Goal: Task Accomplishment & Management: Complete application form

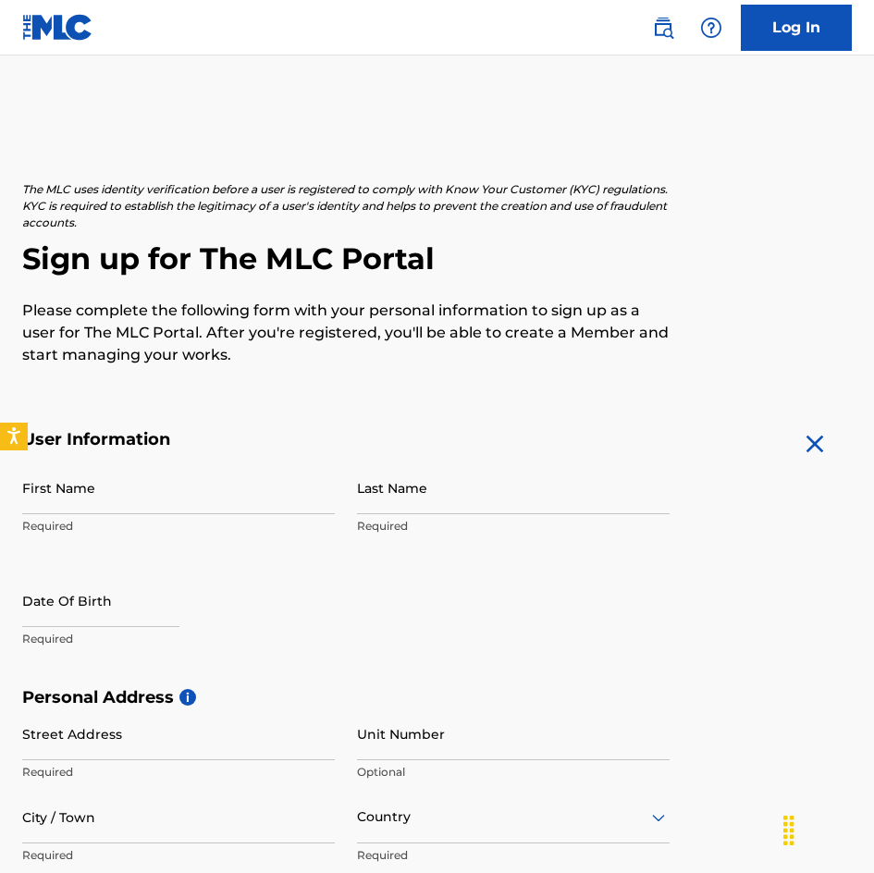
click at [91, 494] on input "First Name" at bounding box center [178, 488] width 313 height 53
type input "Kevin"
type input "Diep"
type input "1105 E el dorado st"
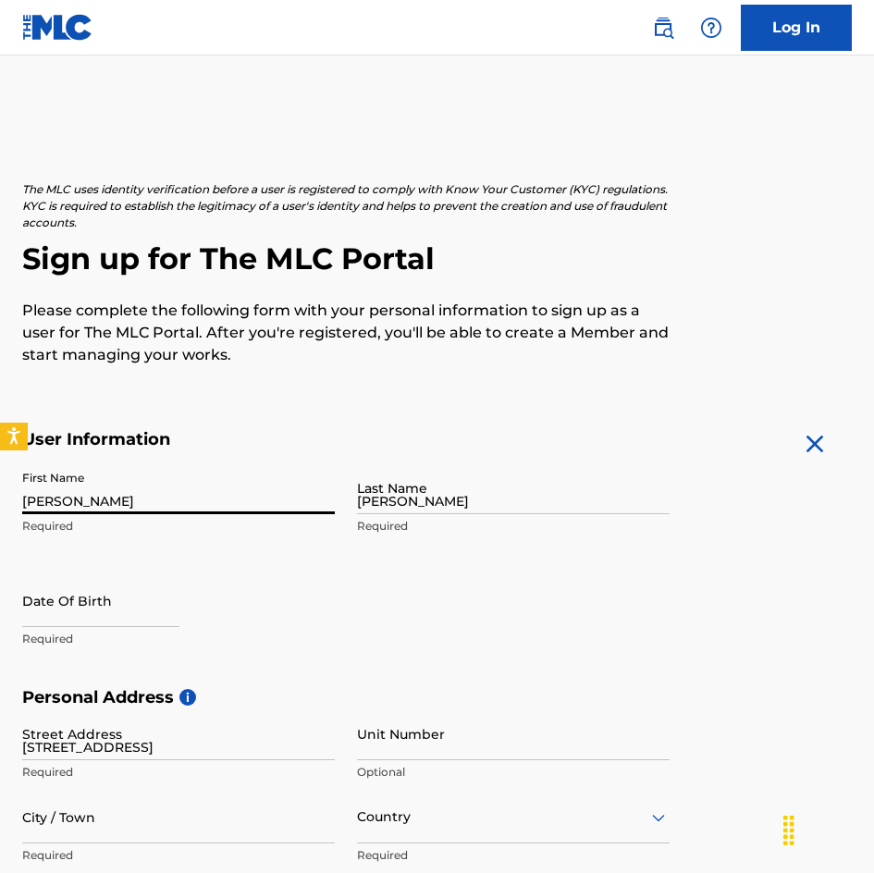
type input "west covina"
type input "[GEOGRAPHIC_DATA]"
type input "CA"
type input "91790"
type input "1"
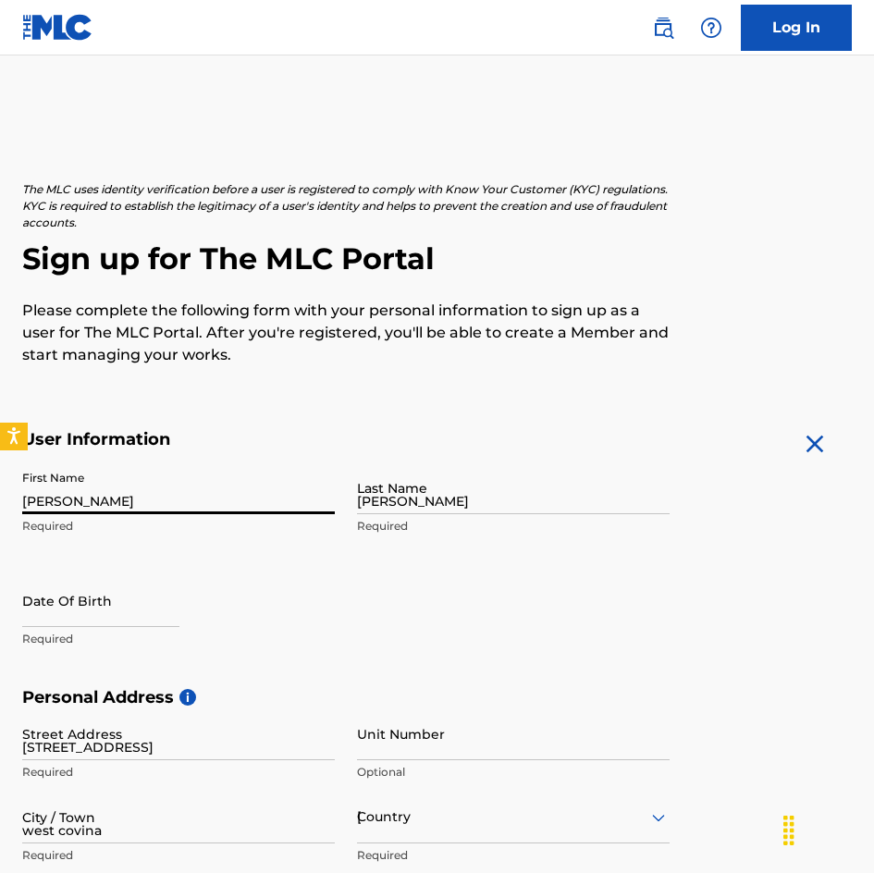
type input "626"
type input "3735803"
type input "[EMAIL_ADDRESS][DOMAIN_NAME]"
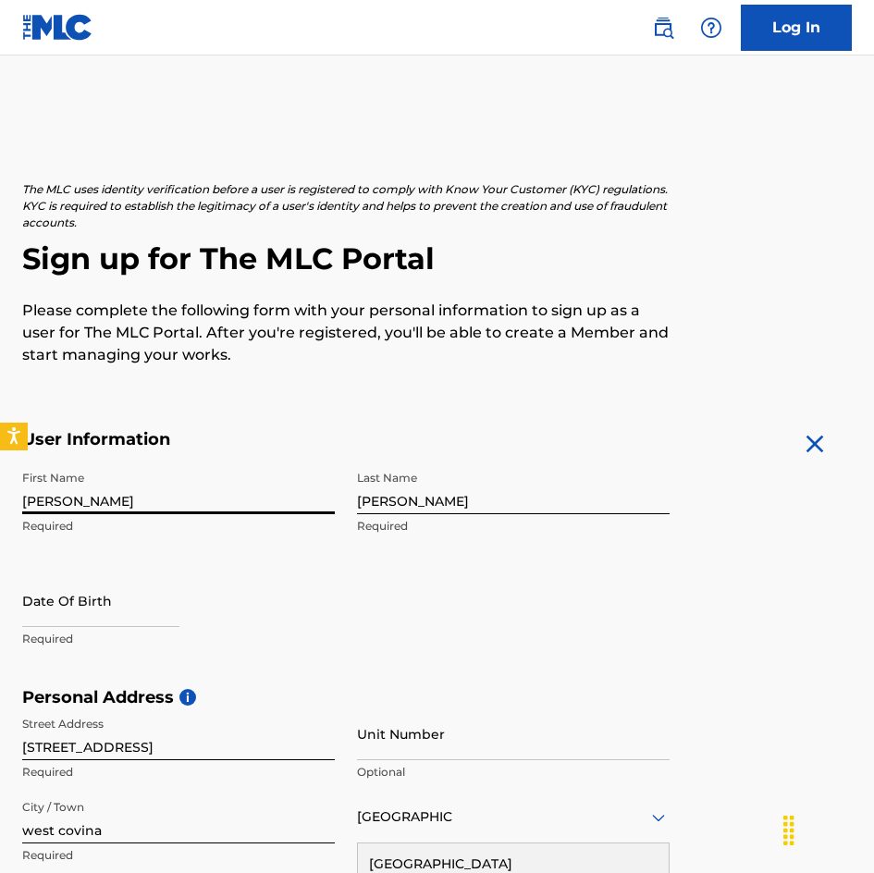
scroll to position [451, 0]
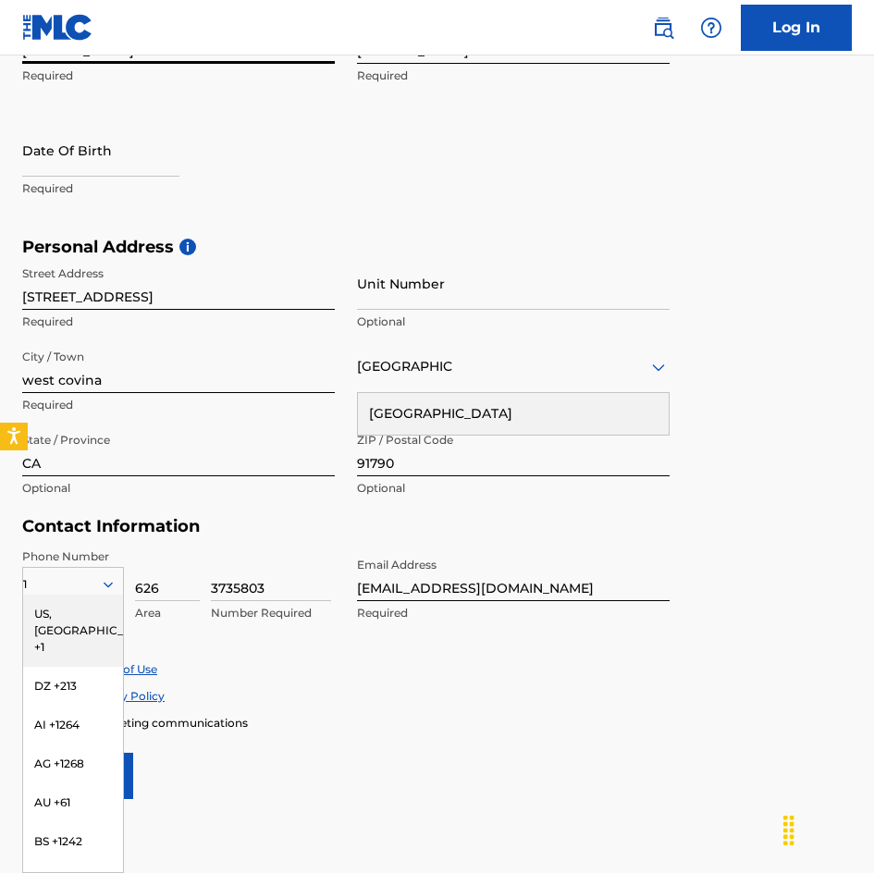
click at [115, 161] on input "text" at bounding box center [100, 150] width 157 height 53
select select "7"
select select "2025"
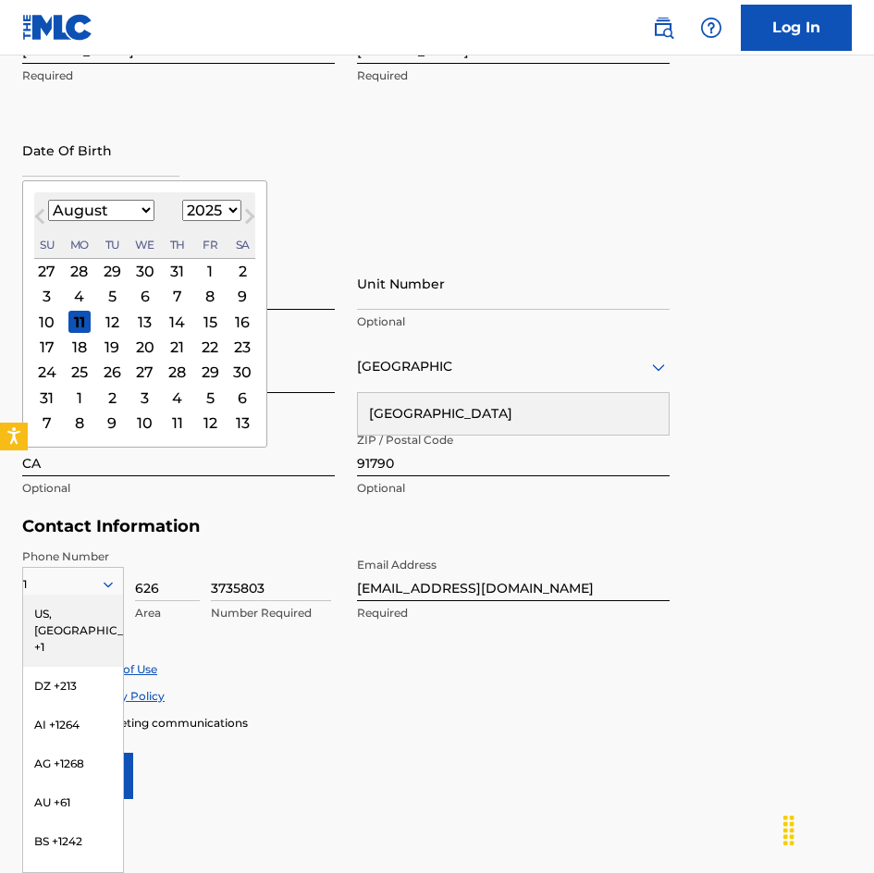
type input "1991-05-11"
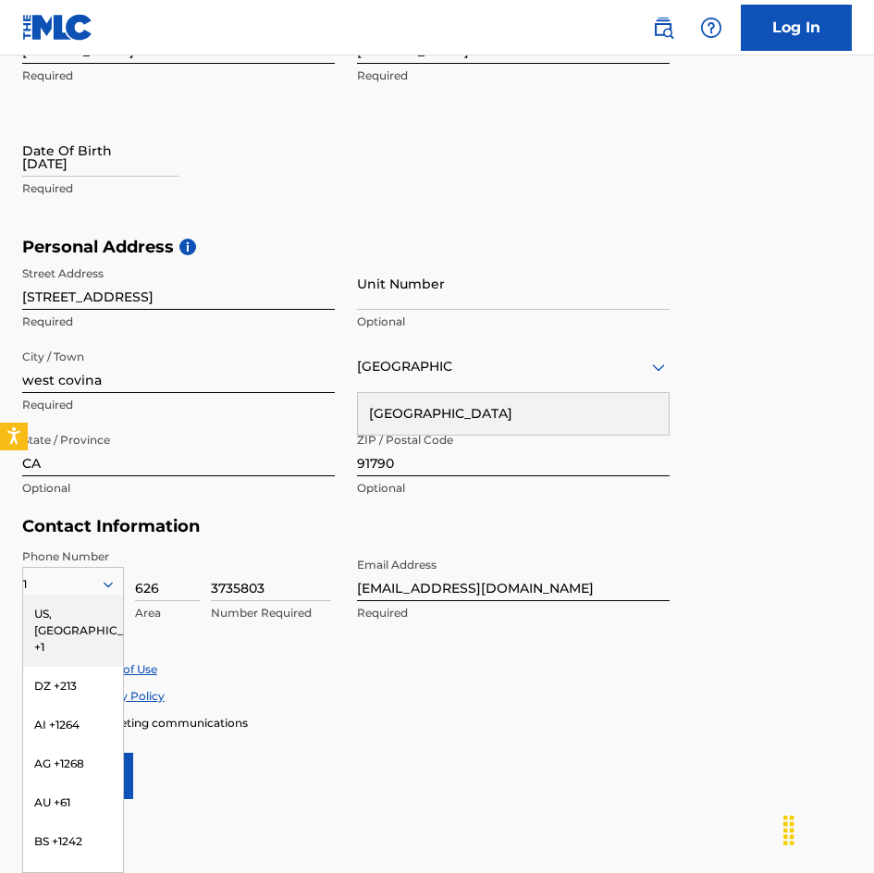
click at [626, 179] on div "First Name Kevin Required Last Name Diep Required Date Of Birth 1991-05-11 Requ…" at bounding box center [346, 124] width 648 height 226
click at [83, 173] on input "1991-05-11" at bounding box center [100, 150] width 157 height 53
select select "7"
select select "2025"
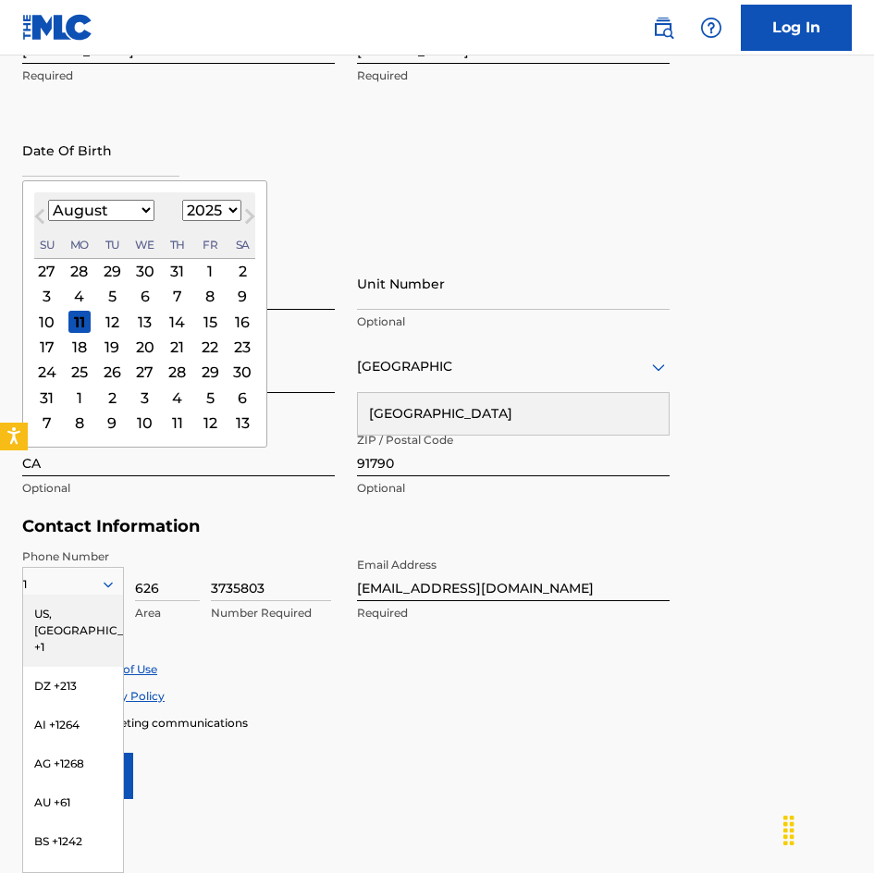
type input "11/05/1991"
click at [137, 216] on select "January February March April May June July August September October November De…" at bounding box center [101, 210] width 106 height 21
select select "10"
click at [48, 200] on select "January February March April May June July August September October November De…" at bounding box center [101, 210] width 106 height 21
click at [142, 298] on div "5" at bounding box center [145, 297] width 22 height 22
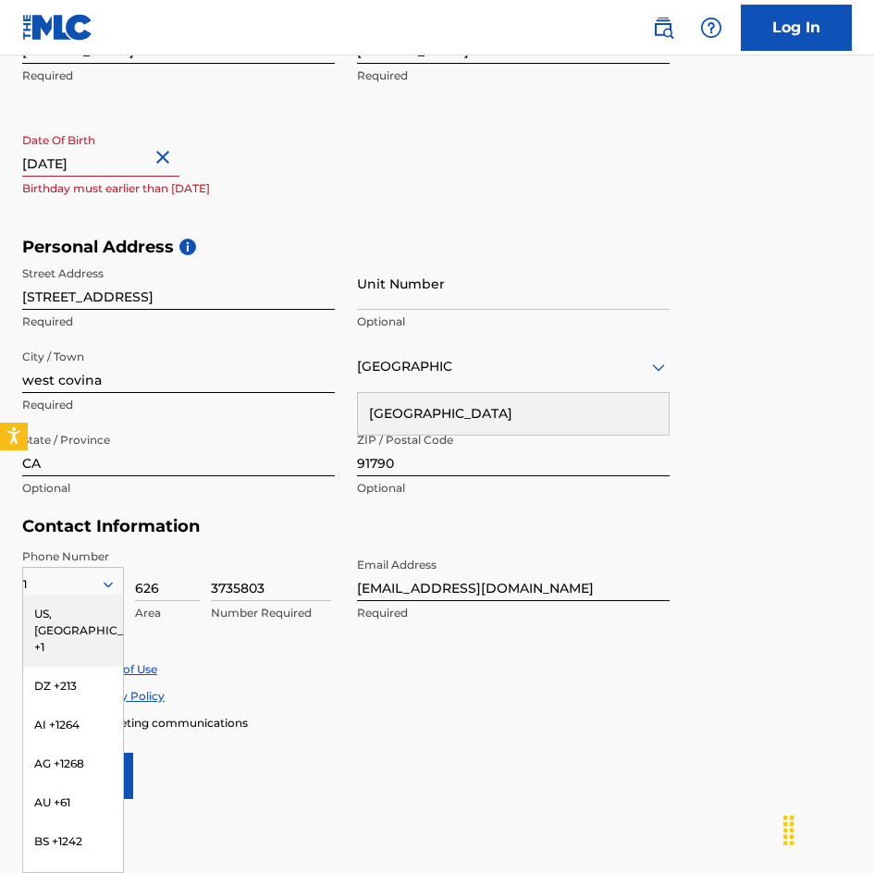
drag, startPoint x: 142, startPoint y: 165, endPoint x: 105, endPoint y: 164, distance: 37.0
click at [105, 165] on input "11/05/1991" at bounding box center [100, 150] width 157 height 53
select select "10"
select select "2025"
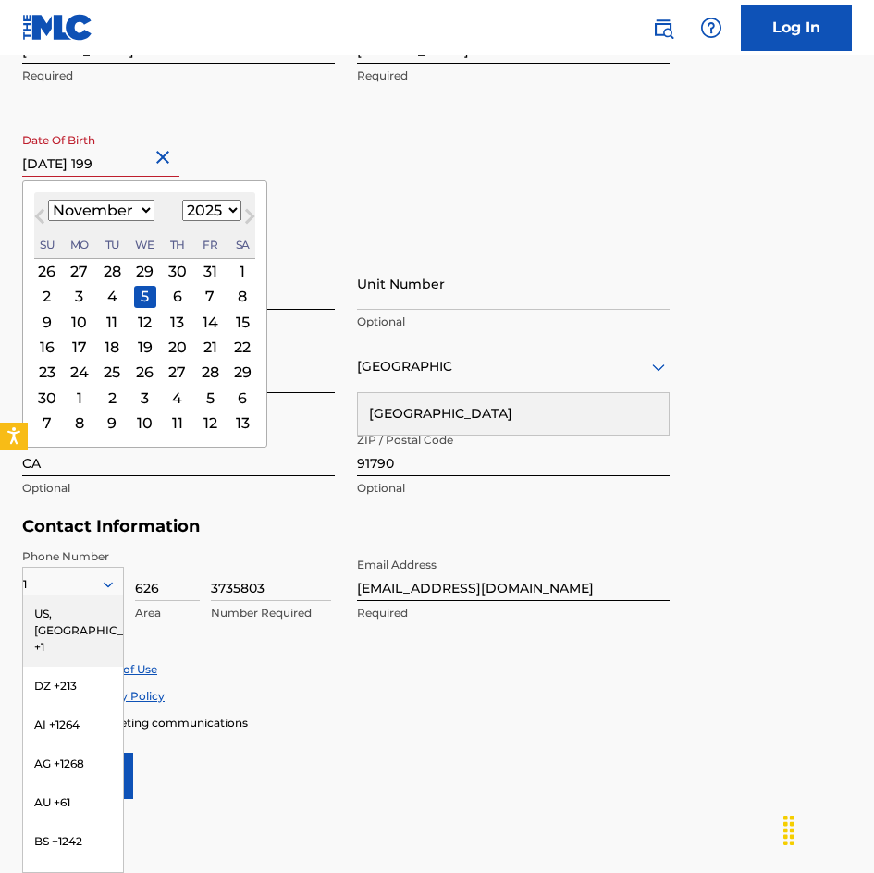
type input "[DATE]"
select select "1991"
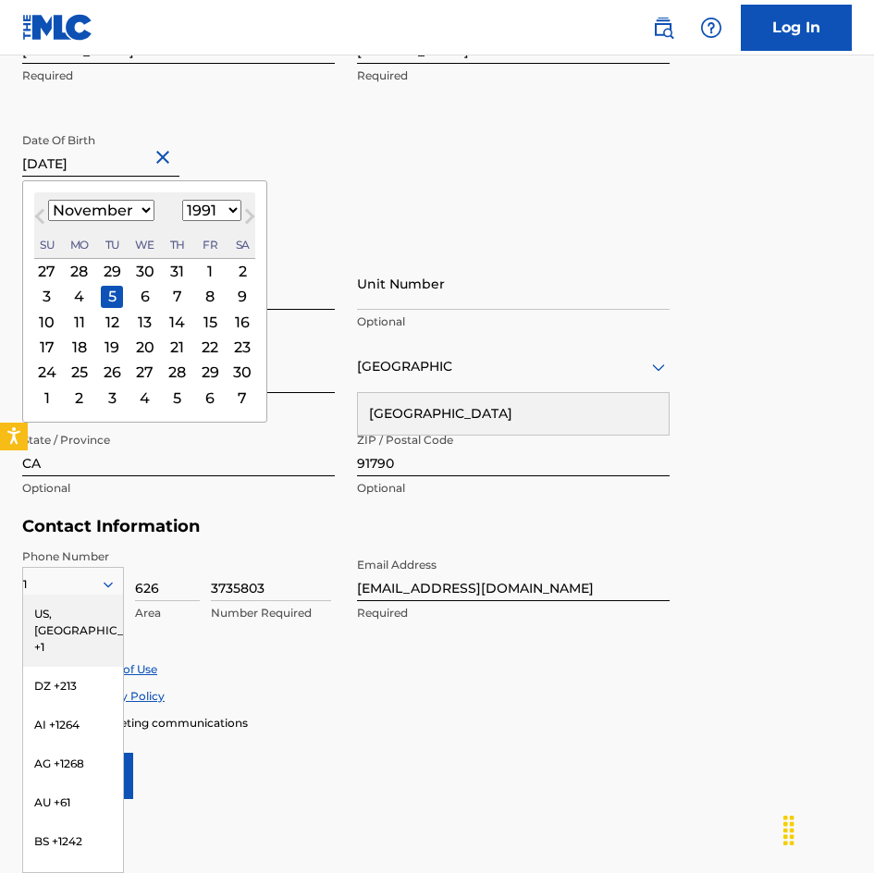
type input "[DATE]"
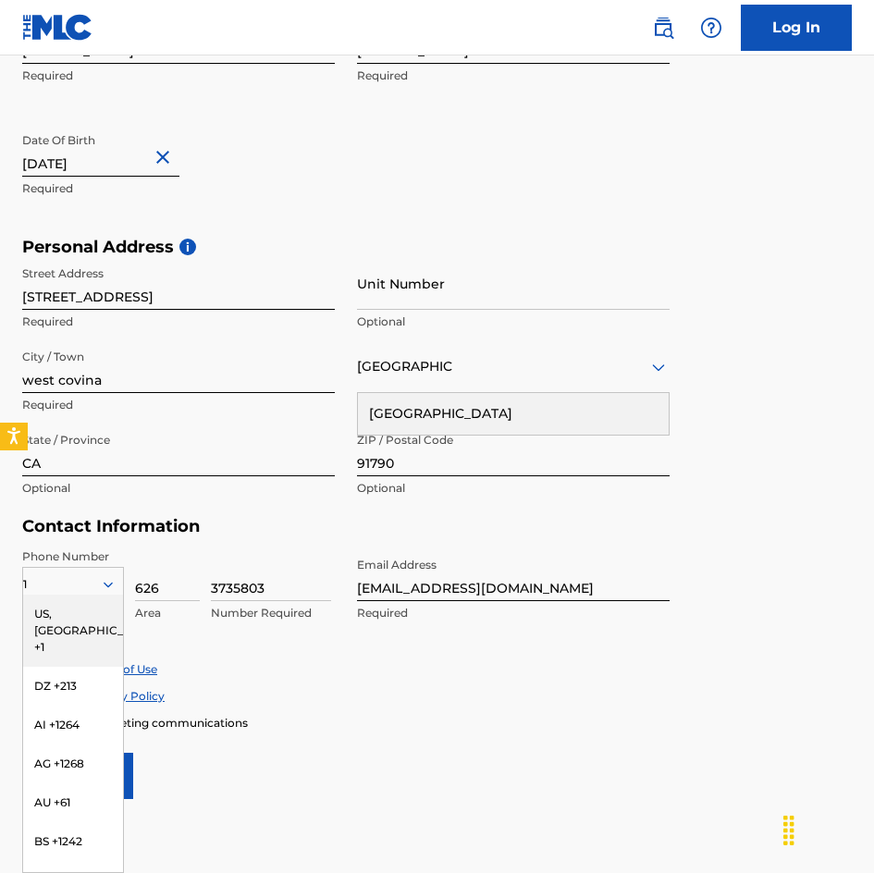
click at [494, 167] on div "First Name Kevin Required Last Name Diep Required Date Of Birth November 5 1991…" at bounding box center [346, 124] width 648 height 226
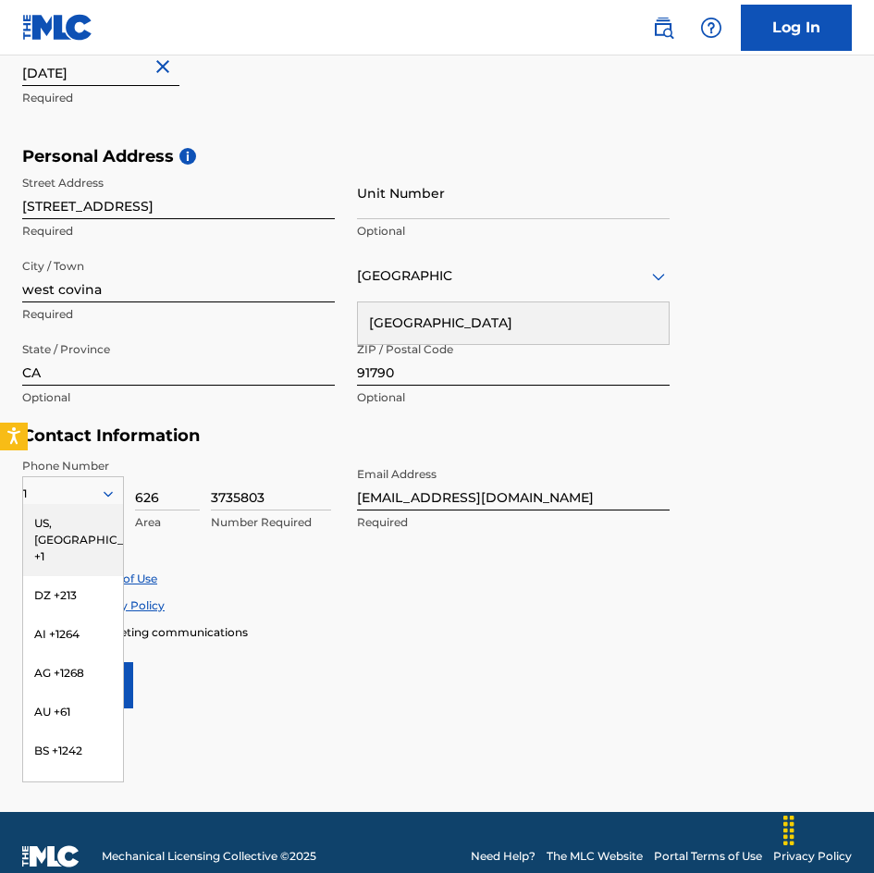
scroll to position [569, 0]
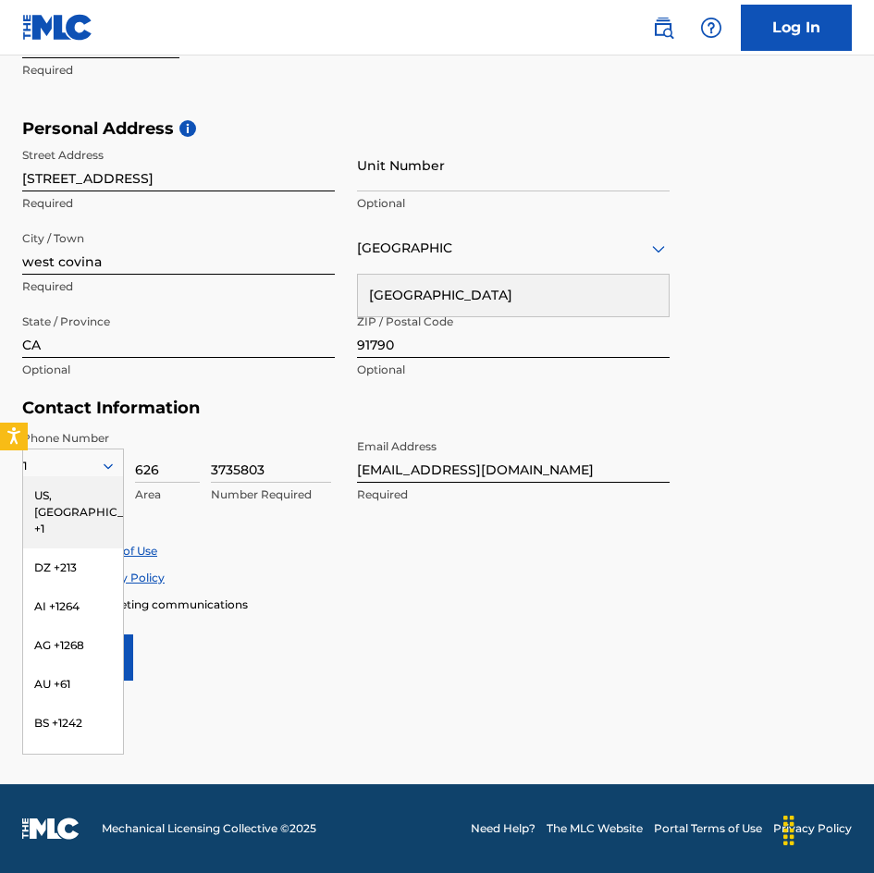
click at [68, 494] on div "US, [GEOGRAPHIC_DATA] +1" at bounding box center [73, 513] width 100 height 72
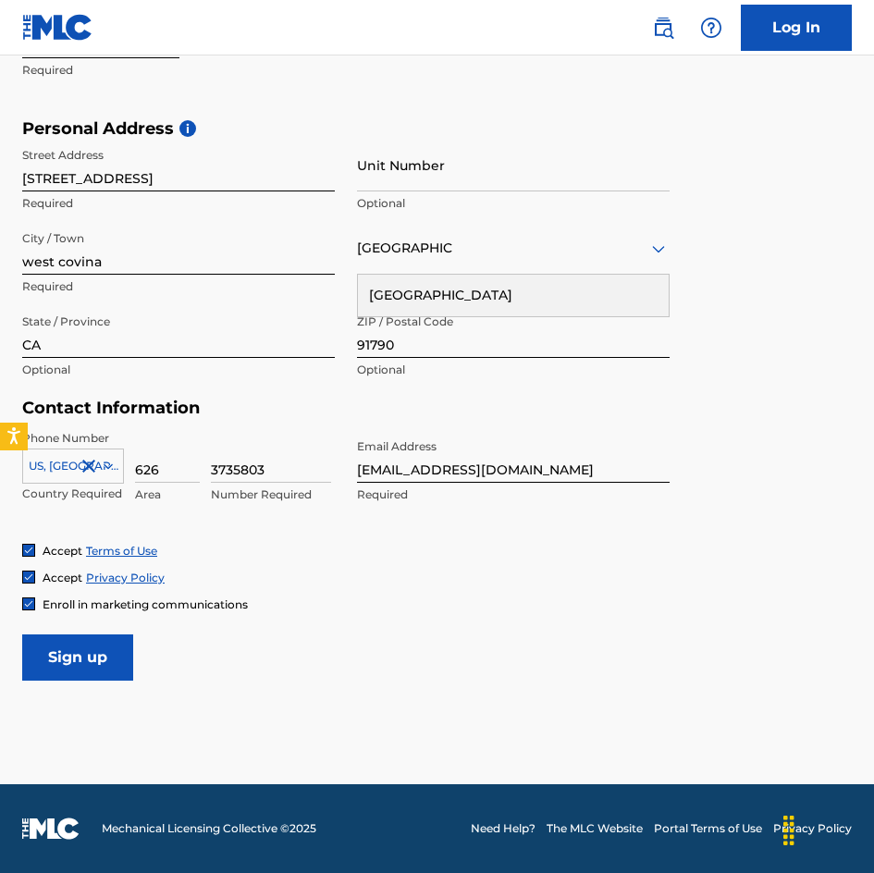
drag, startPoint x: 281, startPoint y: 462, endPoint x: 177, endPoint y: 467, distance: 104.7
click at [177, 467] on div "US, CA +1 Country Required 626 Area 3735803 Number Required" at bounding box center [178, 471] width 313 height 83
type input "7041027"
click at [32, 609] on img at bounding box center [28, 604] width 11 height 11
click at [35, 604] on div "Enroll in marketing communications" at bounding box center [135, 605] width 226 height 16
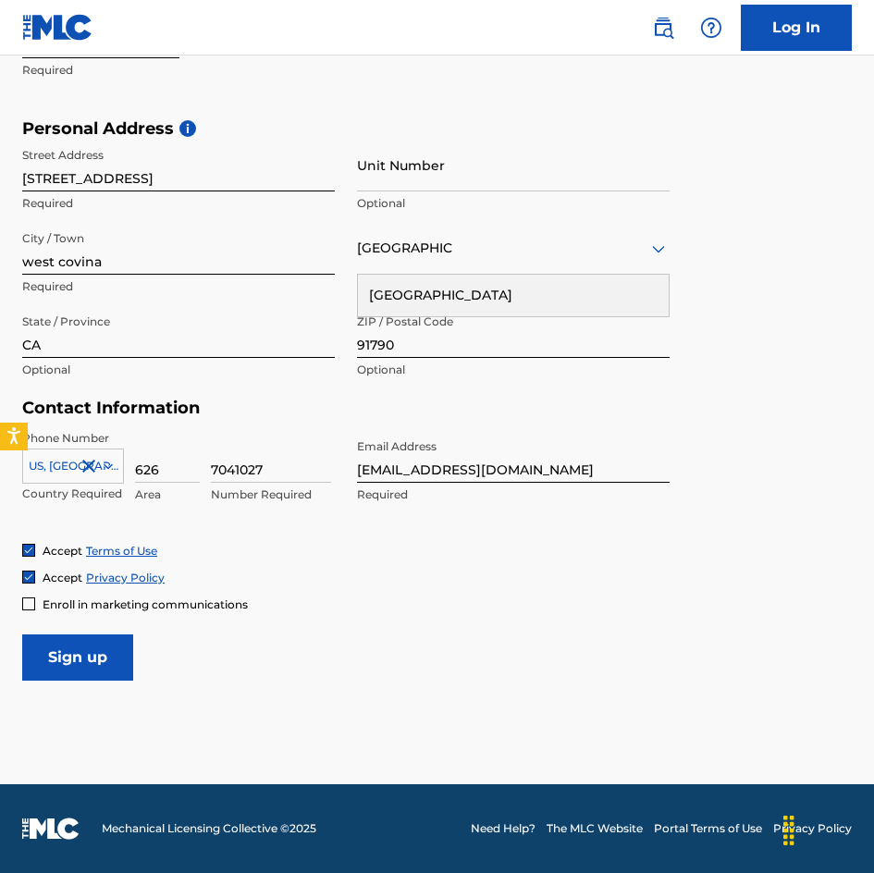
click at [30, 607] on div at bounding box center [28, 604] width 13 height 13
click at [30, 606] on img at bounding box center [28, 604] width 11 height 11
click at [98, 658] on input "Sign up" at bounding box center [77, 658] width 111 height 46
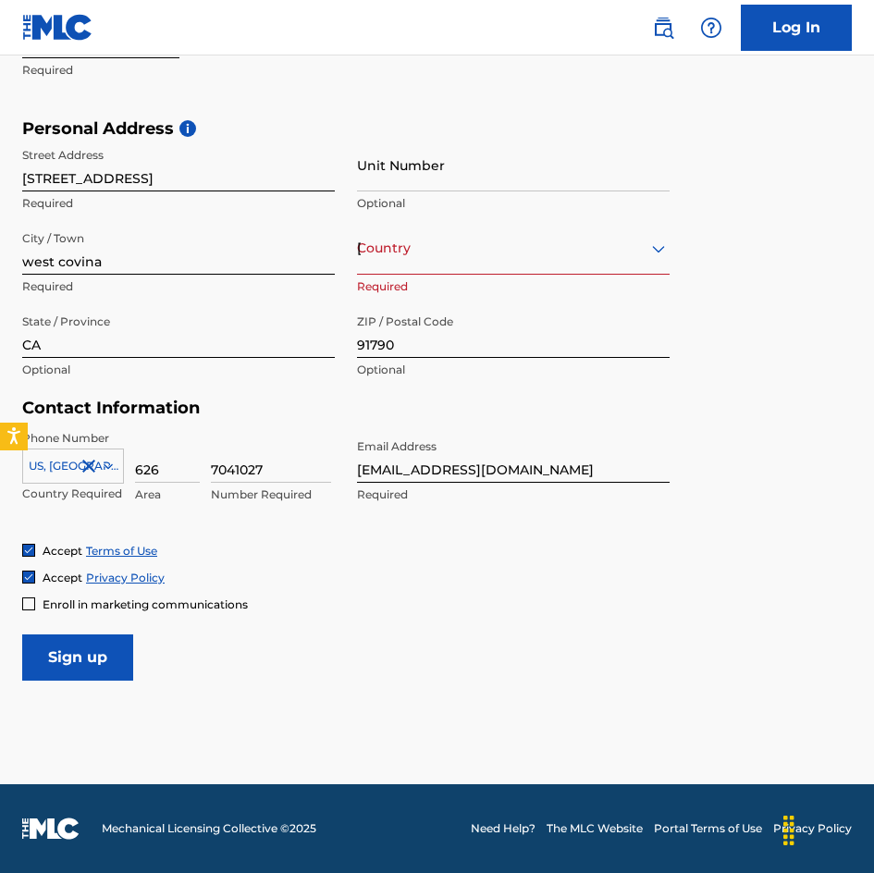
click at [472, 246] on div "[GEOGRAPHIC_DATA]" at bounding box center [513, 248] width 313 height 23
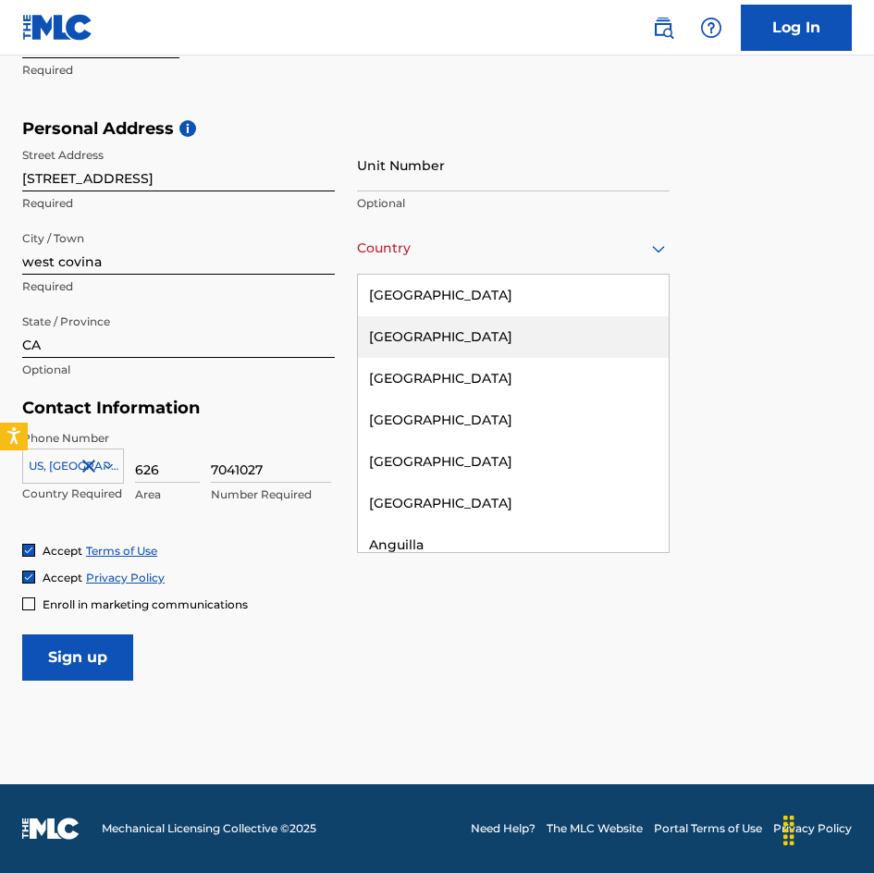
type input "[GEOGRAPHIC_DATA]"
type input "1"
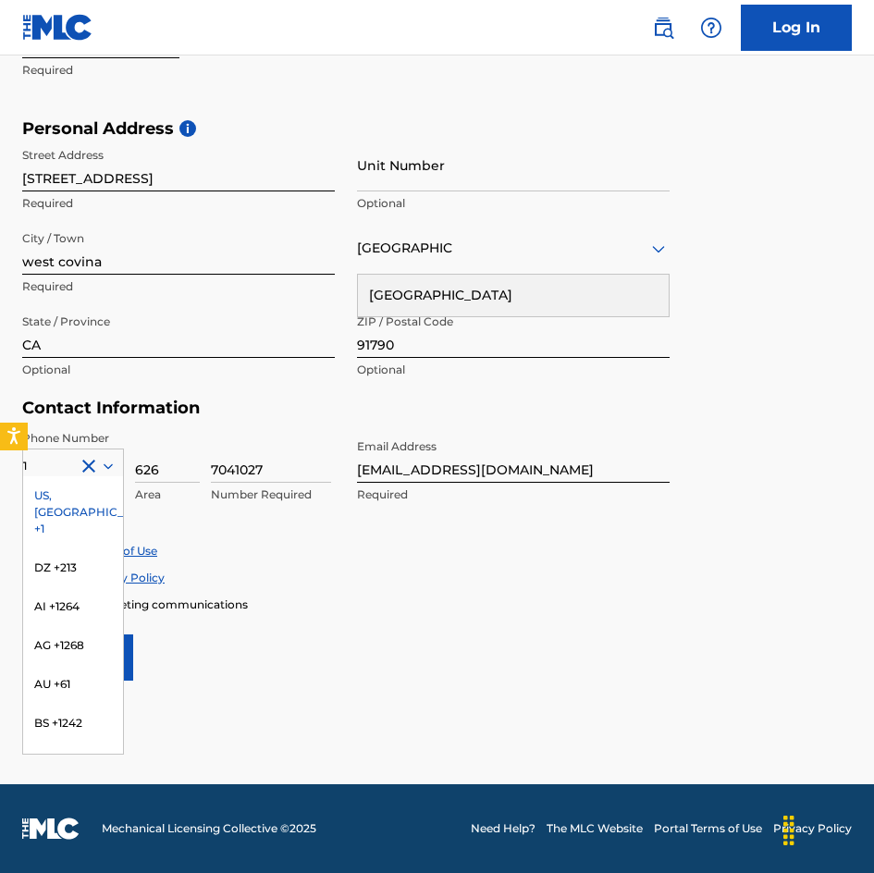
click at [619, 668] on form "User Information First Name Kevin Required Last Name Diep Required Date Of Birt…" at bounding box center [437, 270] width 830 height 821
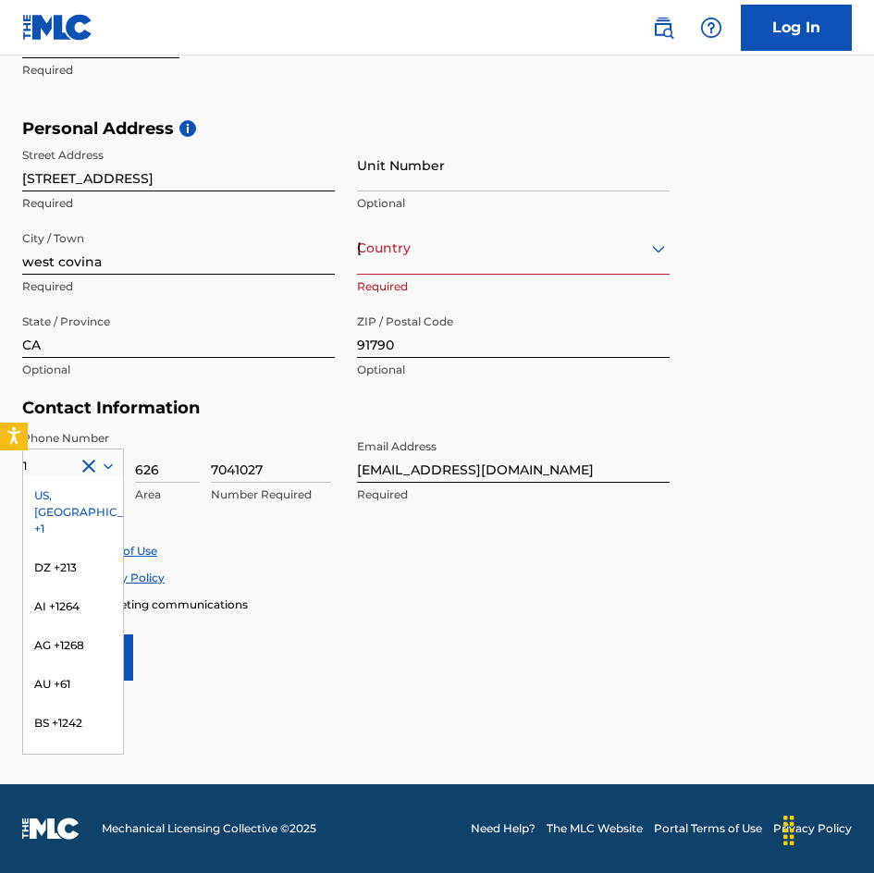
click at [459, 254] on div "[GEOGRAPHIC_DATA]" at bounding box center [513, 248] width 313 height 23
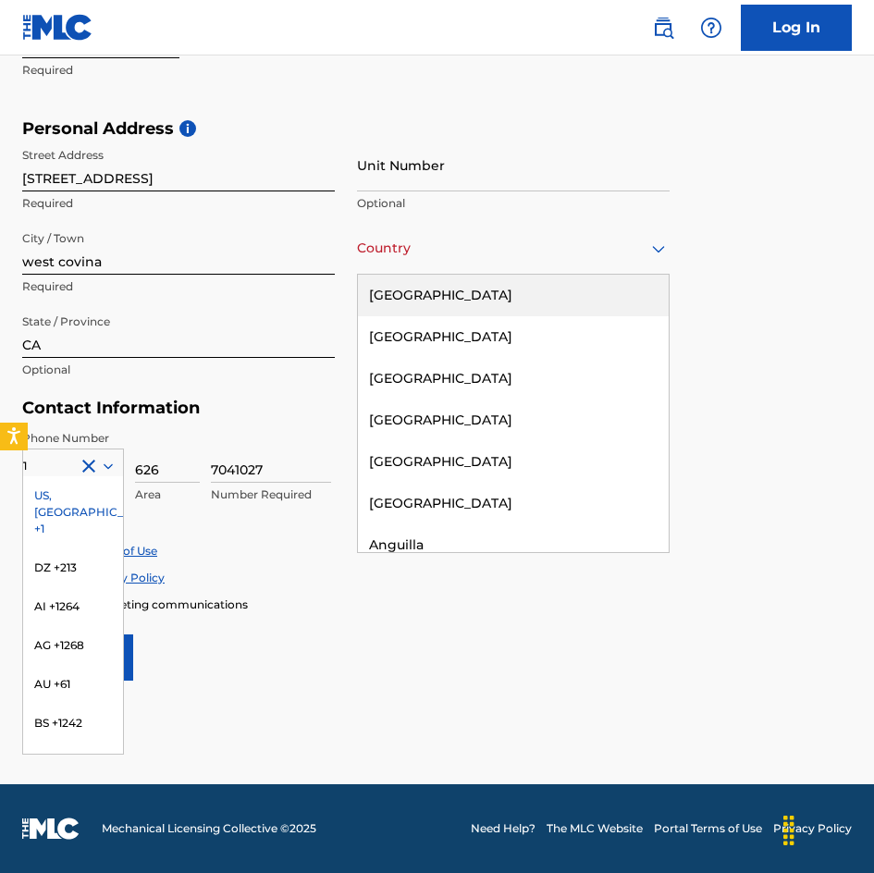
type input "[GEOGRAPHIC_DATA]"
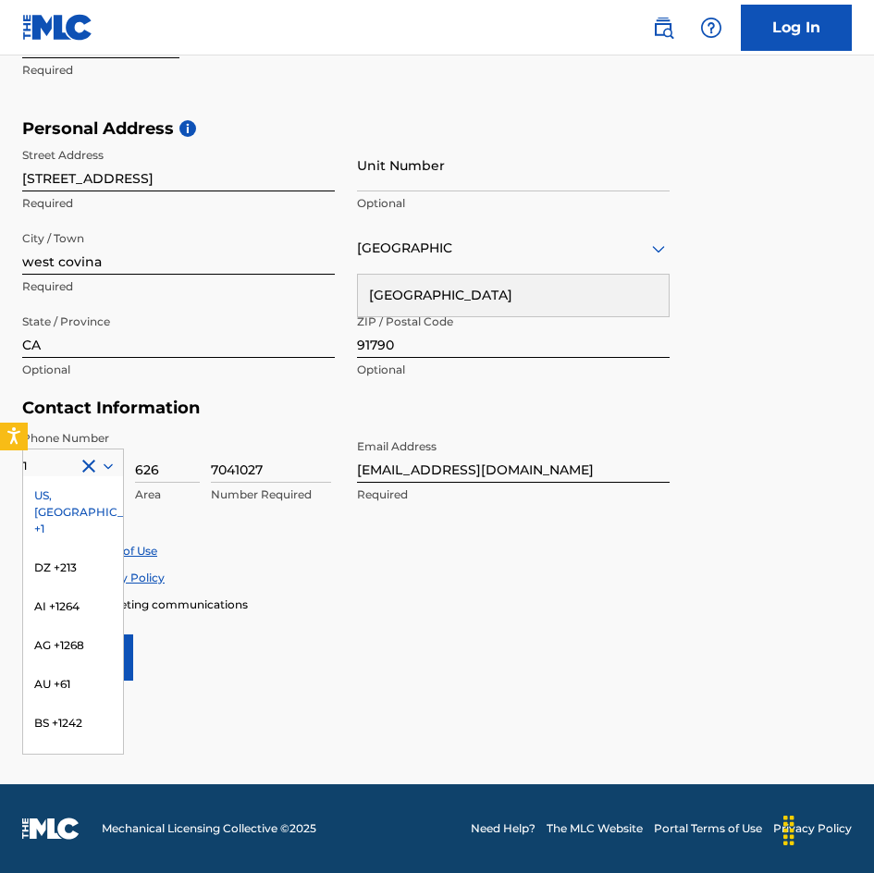
click at [477, 302] on div "[GEOGRAPHIC_DATA]" at bounding box center [513, 296] width 311 height 42
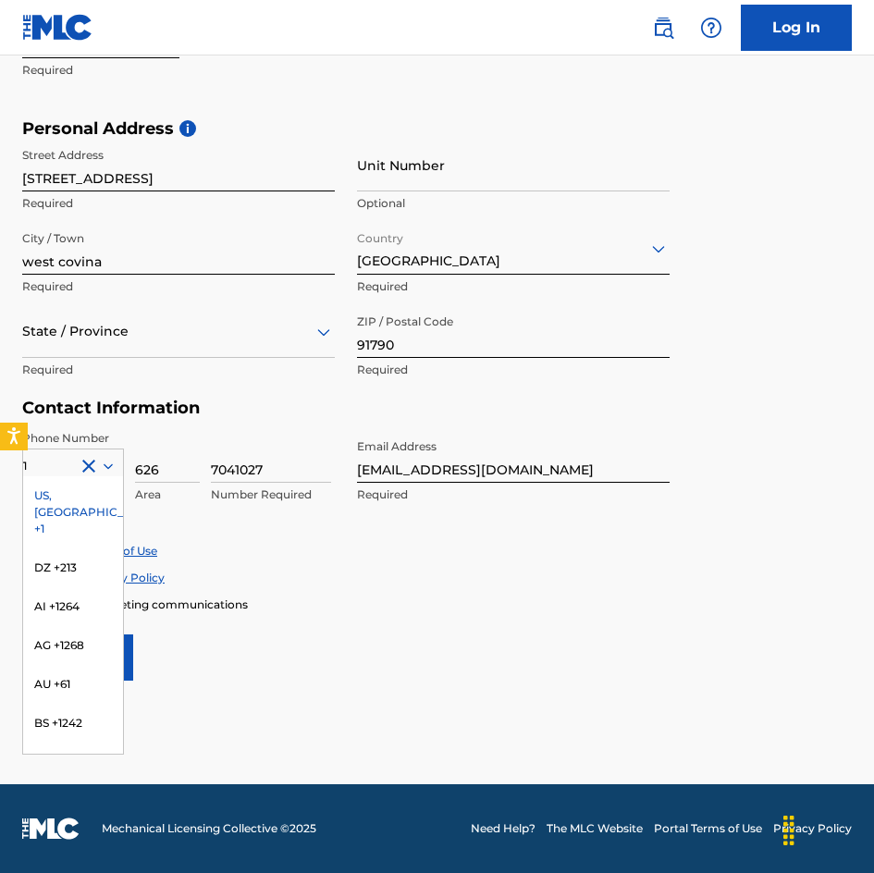
click at [515, 742] on main "The MLC uses identity verification before a user is registered to comply with K…" at bounding box center [437, 135] width 874 height 1298
click at [65, 495] on div "US, [GEOGRAPHIC_DATA] +1" at bounding box center [73, 513] width 100 height 72
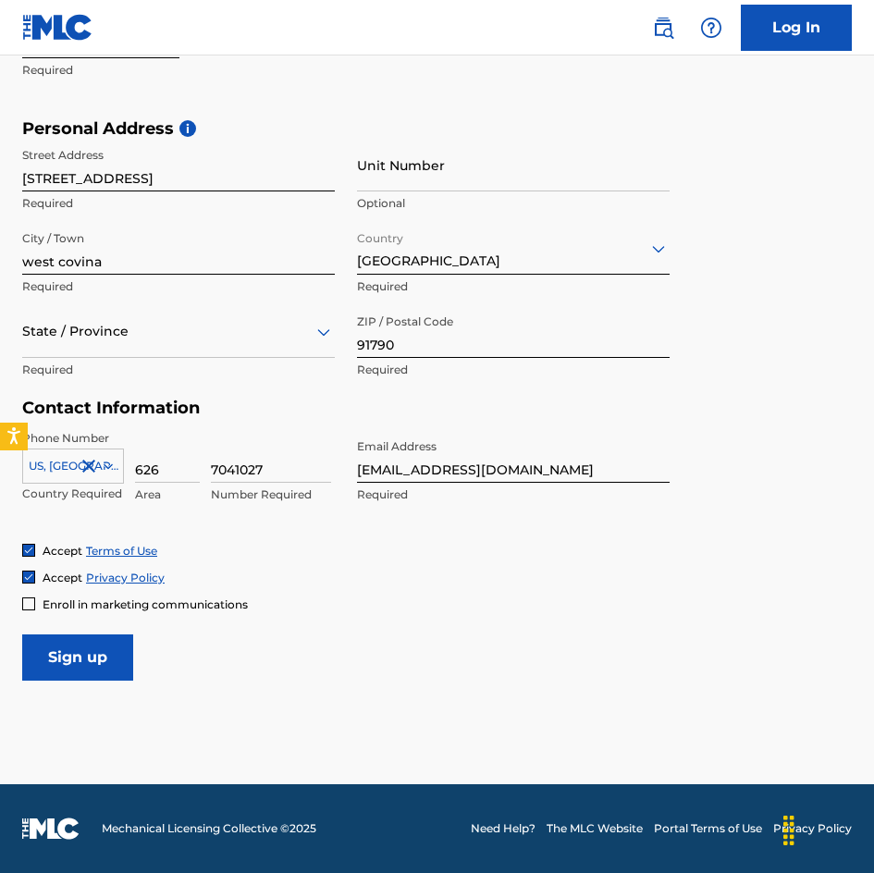
click at [291, 471] on input "7041027" at bounding box center [271, 456] width 120 height 53
click at [31, 608] on div at bounding box center [28, 604] width 13 height 13
click at [91, 661] on input "Sign up" at bounding box center [77, 658] width 111 height 46
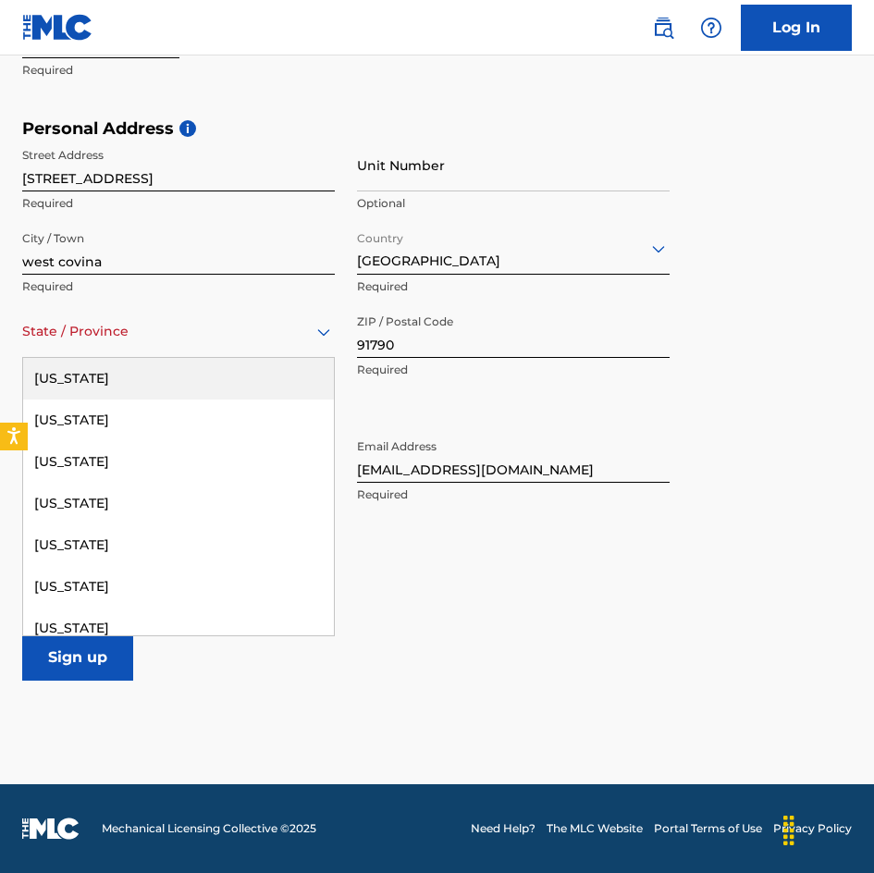
click at [300, 340] on div at bounding box center [178, 331] width 313 height 23
type input "[US_STATE]"
type input "[GEOGRAPHIC_DATA]"
type input "1"
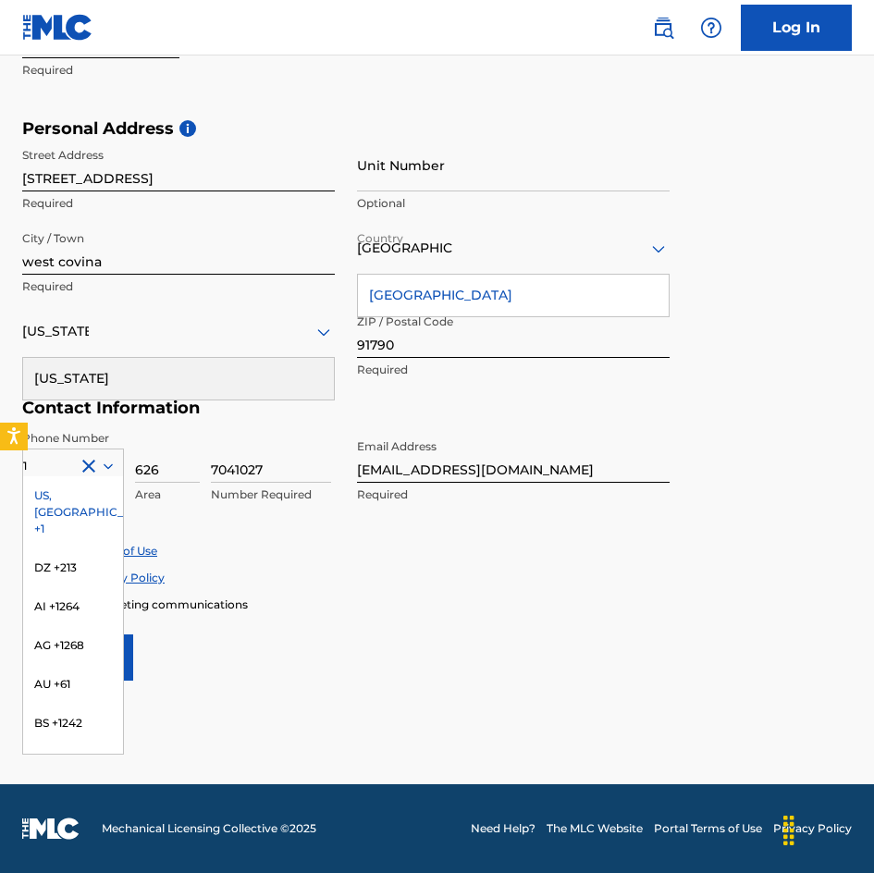
click at [163, 382] on div "[US_STATE]" at bounding box center [178, 379] width 311 height 42
click at [641, 685] on main "The MLC uses identity verification before a user is registered to comply with K…" at bounding box center [437, 135] width 874 height 1298
click at [76, 498] on div "US, [GEOGRAPHIC_DATA] +1" at bounding box center [73, 513] width 100 height 72
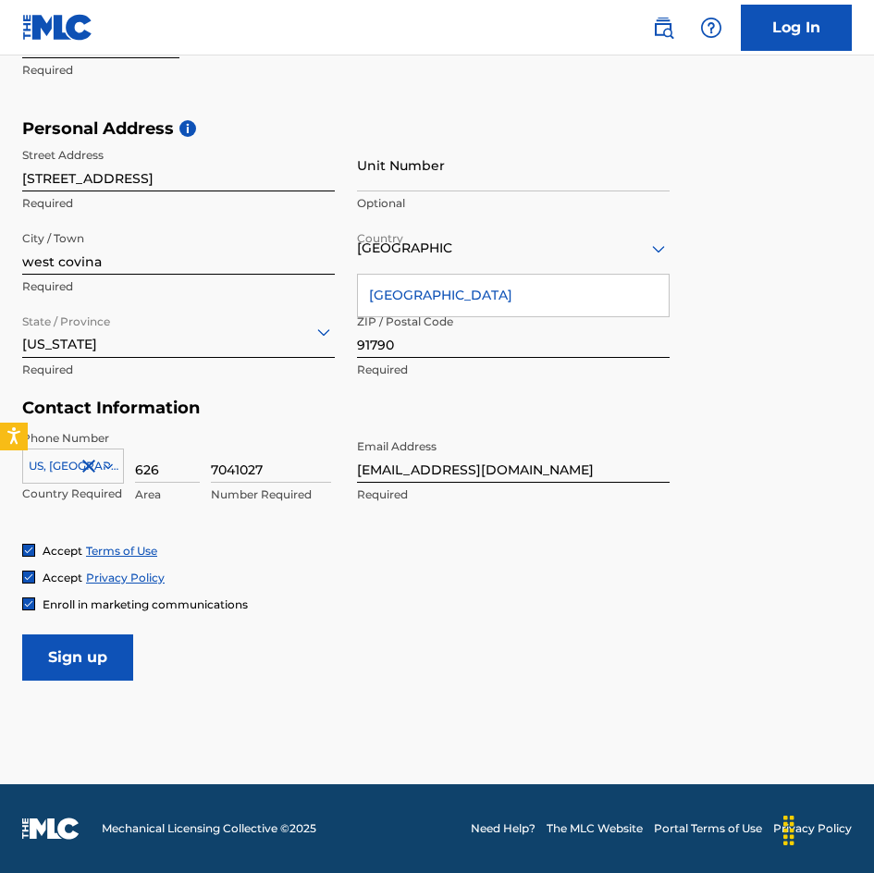
click at [527, 299] on div "[GEOGRAPHIC_DATA]" at bounding box center [513, 296] width 311 height 42
click at [97, 667] on input "Sign up" at bounding box center [77, 658] width 111 height 46
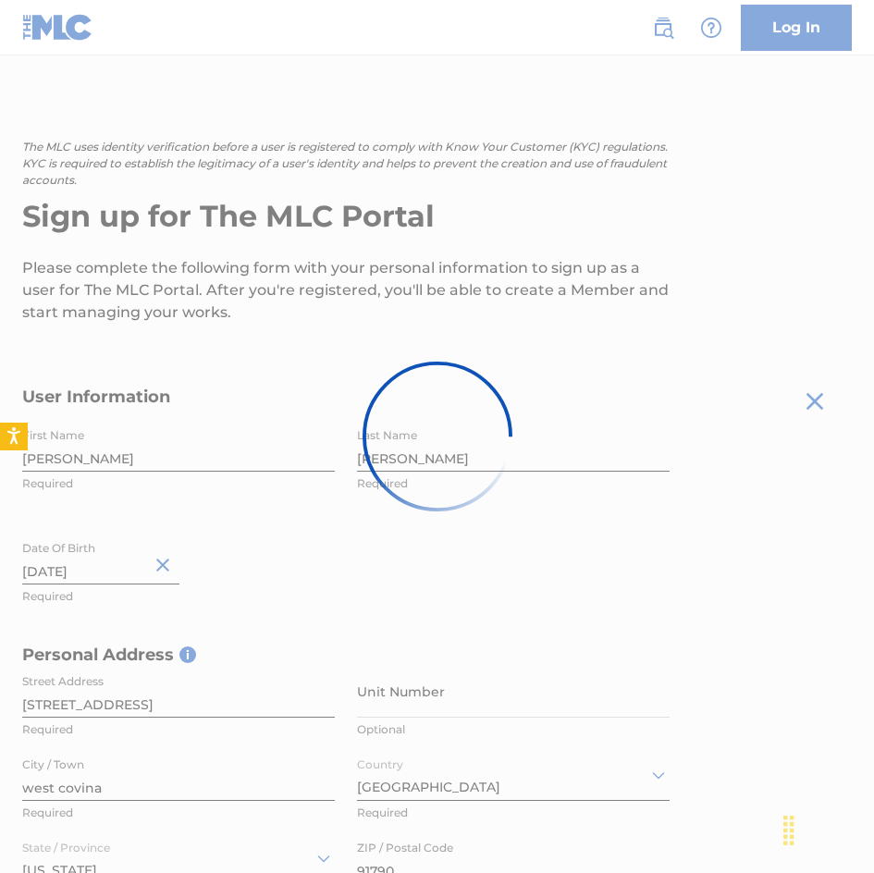
scroll to position [14, 0]
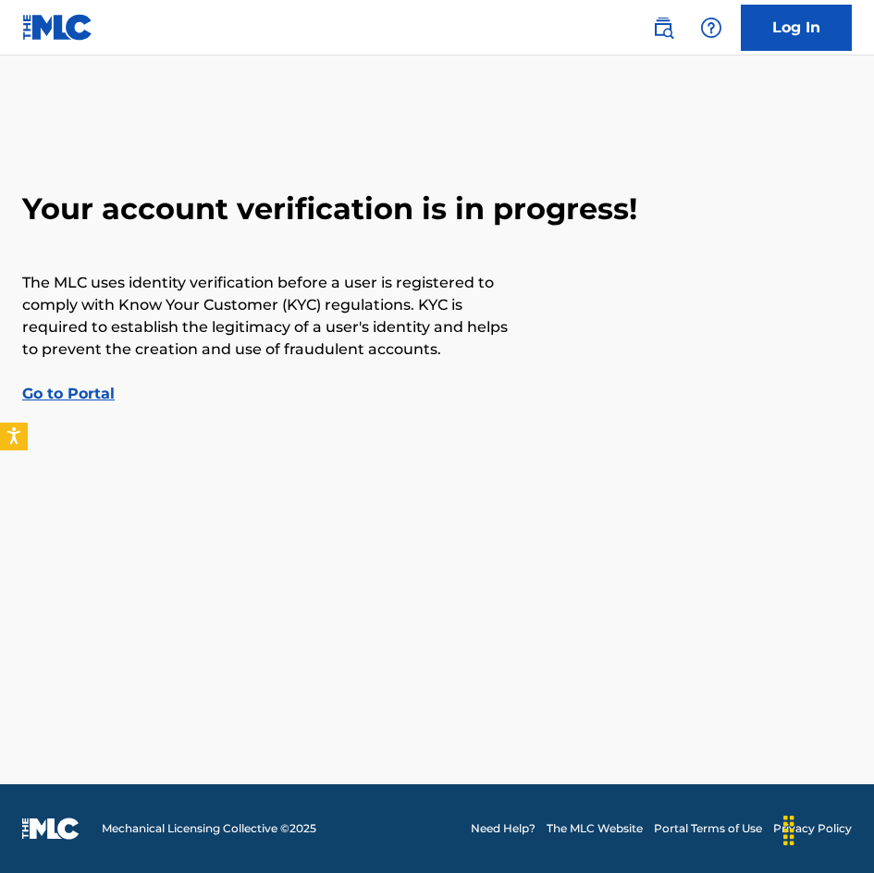
click at [77, 392] on link "Go to Portal" at bounding box center [68, 394] width 93 height 18
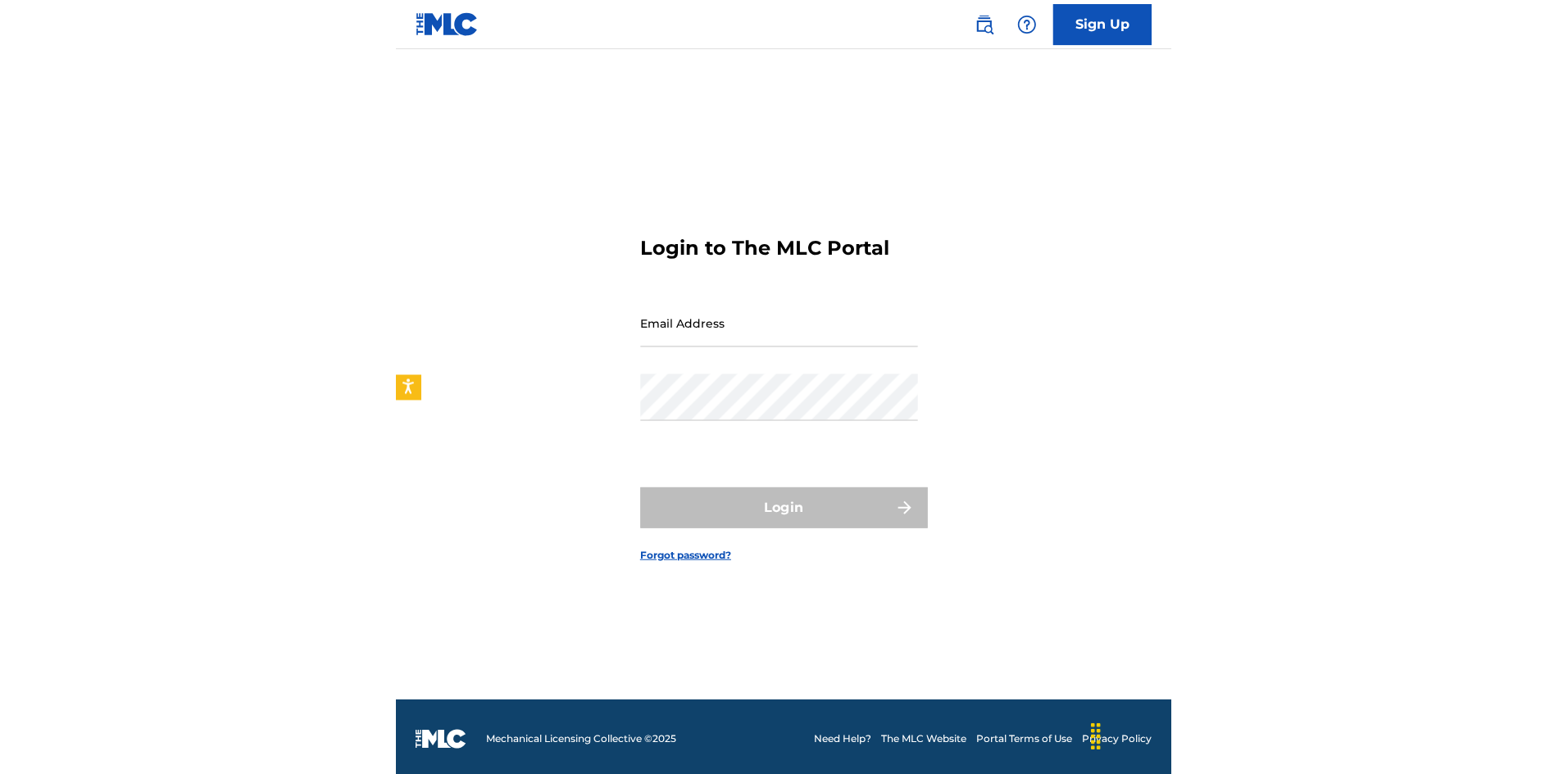
scroll to position [21, 0]
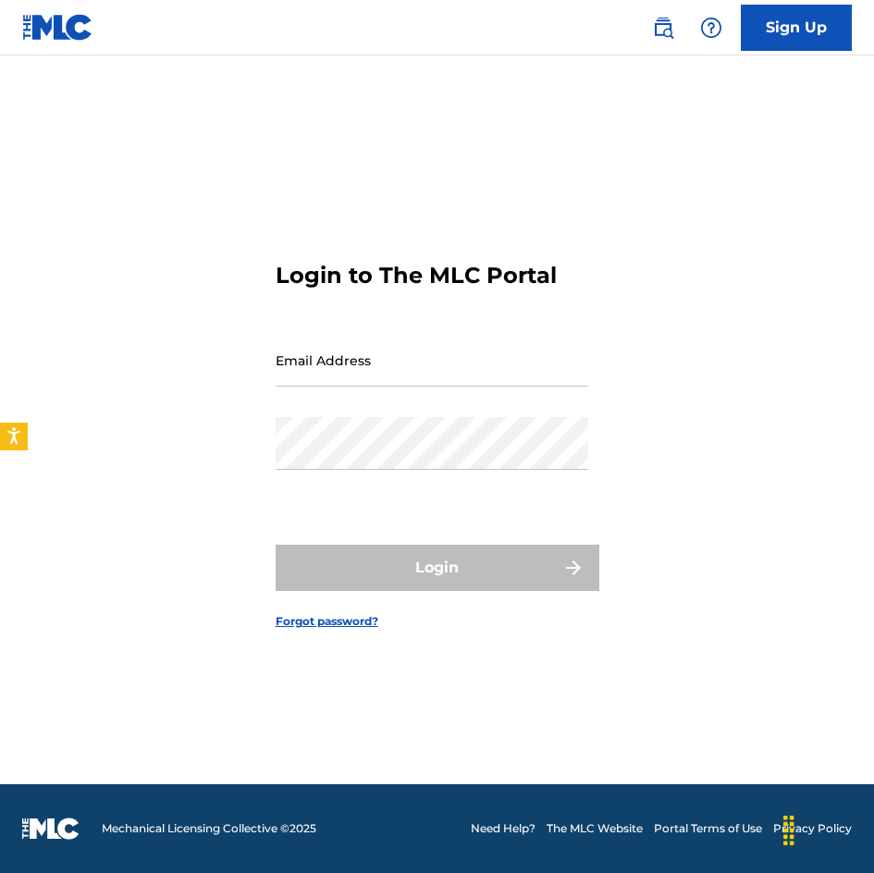
click at [511, 830] on link "Need Help?" at bounding box center [503, 829] width 65 height 17
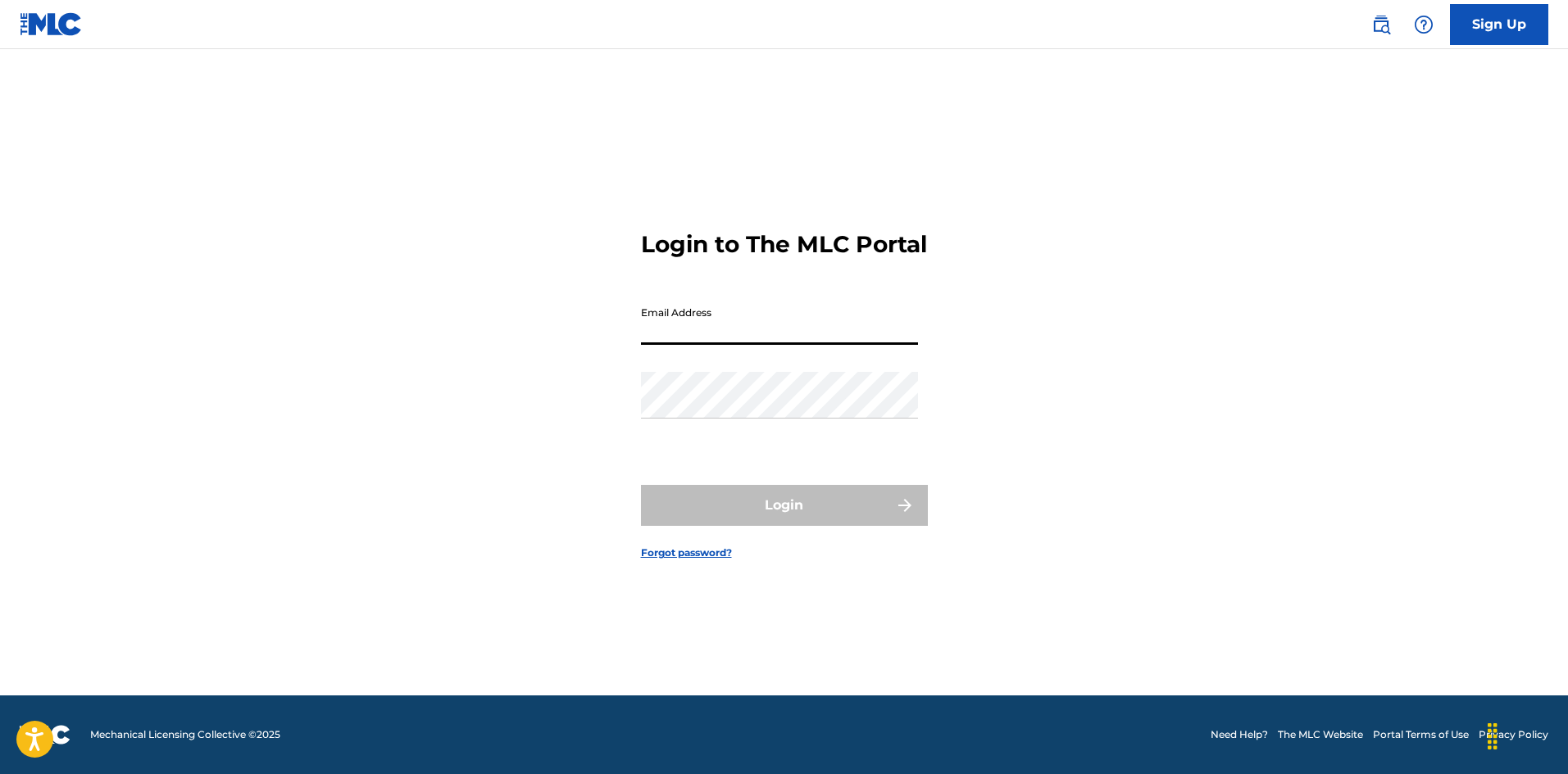
click at [736, 336] on input "Email Address" at bounding box center [780, 321] width 277 height 47
type input "[EMAIL_ADDRESS][DOMAIN_NAME]"
click at [773, 388] on div "Login to The MLC Portal Email Address basic.alutrix@gmail.com Password Login Fo…" at bounding box center [784, 383] width 1147 height 627
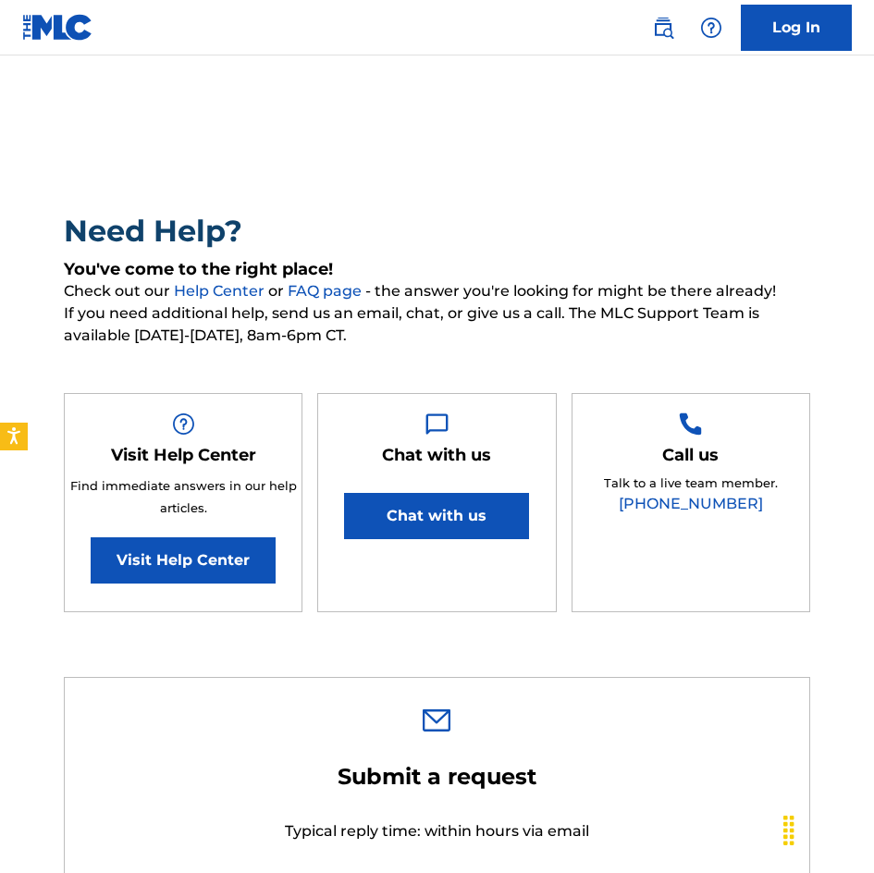
click at [454, 521] on button "Chat with us" at bounding box center [436, 516] width 185 height 46
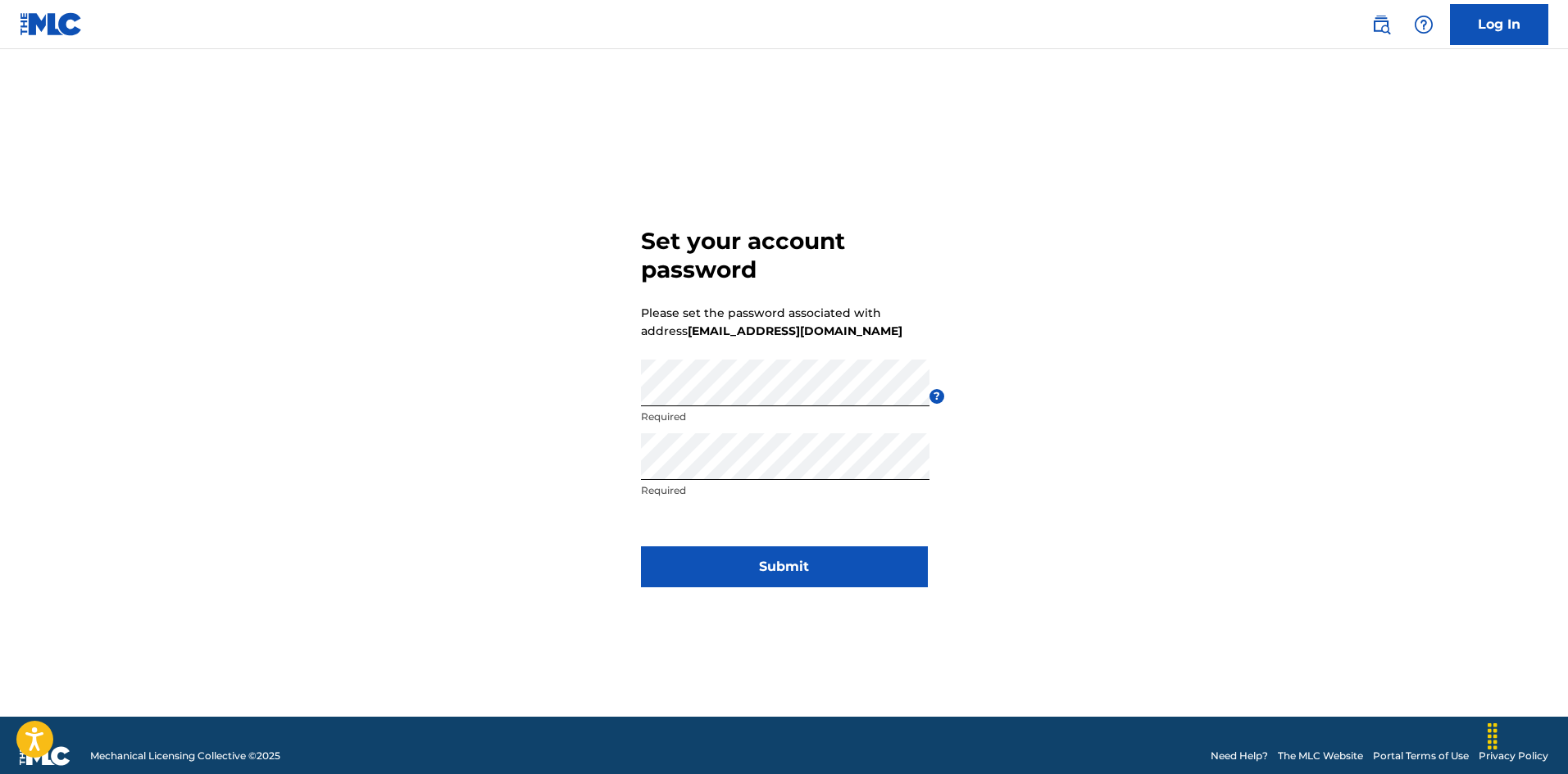
click at [812, 576] on button "Submit" at bounding box center [785, 567] width 287 height 41
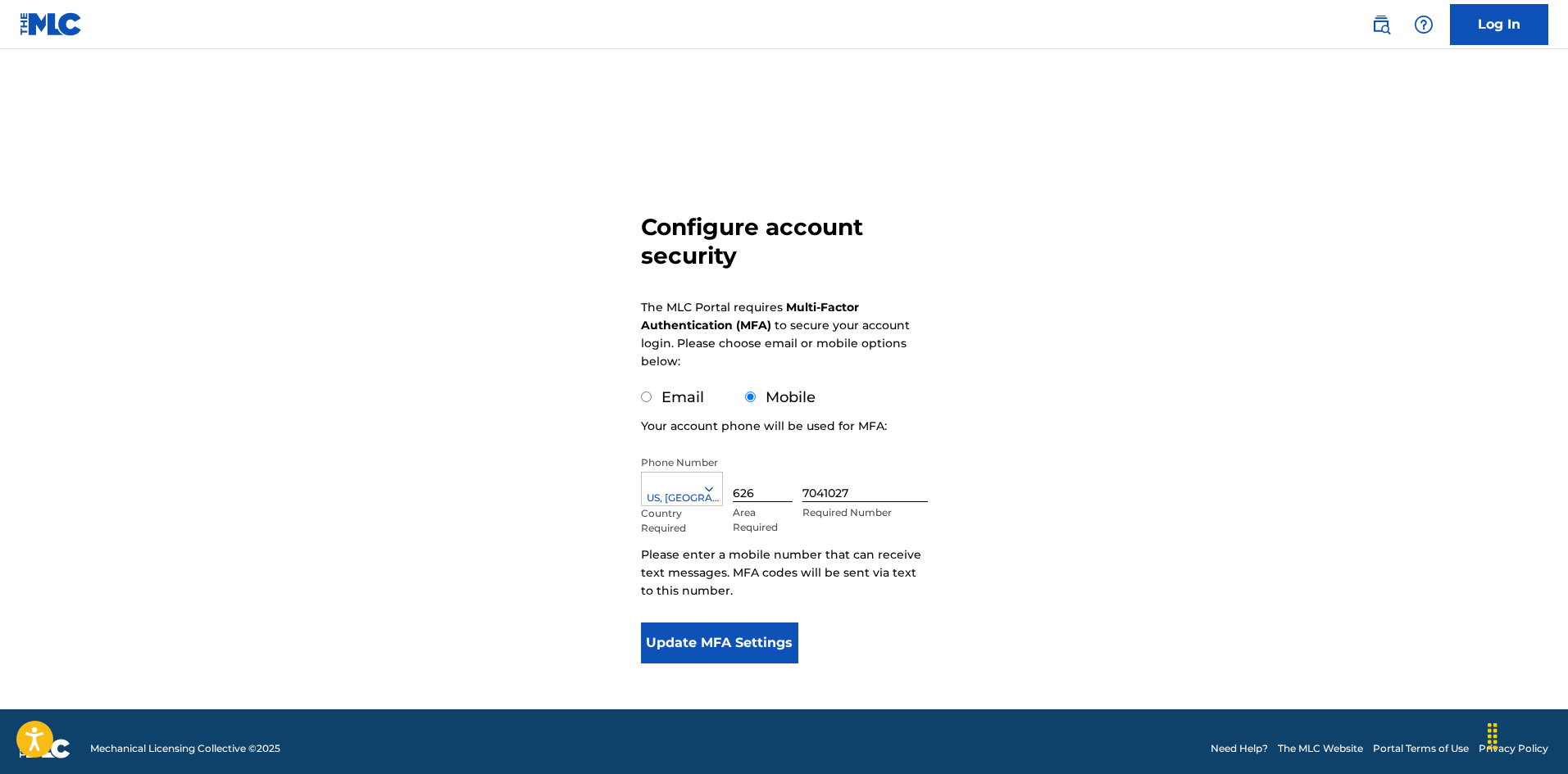
click at [648, 395] on input "Email" at bounding box center [647, 397] width 11 height 11
radio input "true"
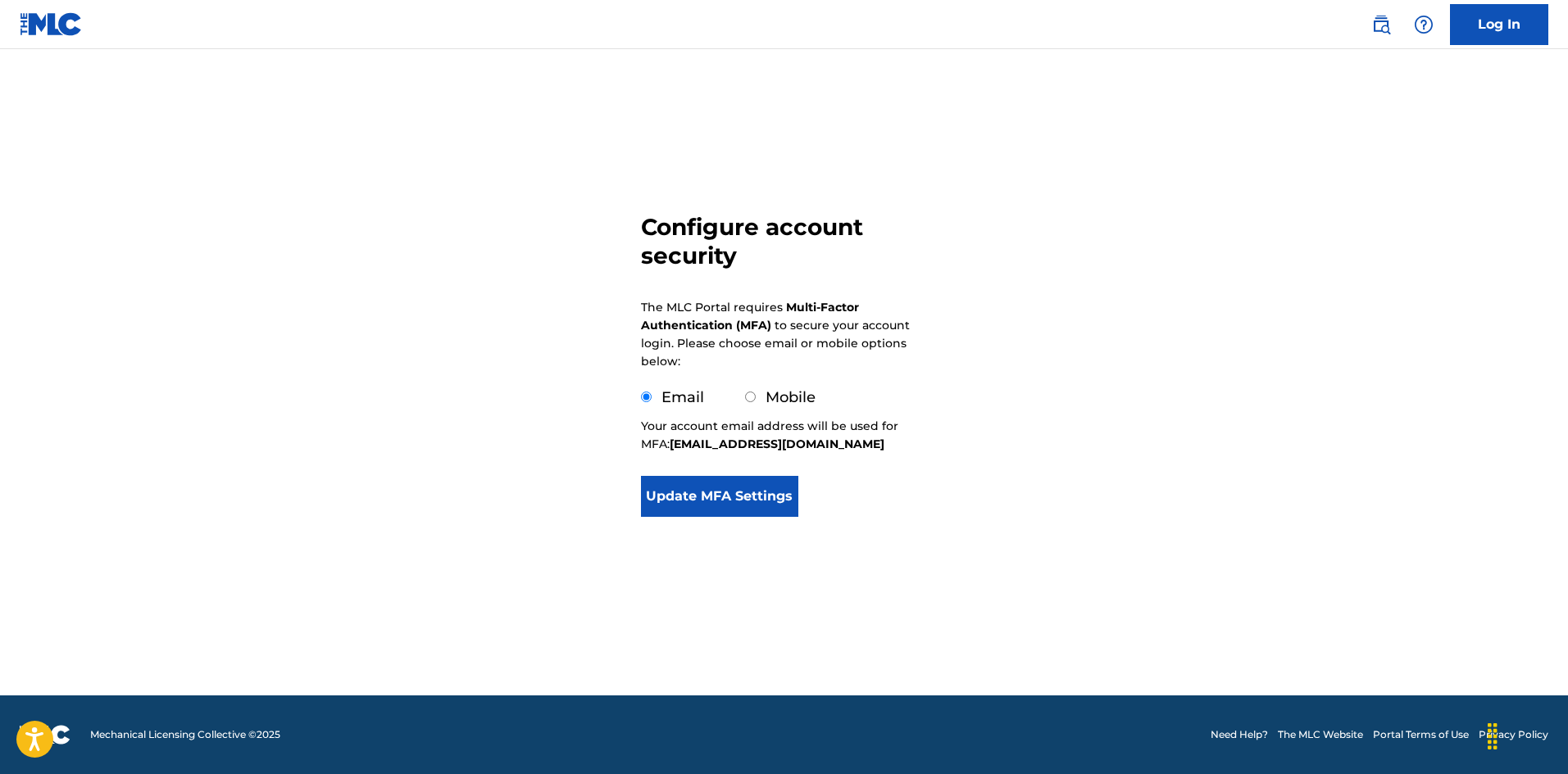
click at [708, 502] on button "Update MFA Settings" at bounding box center [720, 497] width 159 height 41
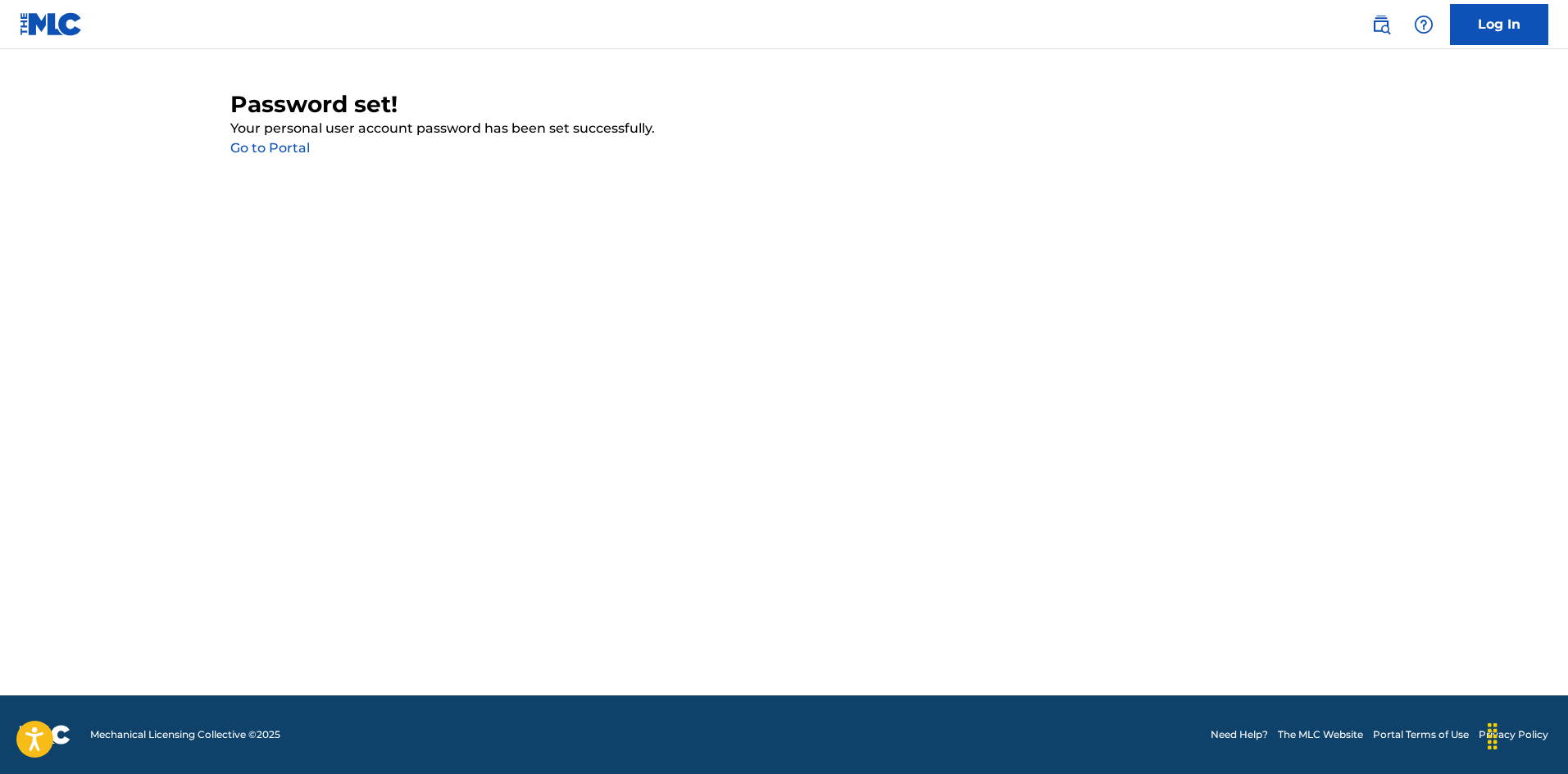
click at [277, 148] on link "Go to Portal" at bounding box center [270, 148] width 80 height 16
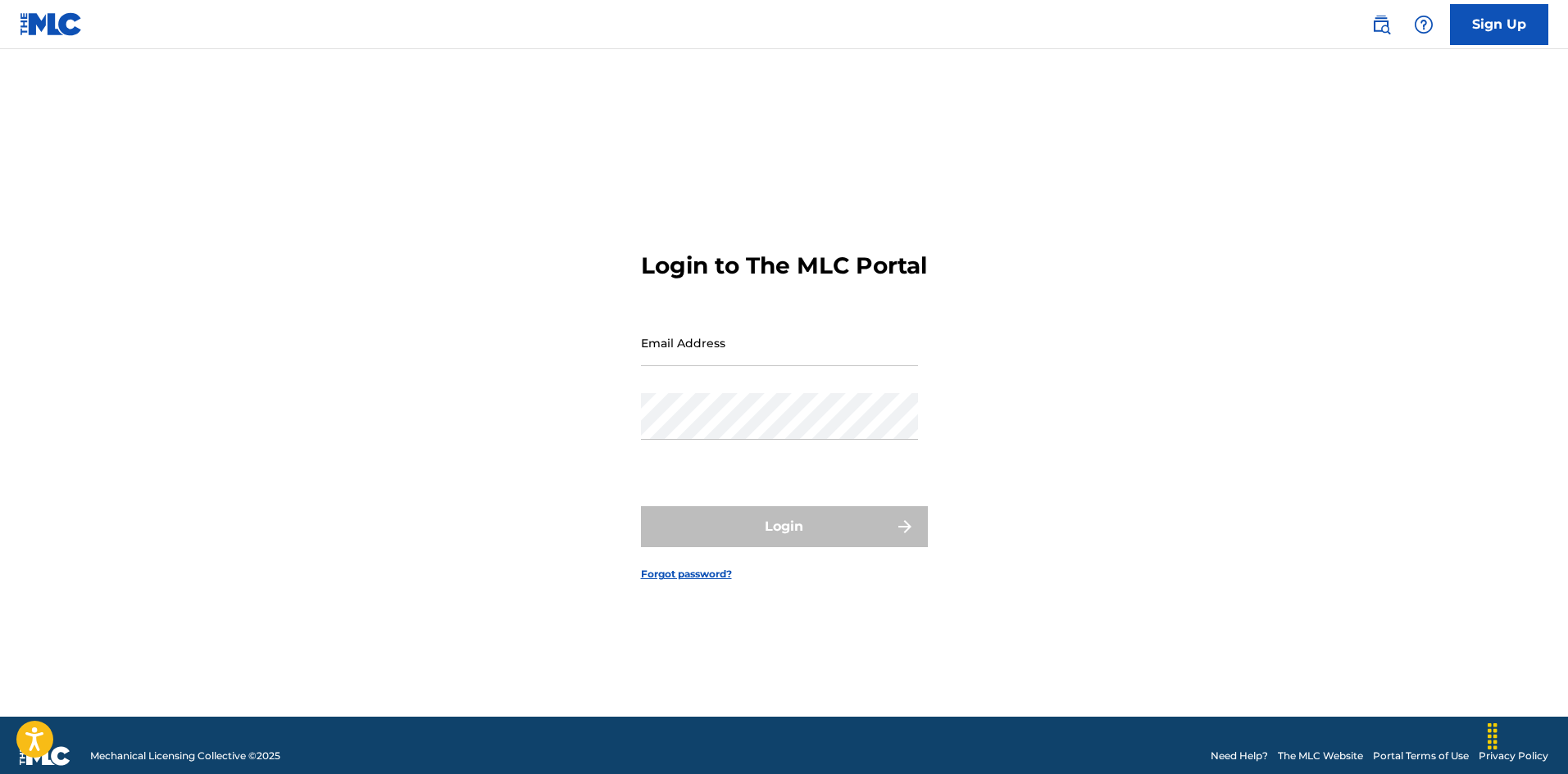
click at [711, 367] on input "Email Address" at bounding box center [780, 343] width 277 height 47
type input "[EMAIL_ADDRESS][DOMAIN_NAME]"
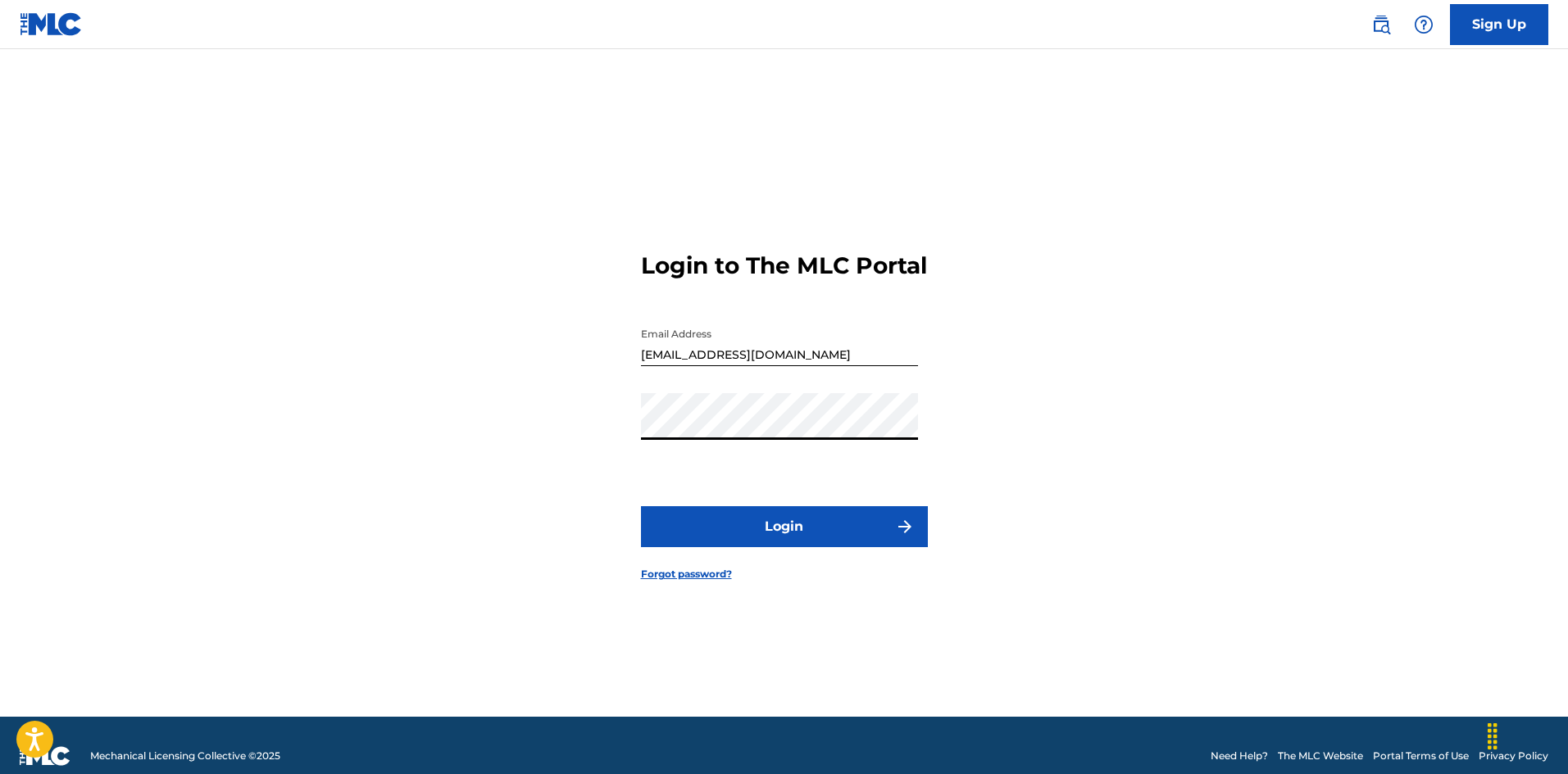
click at [641, 507] on button "Login" at bounding box center [785, 527] width 287 height 41
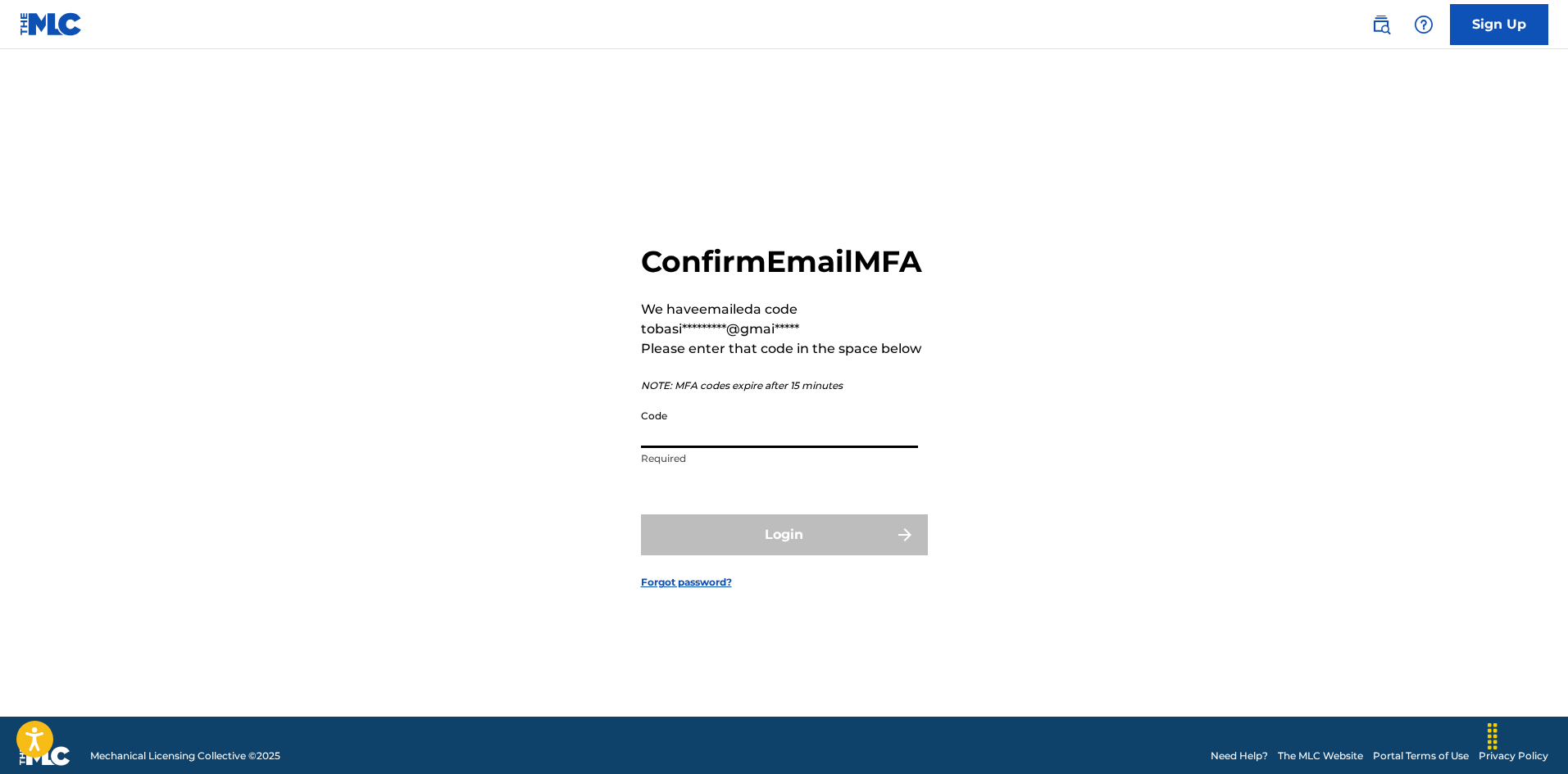
click at [759, 448] on input "Code" at bounding box center [780, 424] width 277 height 47
paste input "235965"
type input "235965"
click at [858, 553] on button "Login" at bounding box center [785, 535] width 287 height 41
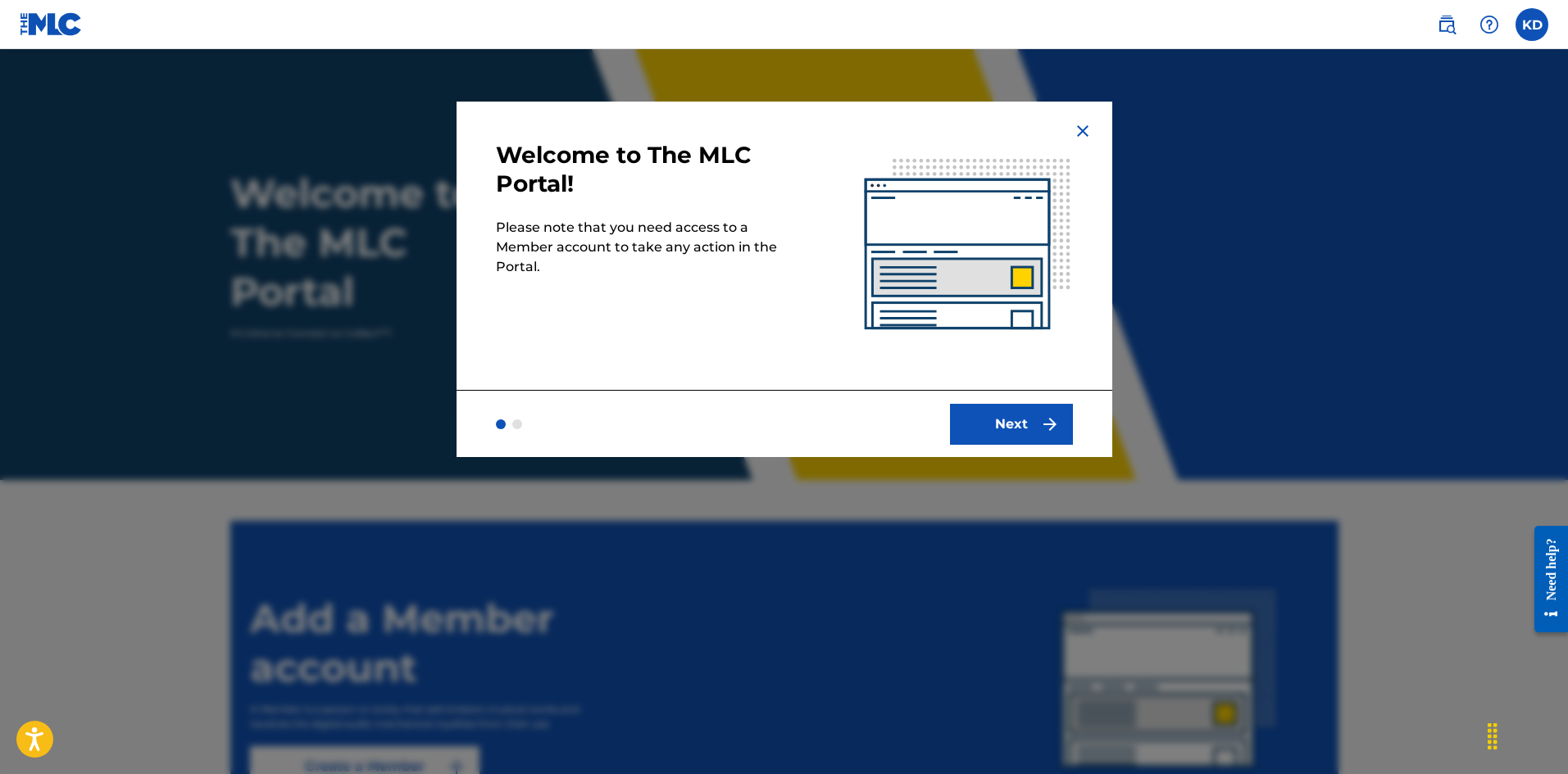
click at [1031, 424] on button "Next" at bounding box center [1011, 424] width 123 height 41
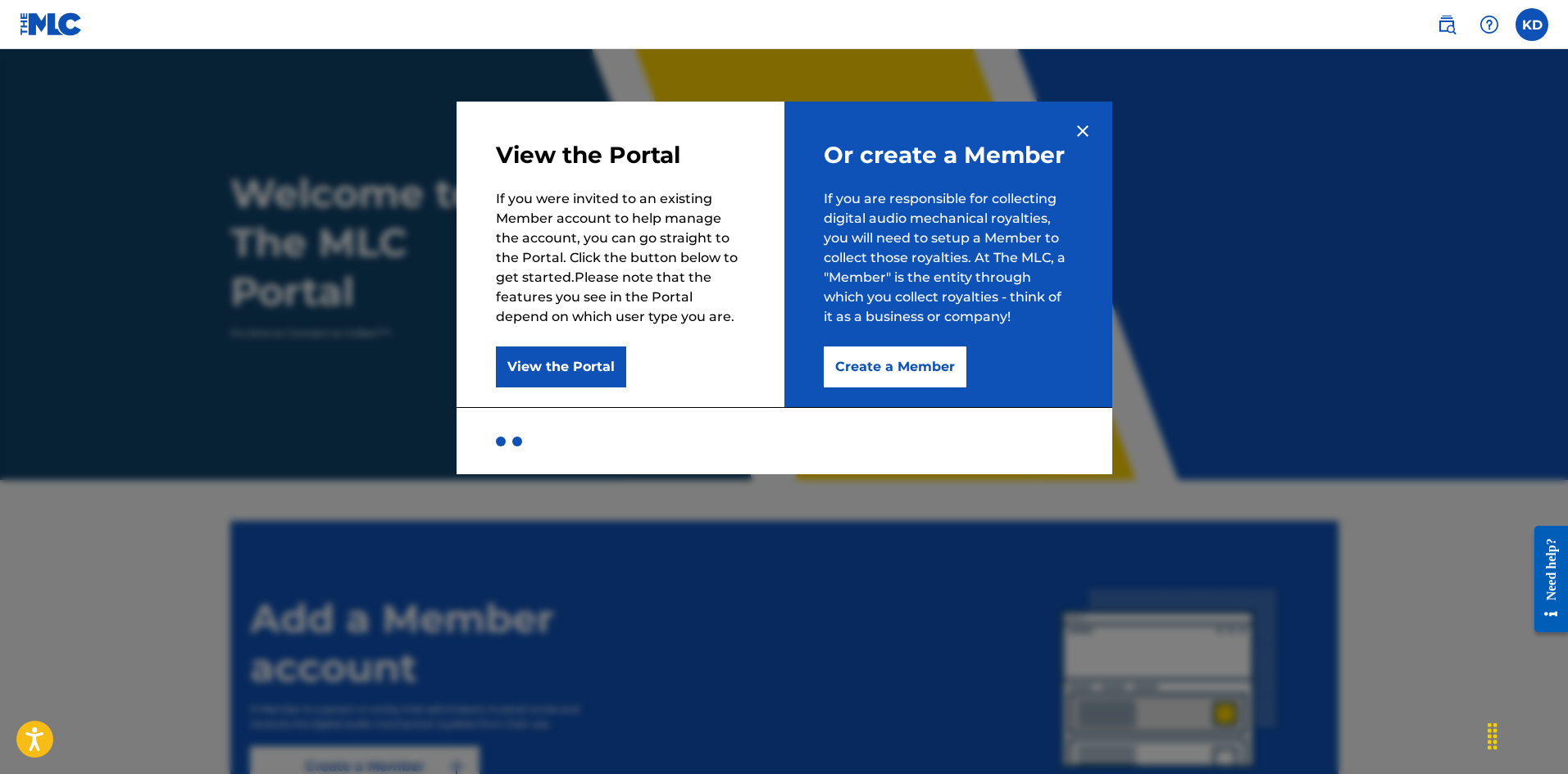
click at [580, 373] on button "View the Portal" at bounding box center [561, 367] width 130 height 41
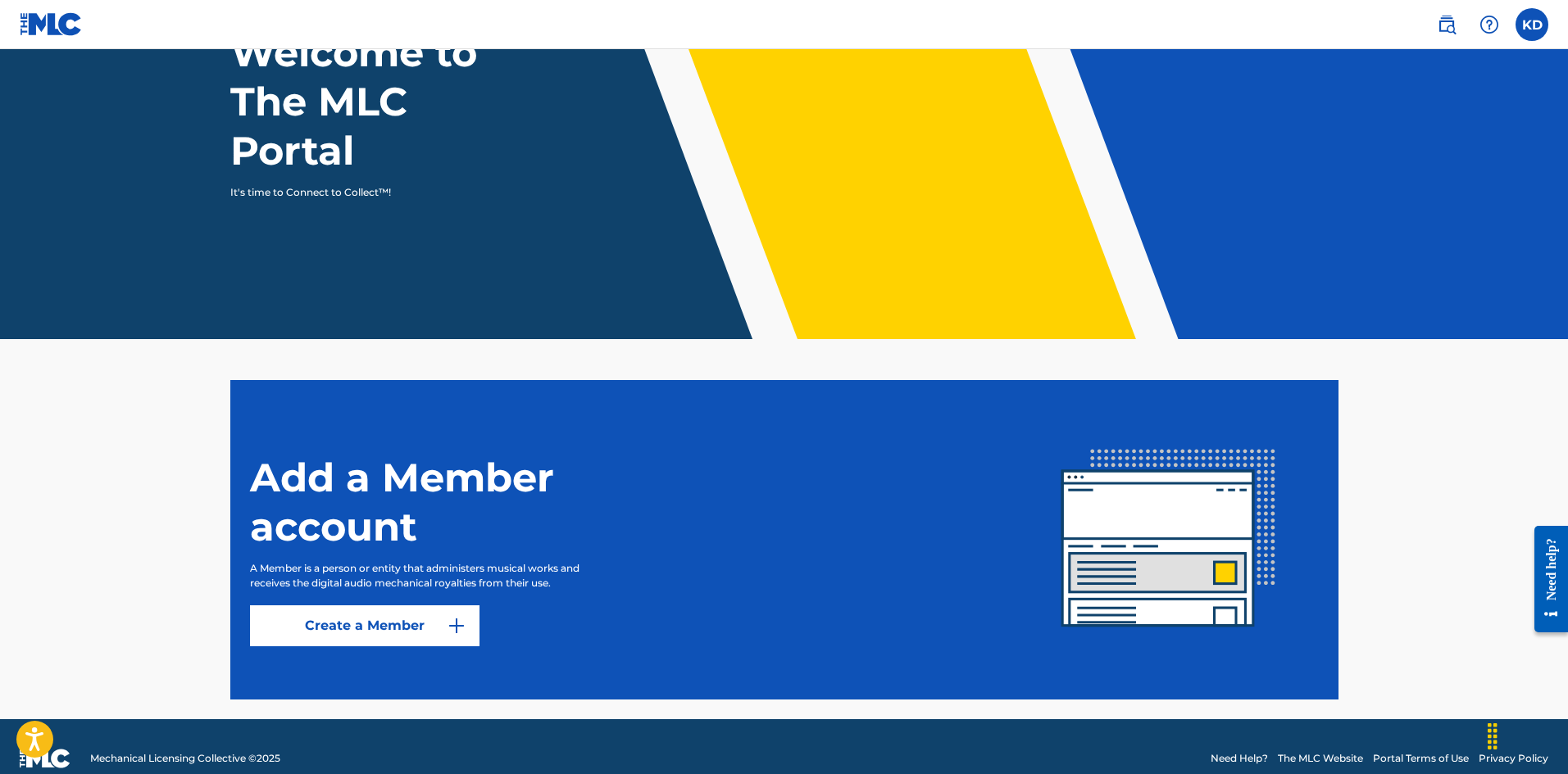
scroll to position [164, 0]
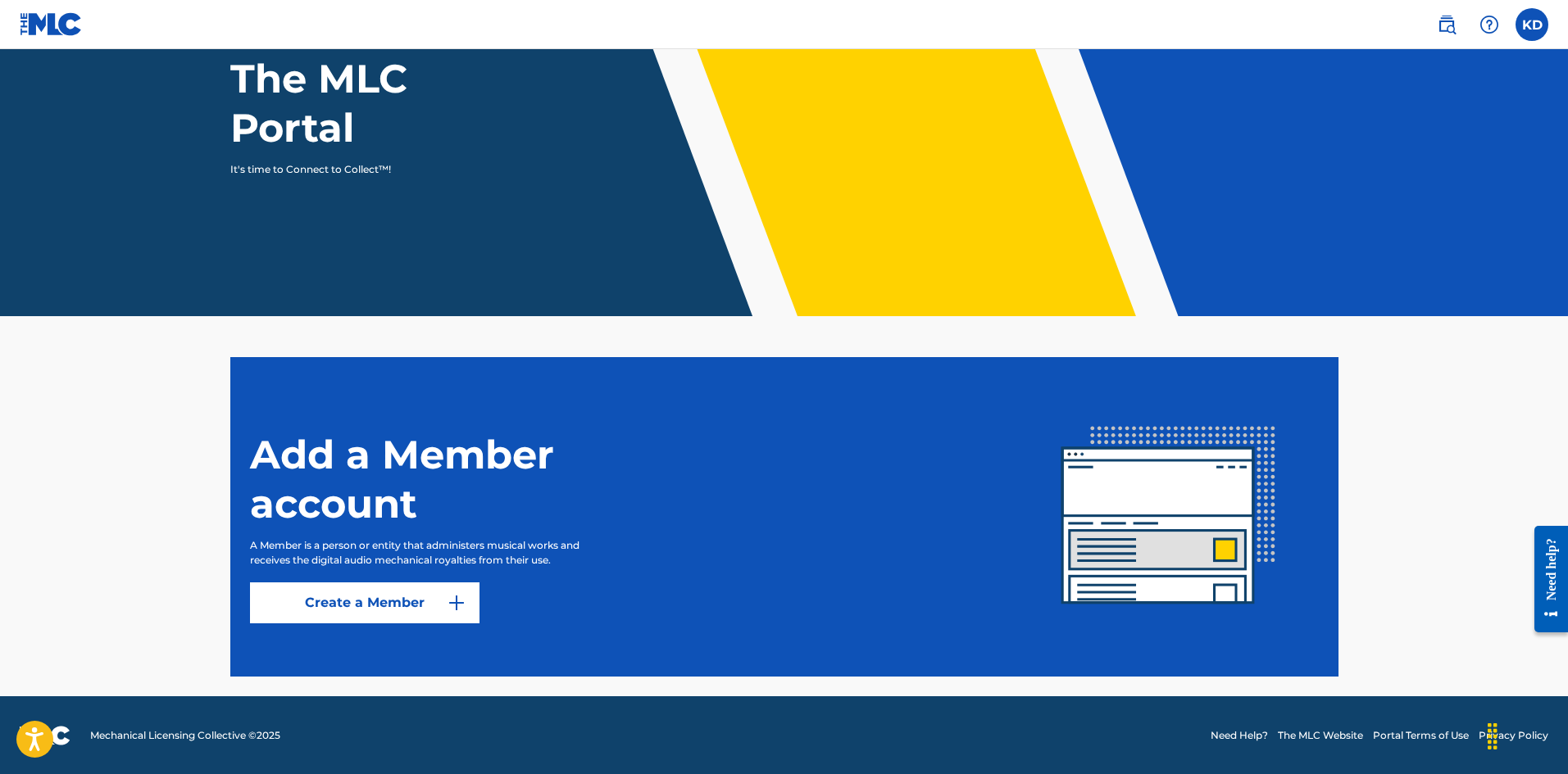
click at [397, 601] on link "Create a Member" at bounding box center [364, 603] width 229 height 41
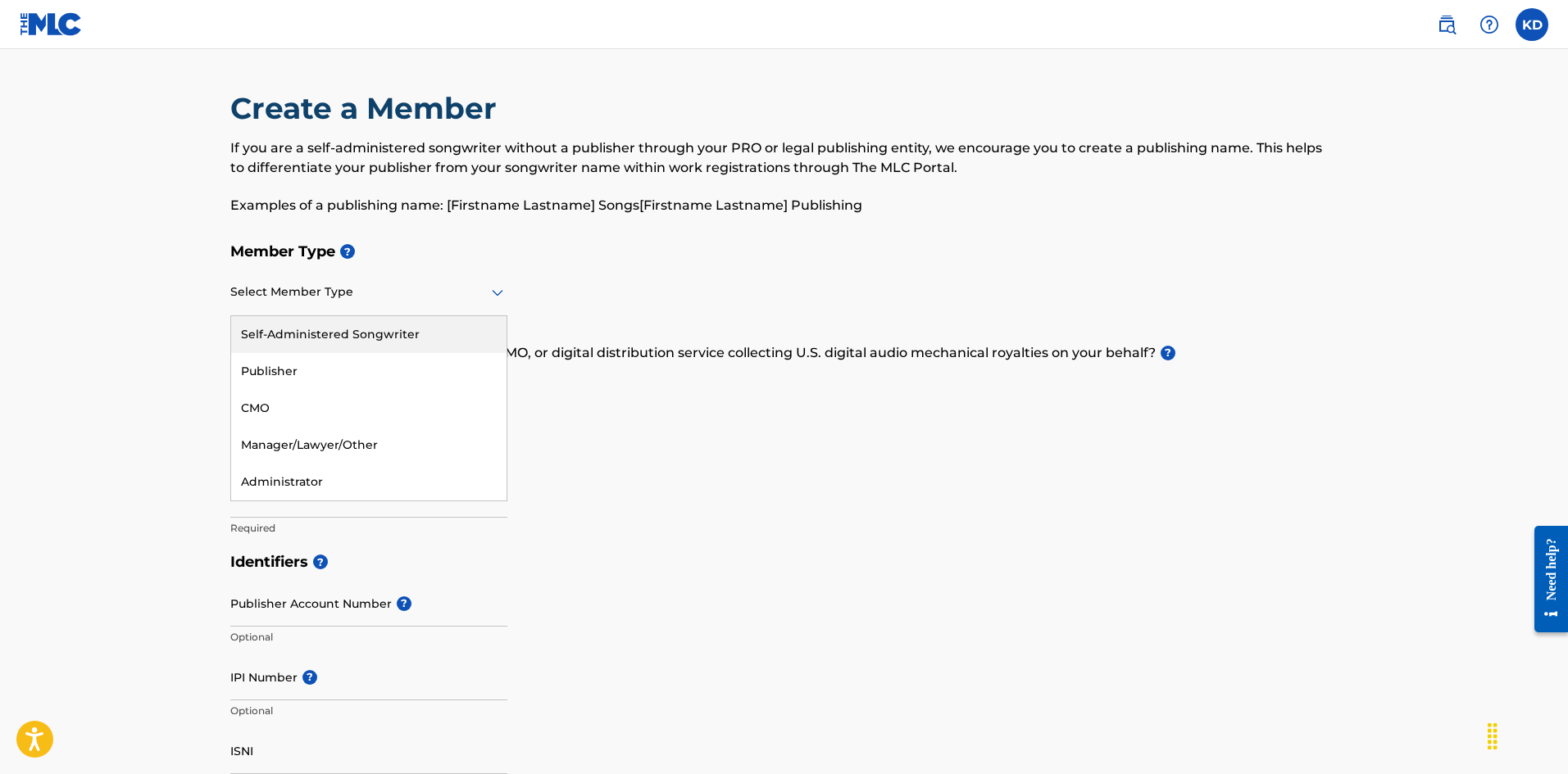
click at [420, 292] on div at bounding box center [369, 291] width 277 height 20
click at [423, 329] on div "Self-Administered Songwriter" at bounding box center [369, 335] width 276 height 37
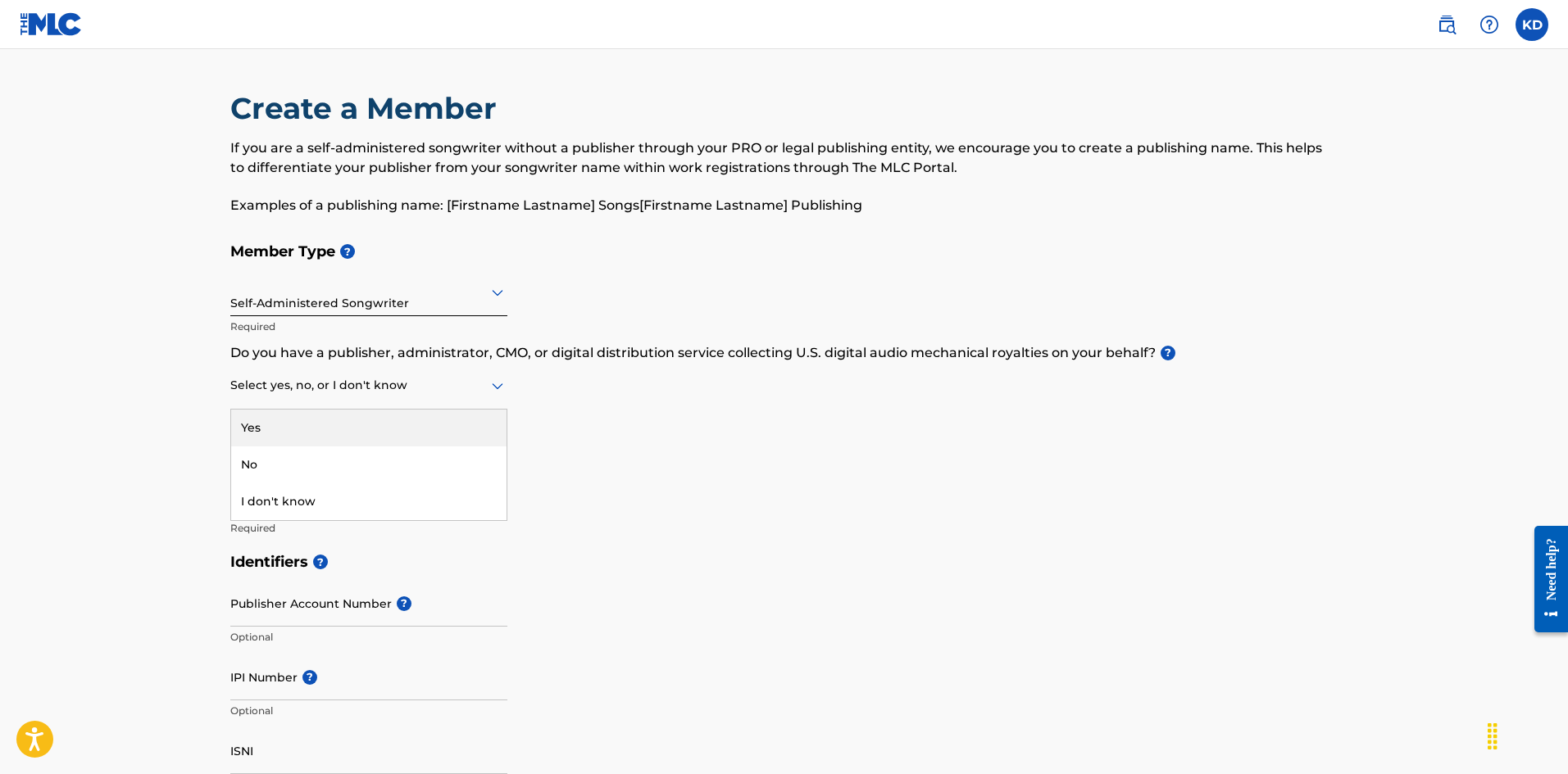
click at [475, 392] on div at bounding box center [369, 385] width 277 height 20
click at [385, 466] on div "No" at bounding box center [369, 465] width 276 height 37
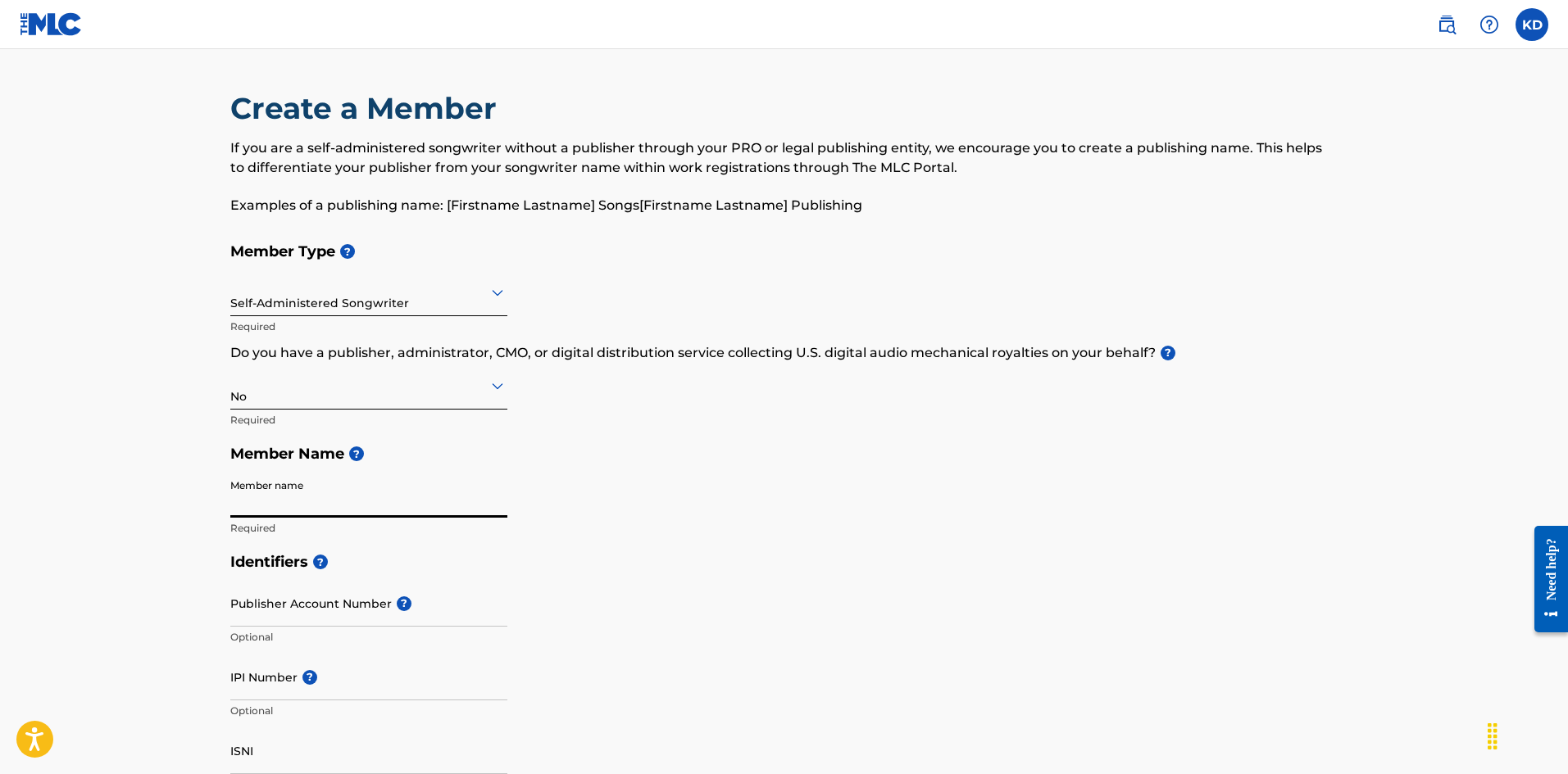
click at [402, 500] on input "Member name" at bounding box center [369, 494] width 277 height 47
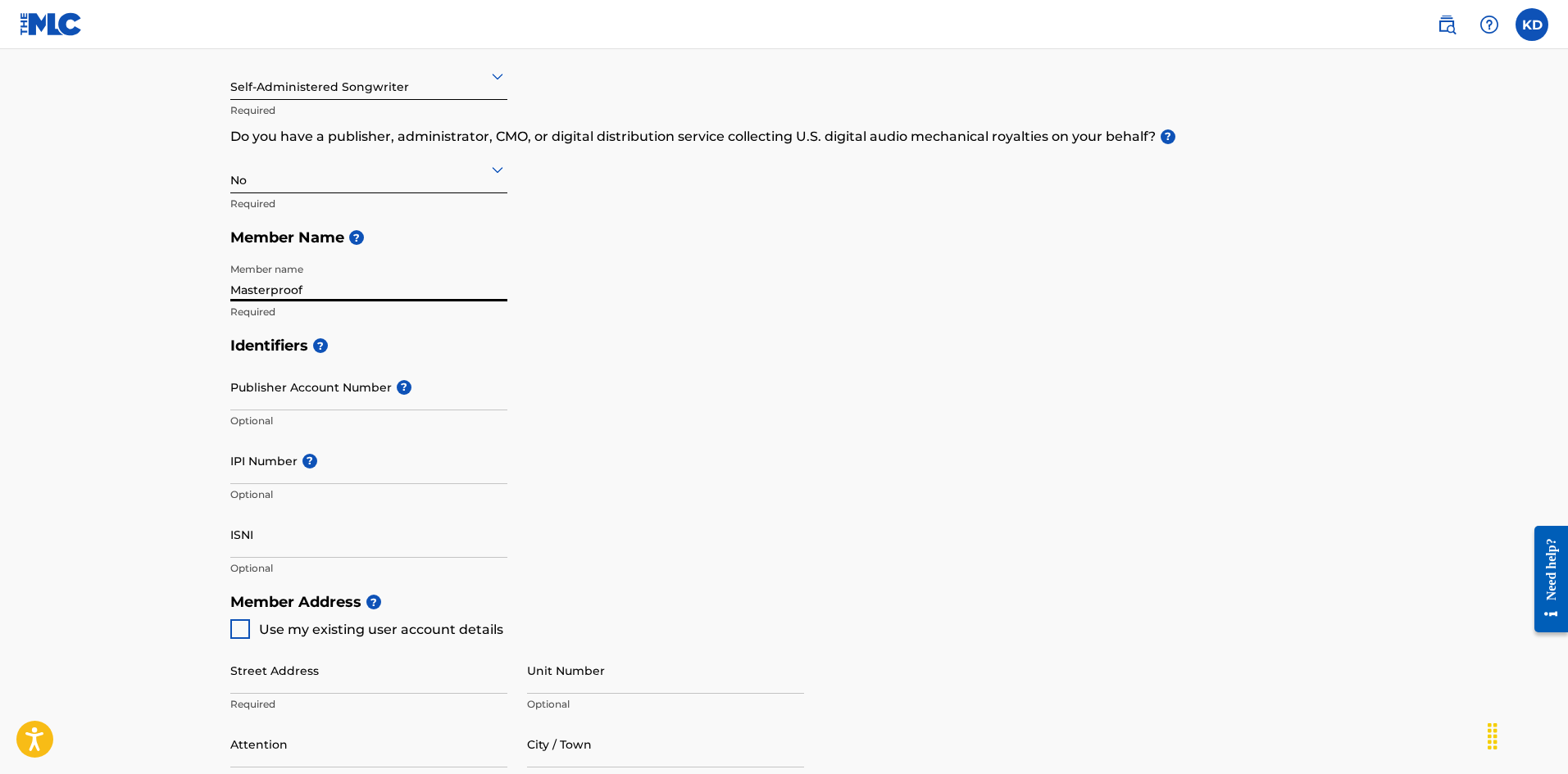
scroll to position [246, 0]
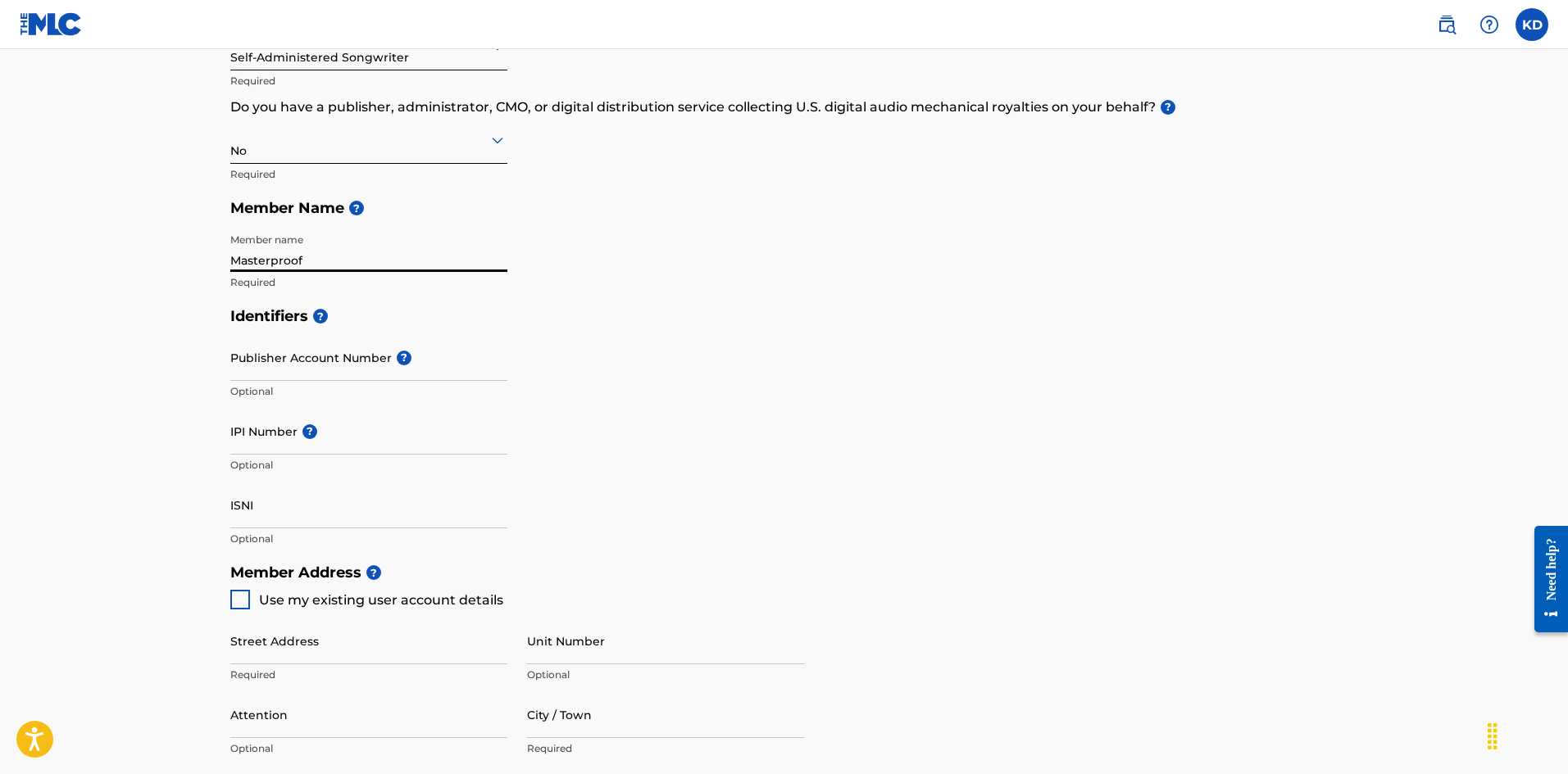
type input "Masterproof"
click at [238, 600] on div at bounding box center [240, 600] width 19 height 19
type input "[STREET_ADDRESS]"
type input "west covina"
type input "91790"
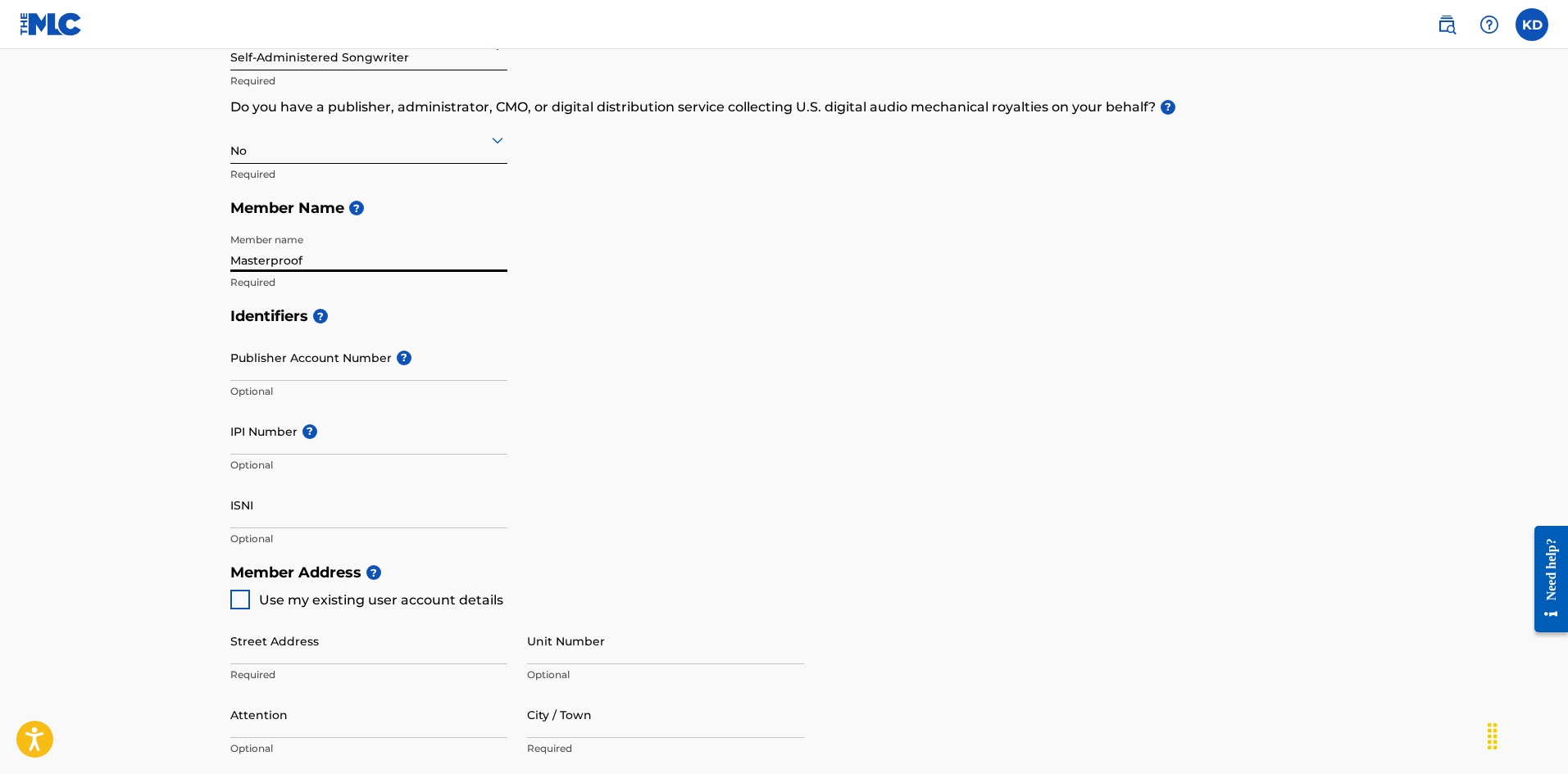
type input "626"
type input "7041027"
type input "[EMAIL_ADDRESS][DOMAIN_NAME]"
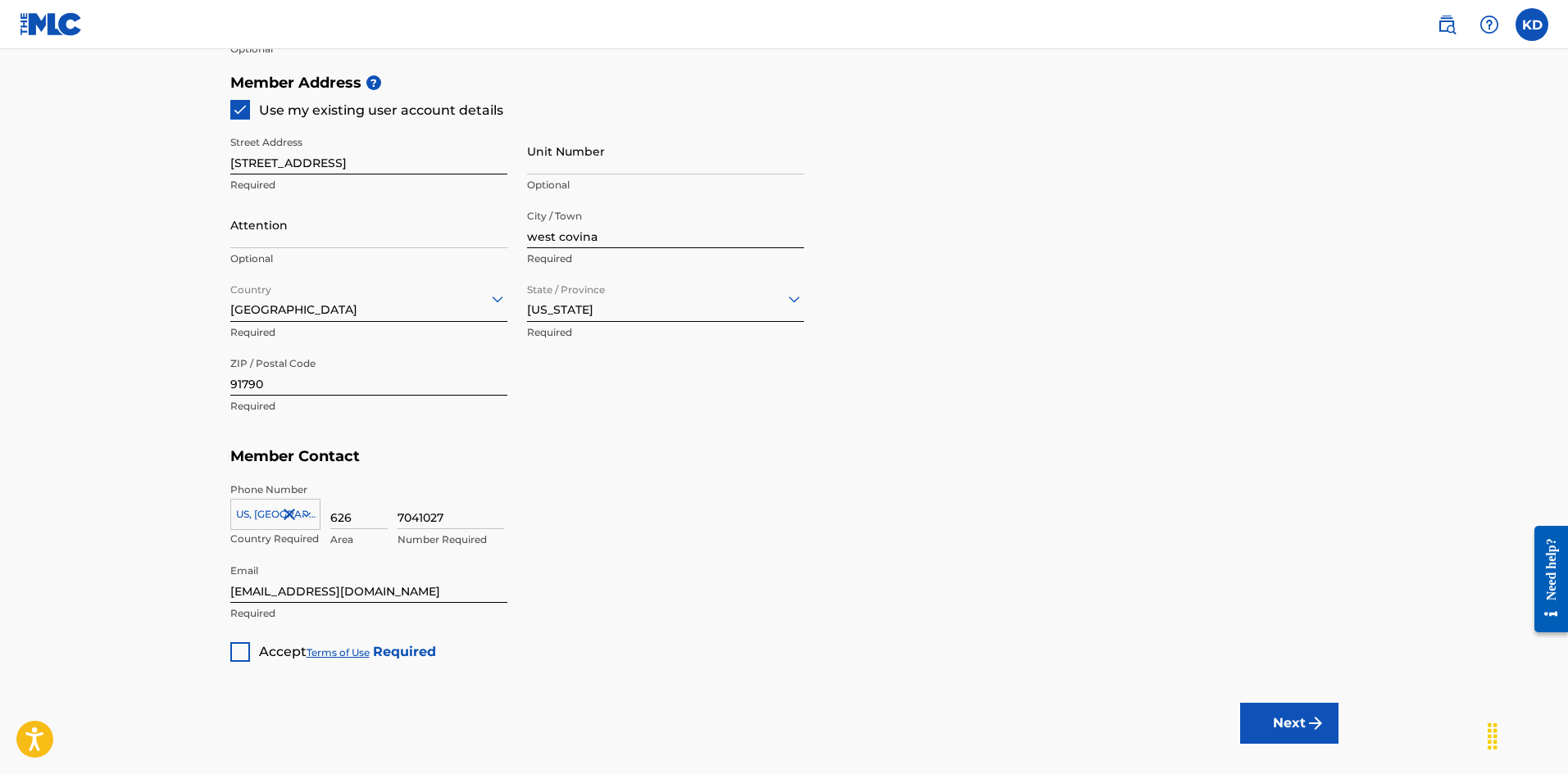
scroll to position [738, 0]
click at [237, 649] on div at bounding box center [240, 651] width 19 height 19
click at [1282, 722] on button "Next" at bounding box center [1289, 722] width 98 height 41
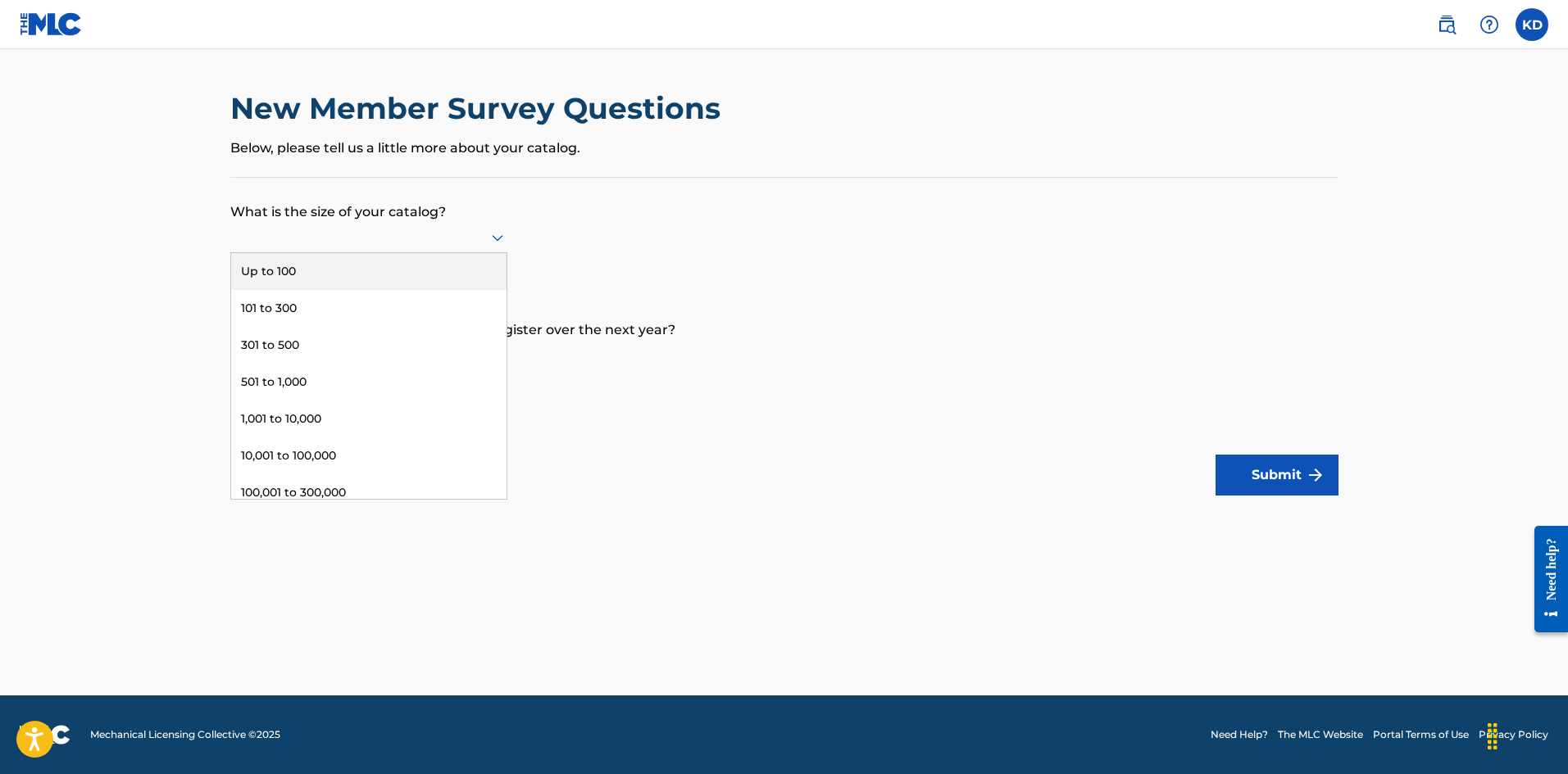
click at [459, 234] on div at bounding box center [369, 236] width 277 height 20
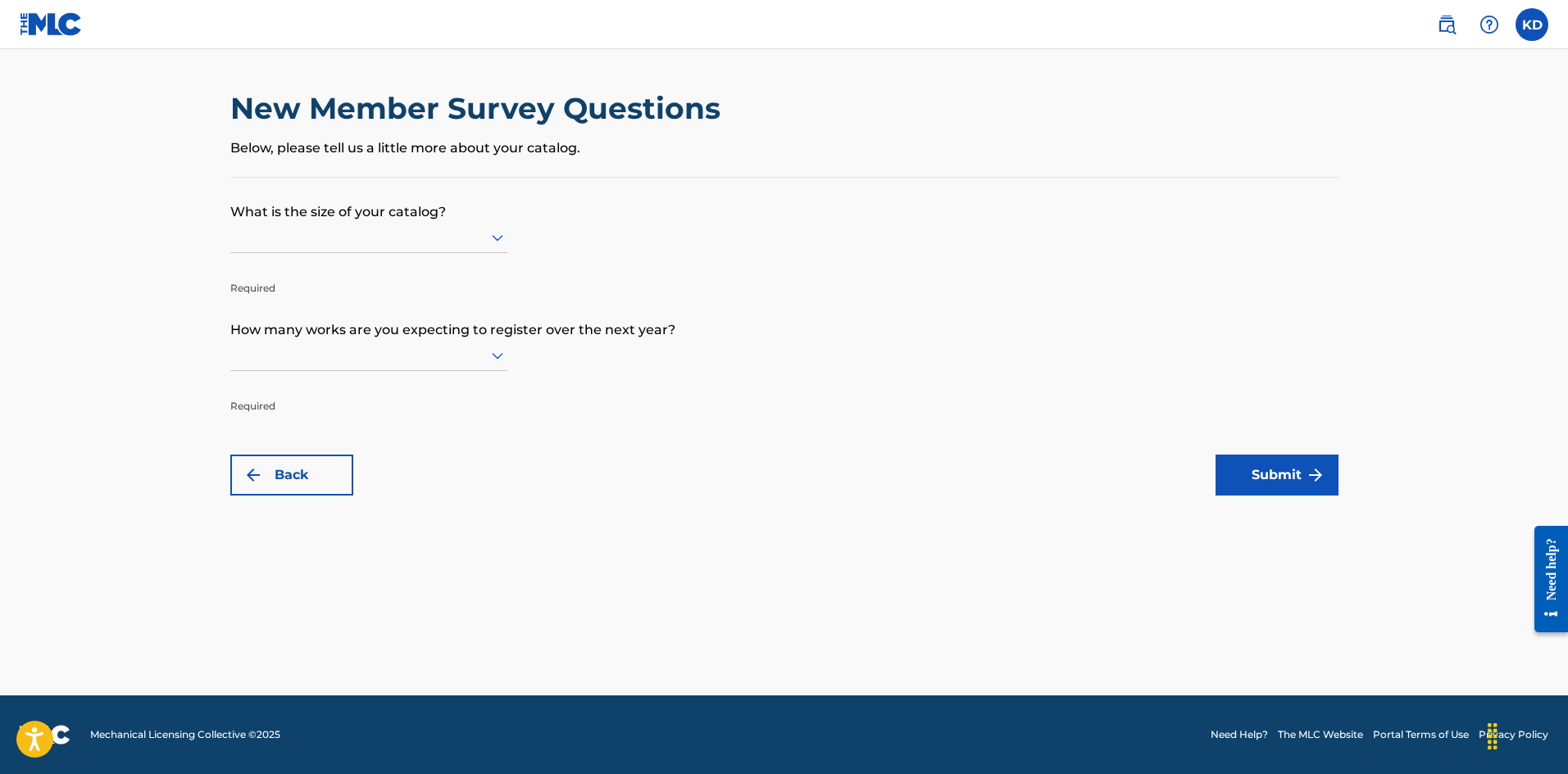
click at [674, 192] on p "What is the size of your catalog?" at bounding box center [784, 200] width 1108 height 44
click at [466, 228] on div at bounding box center [369, 236] width 277 height 20
click at [955, 192] on p "What is the size of your catalog?" at bounding box center [784, 200] width 1108 height 44
click at [434, 235] on div at bounding box center [369, 236] width 277 height 20
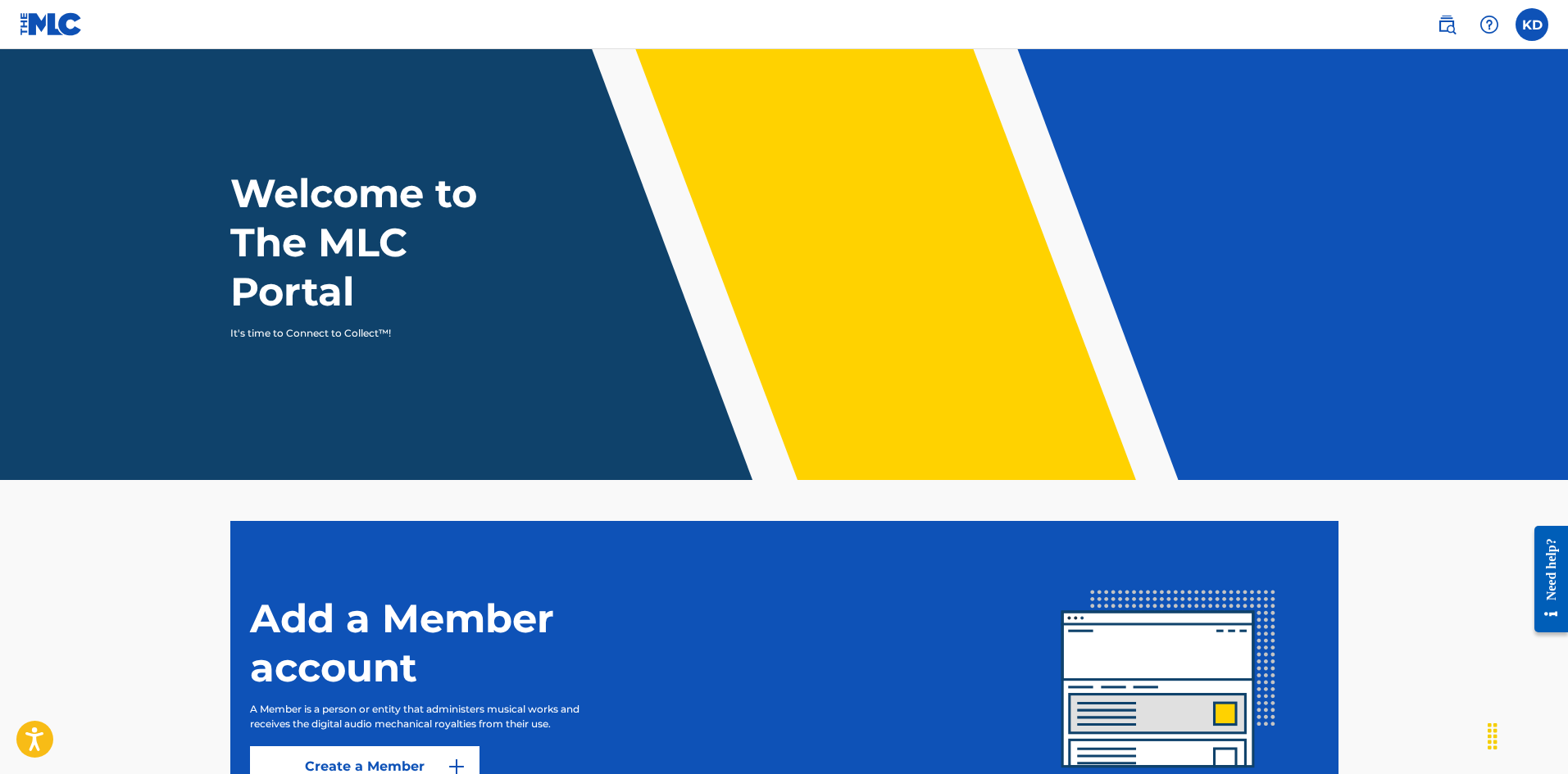
click at [50, 24] on img at bounding box center [50, 24] width 63 height 24
click at [1529, 24] on label at bounding box center [1532, 24] width 33 height 33
click at [1532, 25] on input "KD [PERSON_NAME] [EMAIL_ADDRESS][DOMAIN_NAME] Profile Log out" at bounding box center [1532, 25] width 0 height 0
click at [1528, 24] on div "KD KD [PERSON_NAME] [EMAIL_ADDRESS][DOMAIN_NAME] Profile Log out" at bounding box center [1532, 24] width 33 height 33
click at [47, 20] on img at bounding box center [50, 24] width 63 height 24
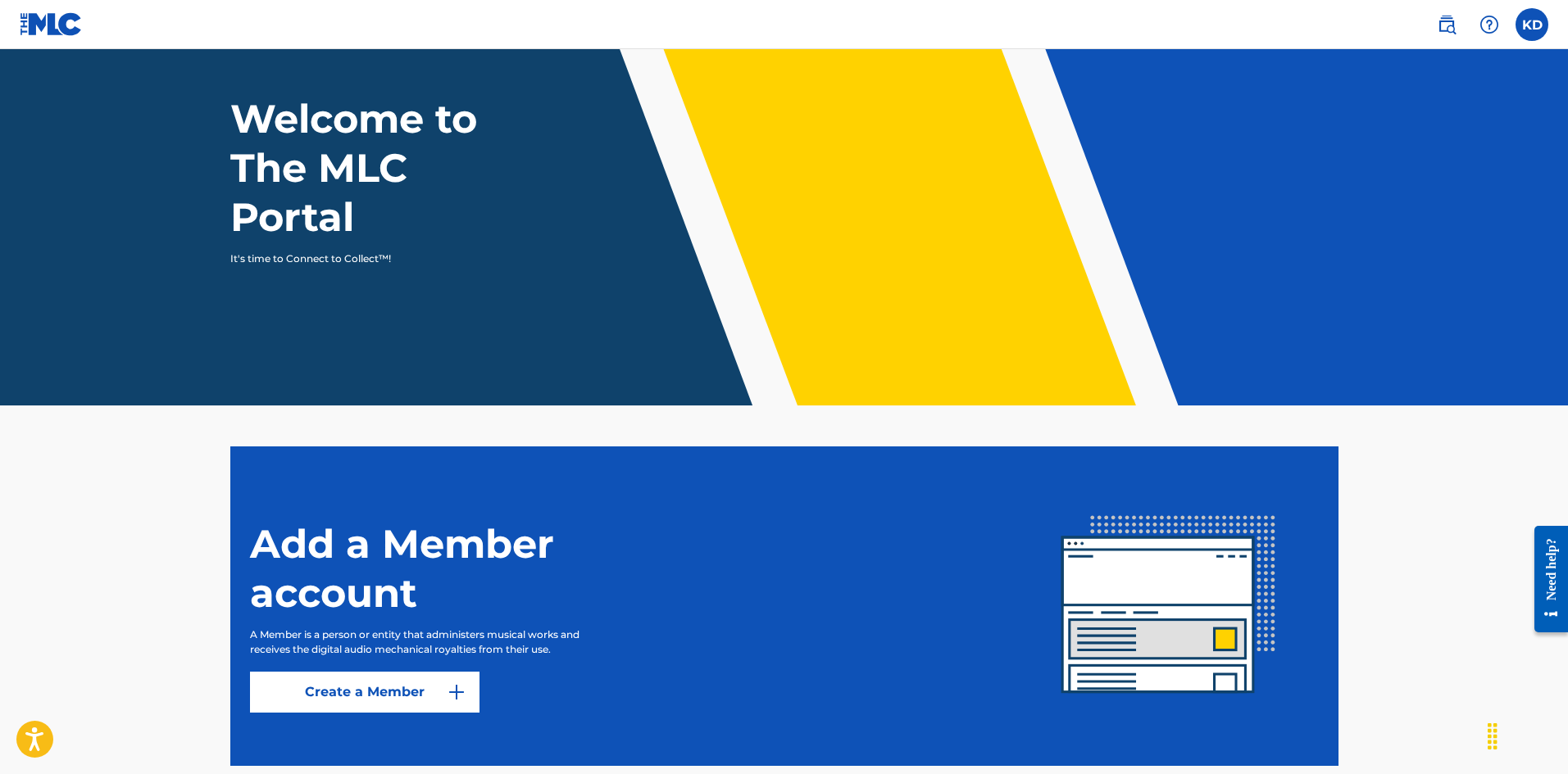
scroll to position [165, 0]
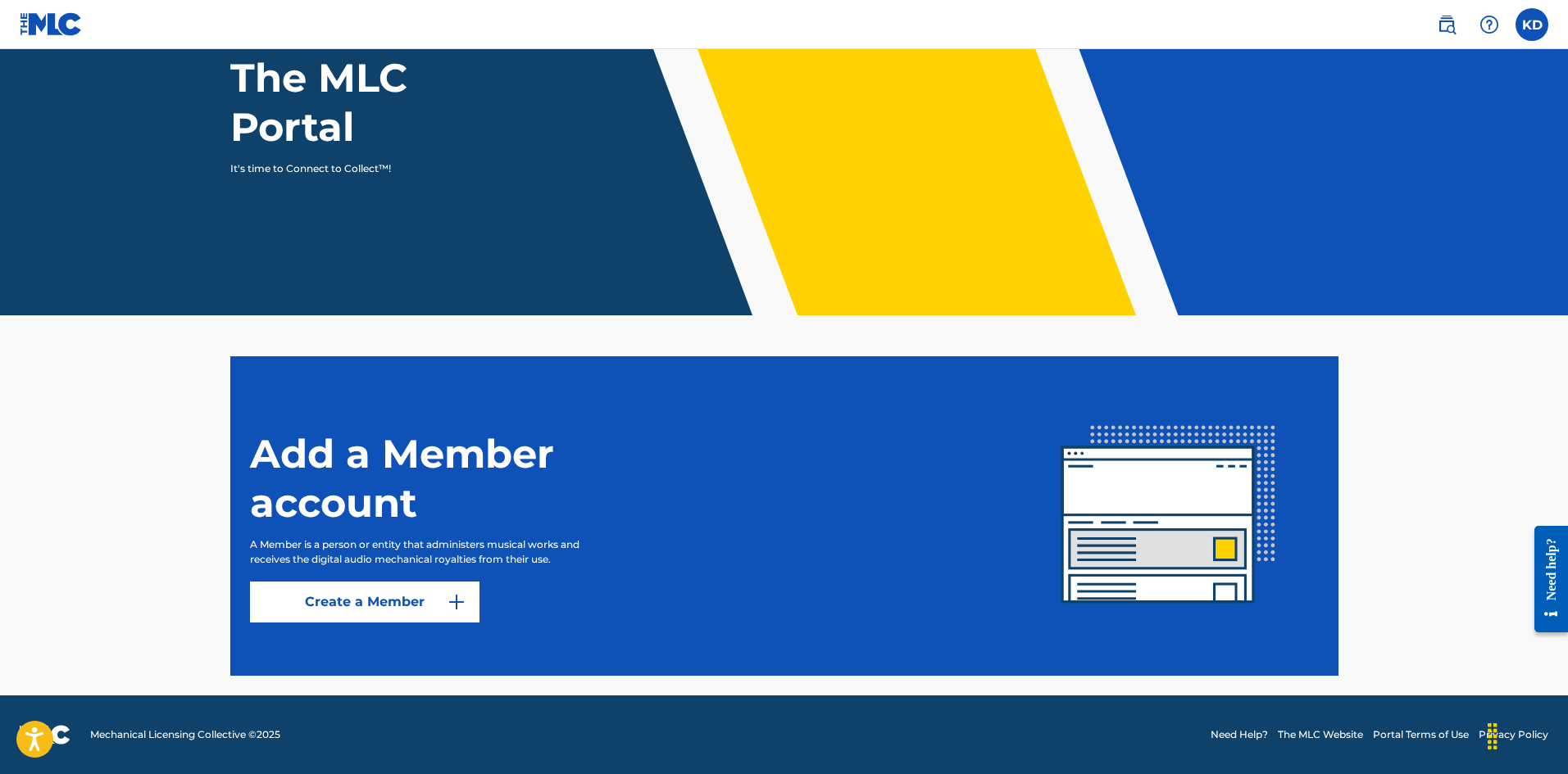
click at [1549, 591] on div "Need help?" at bounding box center [1551, 569] width 22 height 62
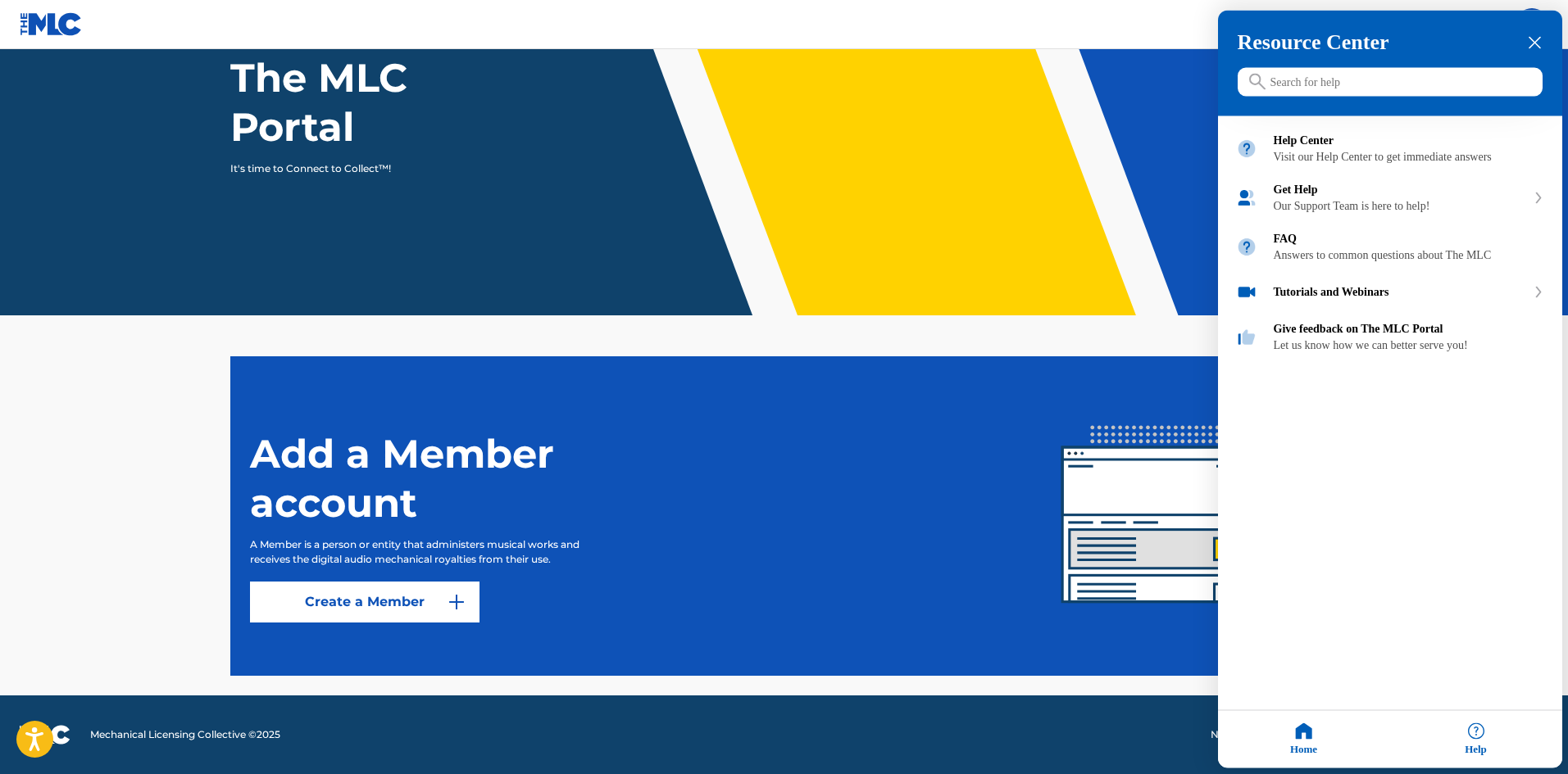
click at [467, 598] on div at bounding box center [784, 387] width 1568 height 774
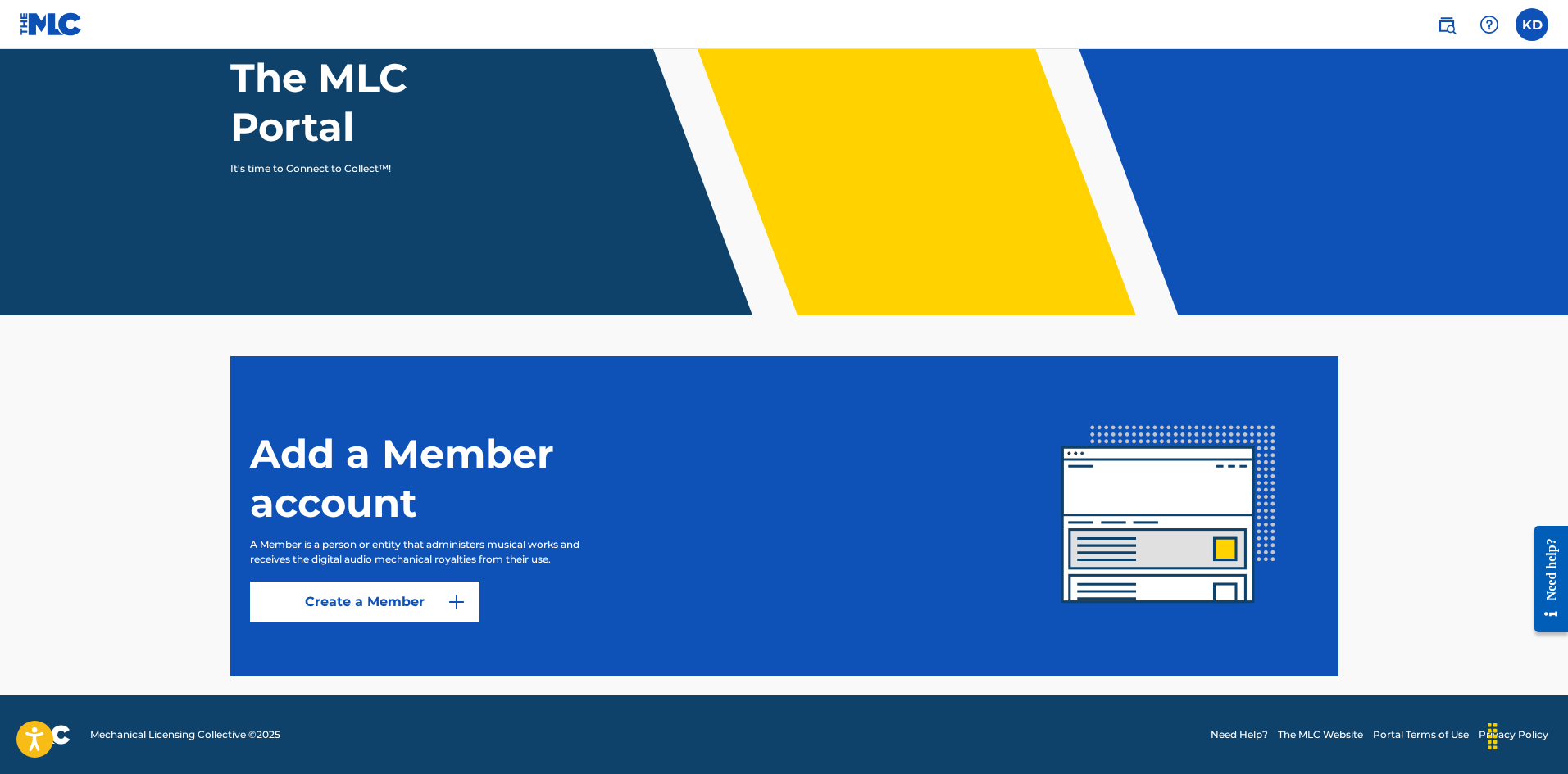
click at [451, 608] on img at bounding box center [456, 602] width 19 height 19
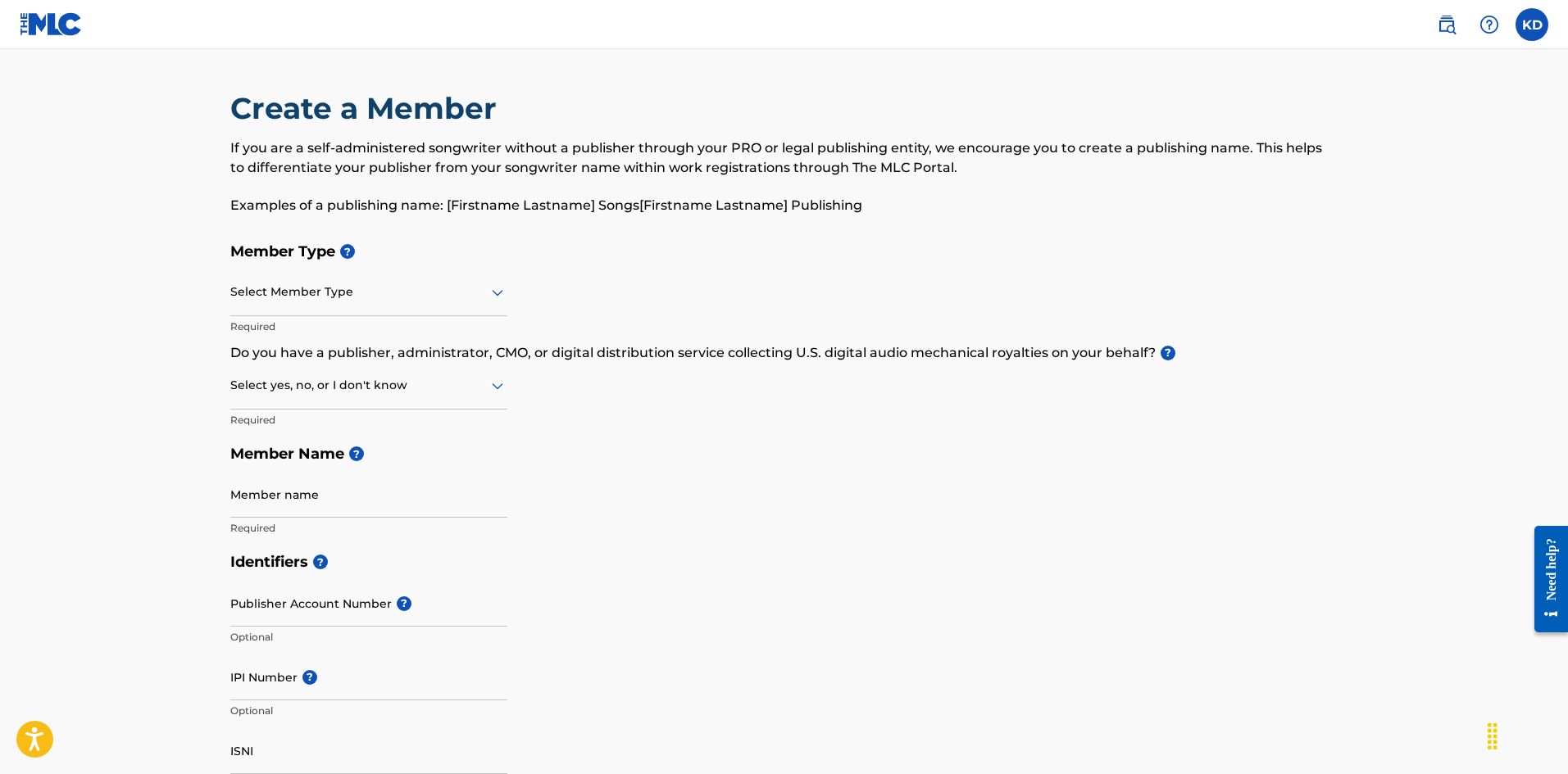
click at [441, 286] on div at bounding box center [369, 291] width 277 height 20
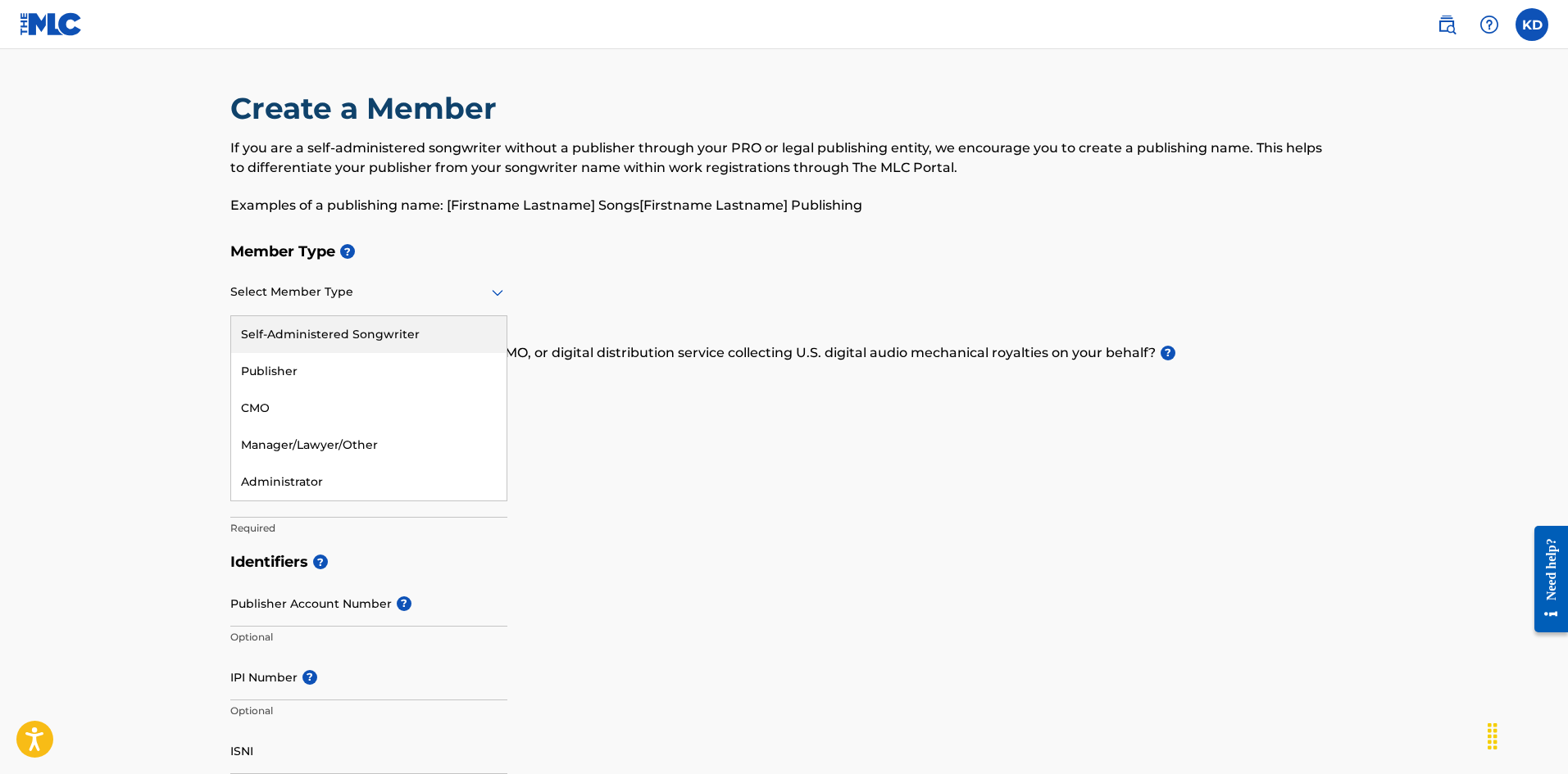
click at [411, 336] on div "Self-Administered Songwriter" at bounding box center [369, 335] width 276 height 37
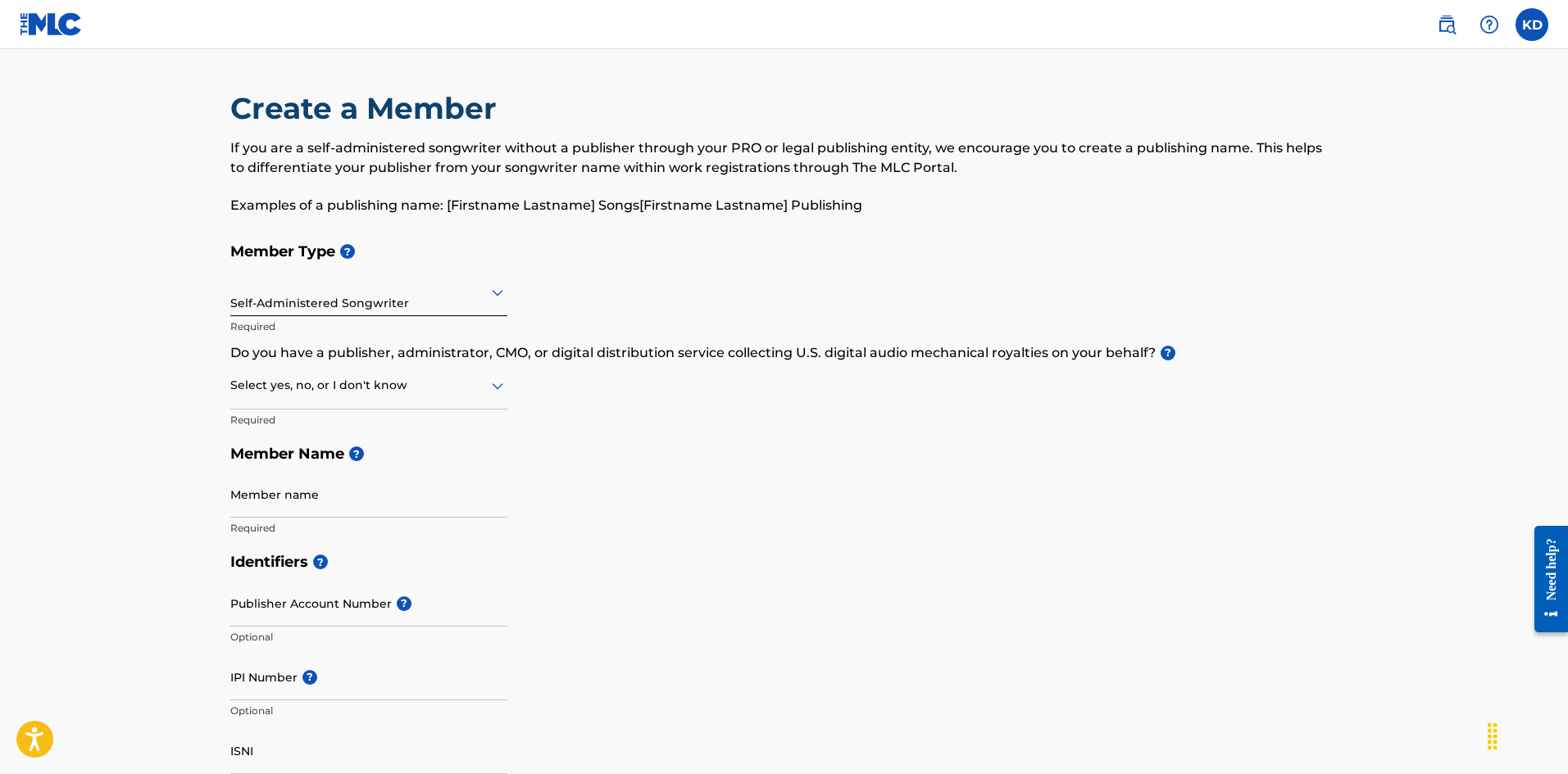
click at [477, 386] on div at bounding box center [369, 385] width 277 height 20
click at [353, 467] on div "No" at bounding box center [369, 465] width 276 height 37
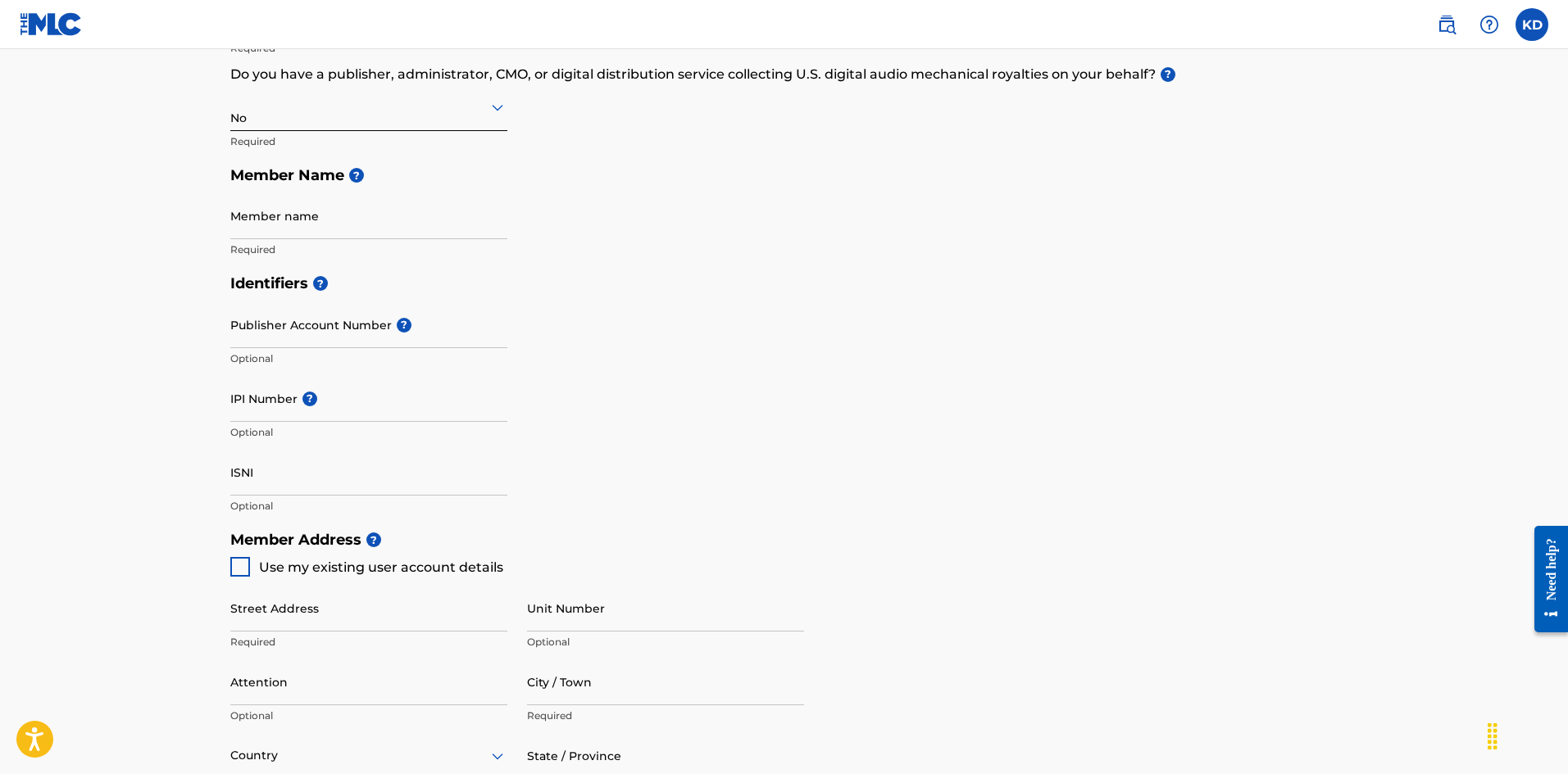
scroll to position [328, 0]
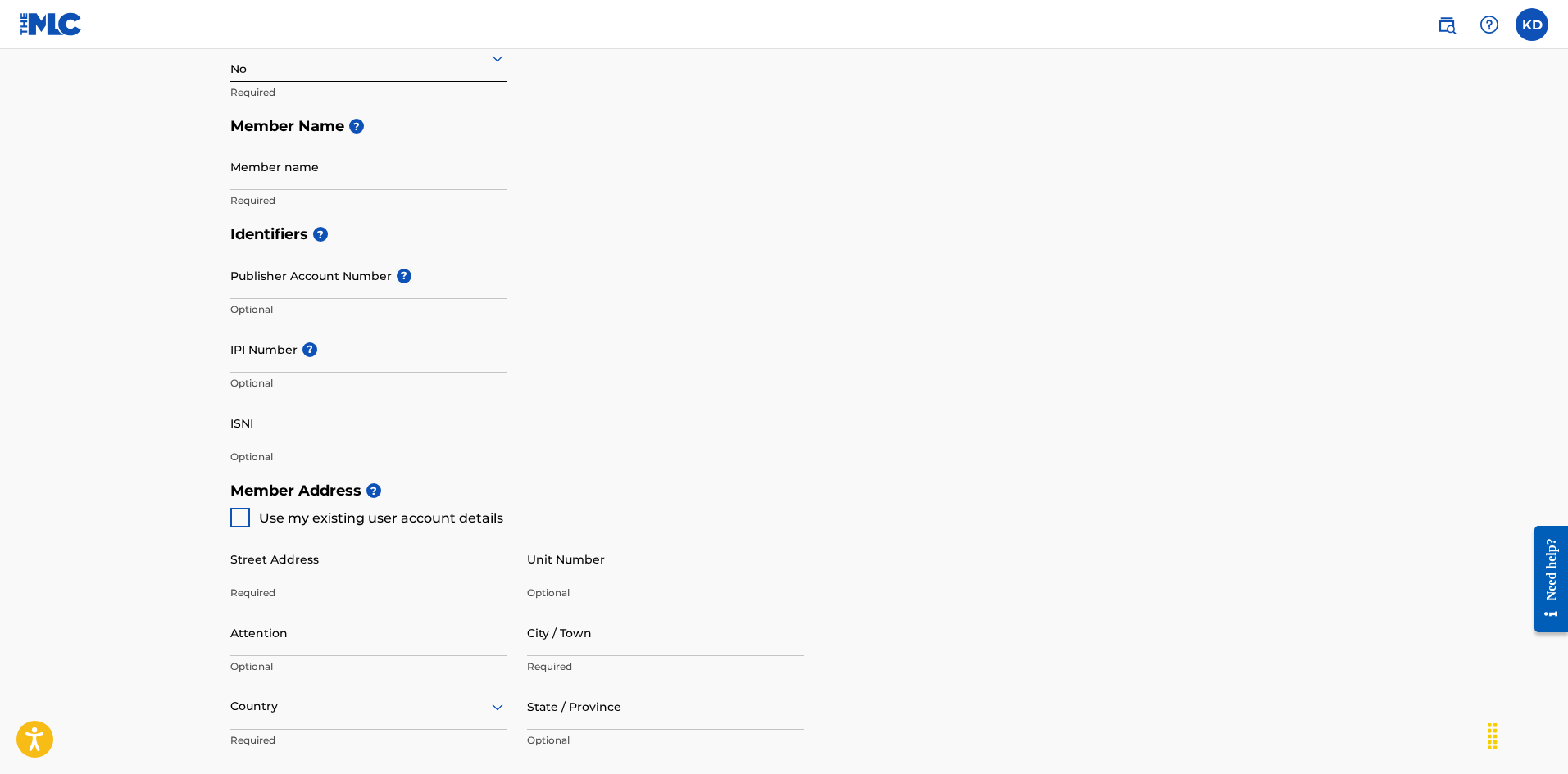
click at [340, 167] on input "Member name" at bounding box center [369, 166] width 277 height 47
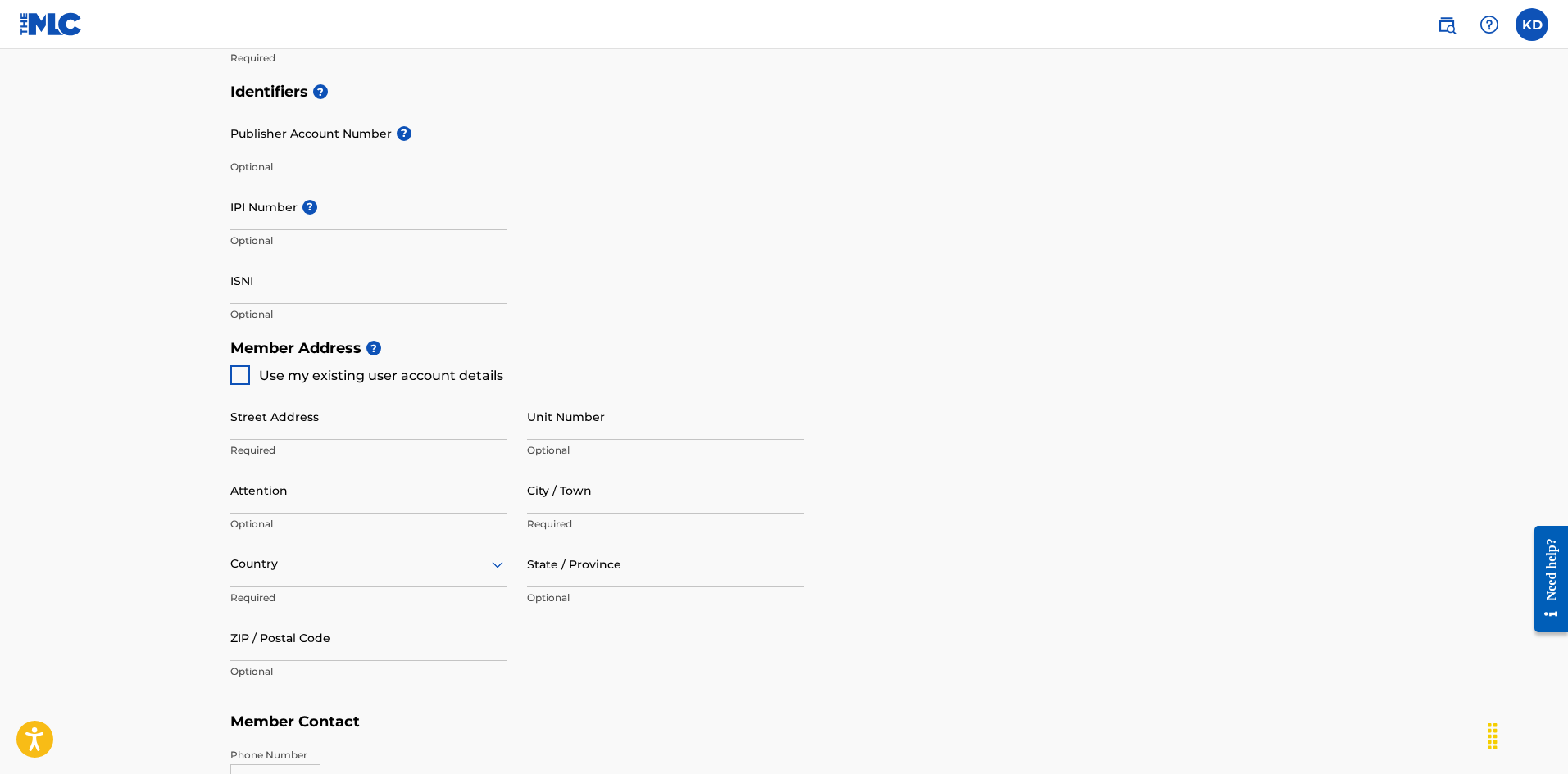
scroll to position [491, 0]
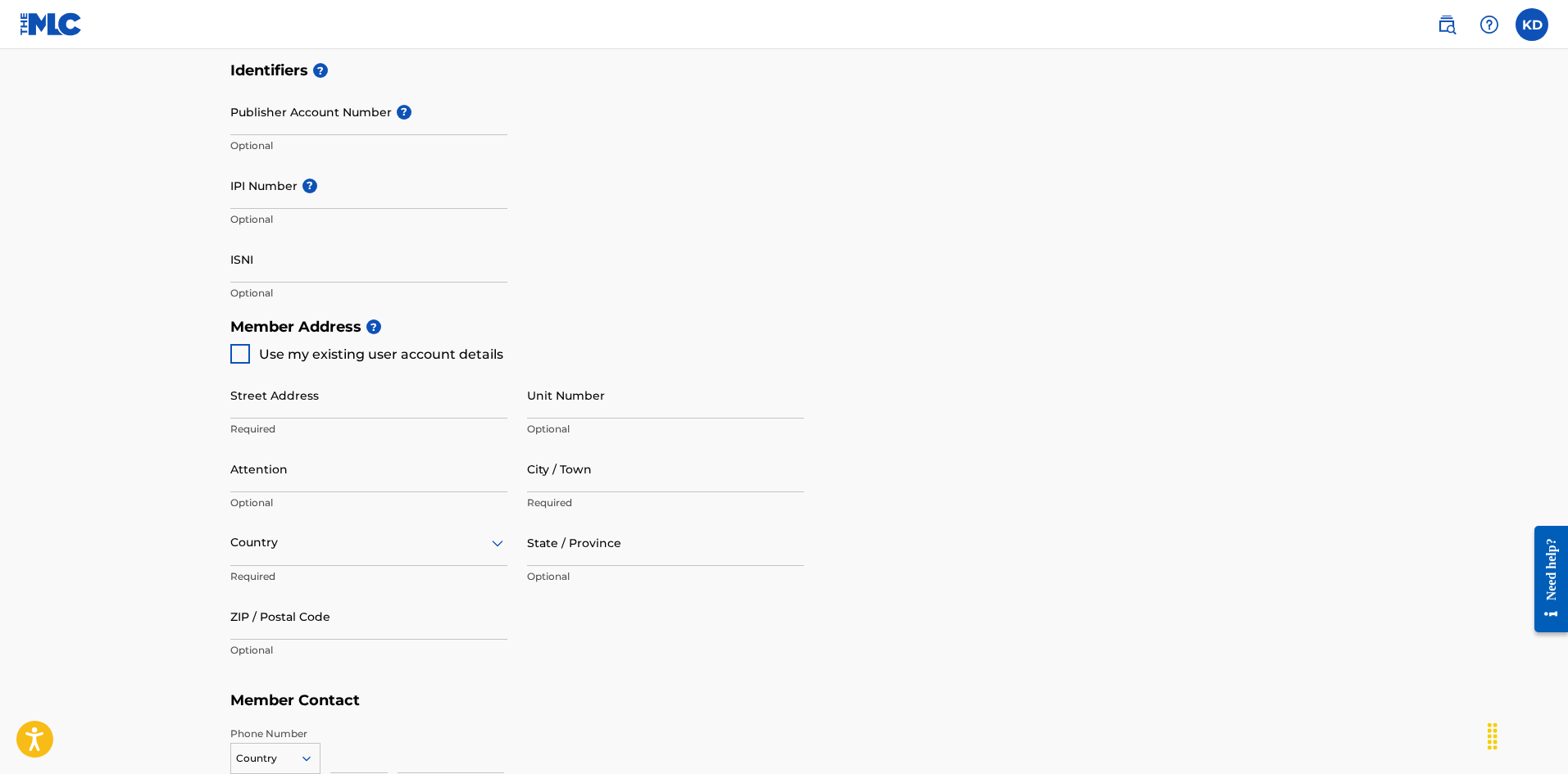
type input "Masterproof"
click at [240, 357] on div at bounding box center [240, 354] width 19 height 19
type input "[STREET_ADDRESS]"
type input "west covina"
type input "91790"
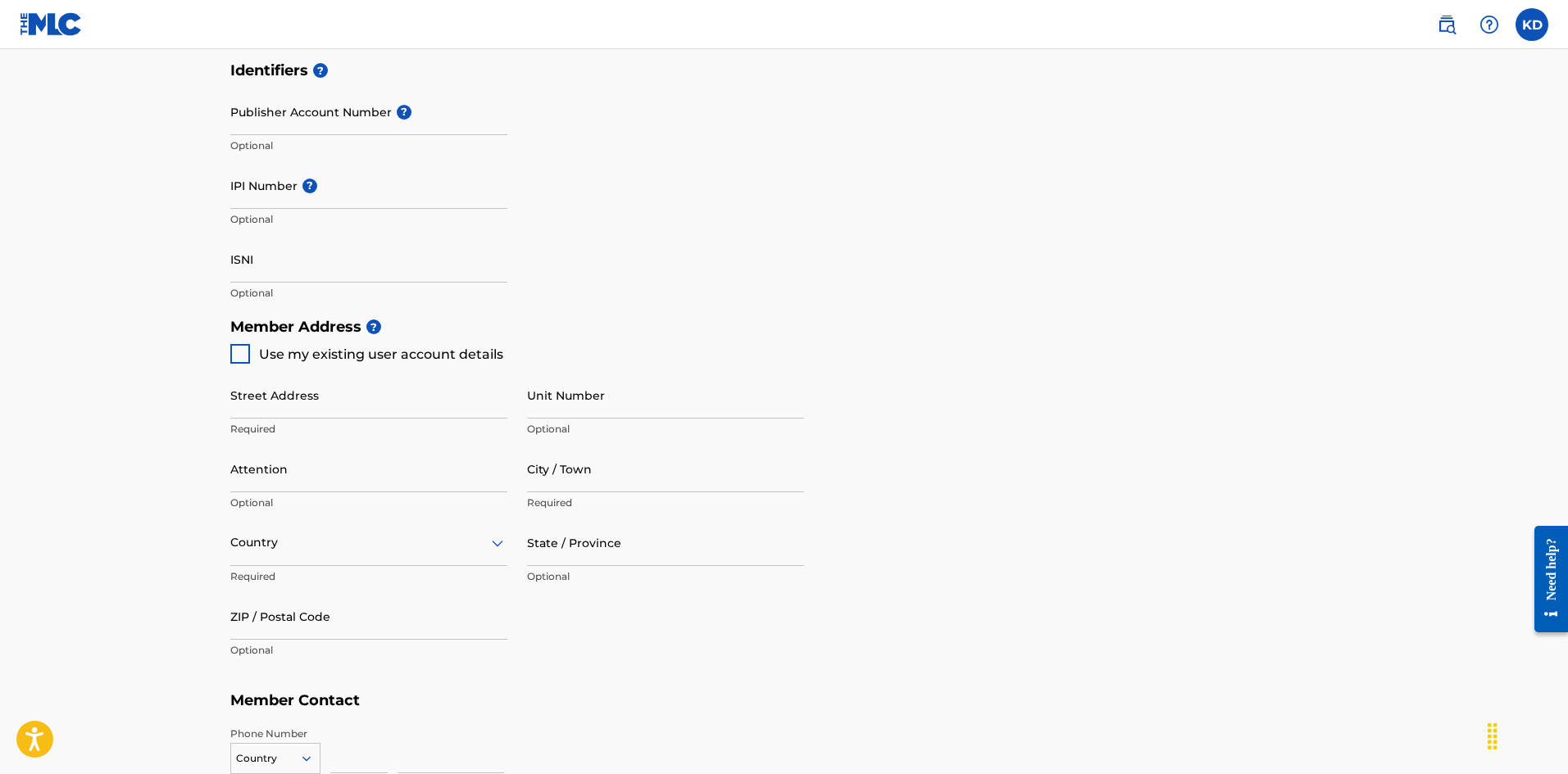
type input "626"
type input "7041027"
type input "[EMAIL_ADDRESS][DOMAIN_NAME]"
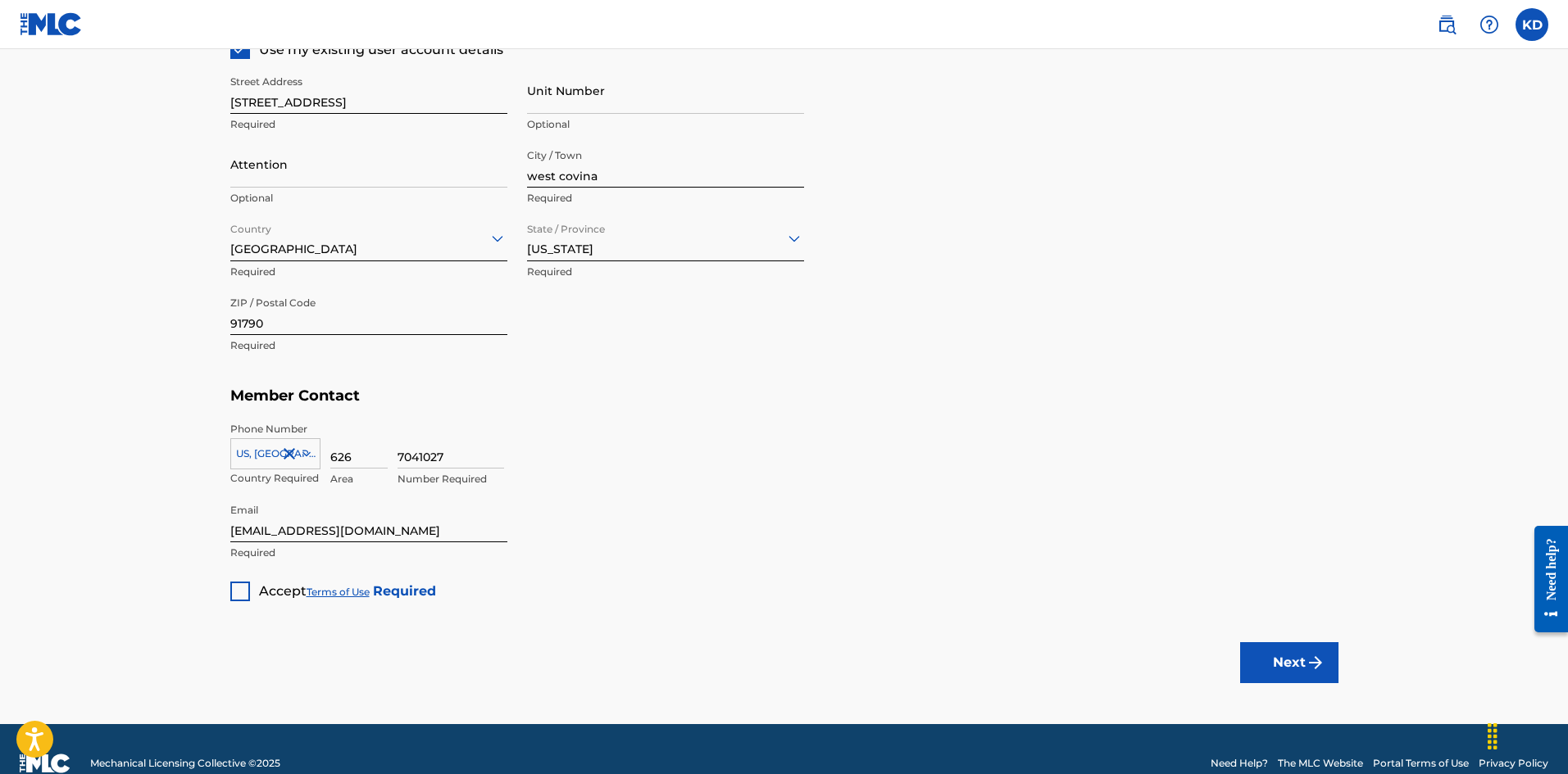
scroll to position [825, 0]
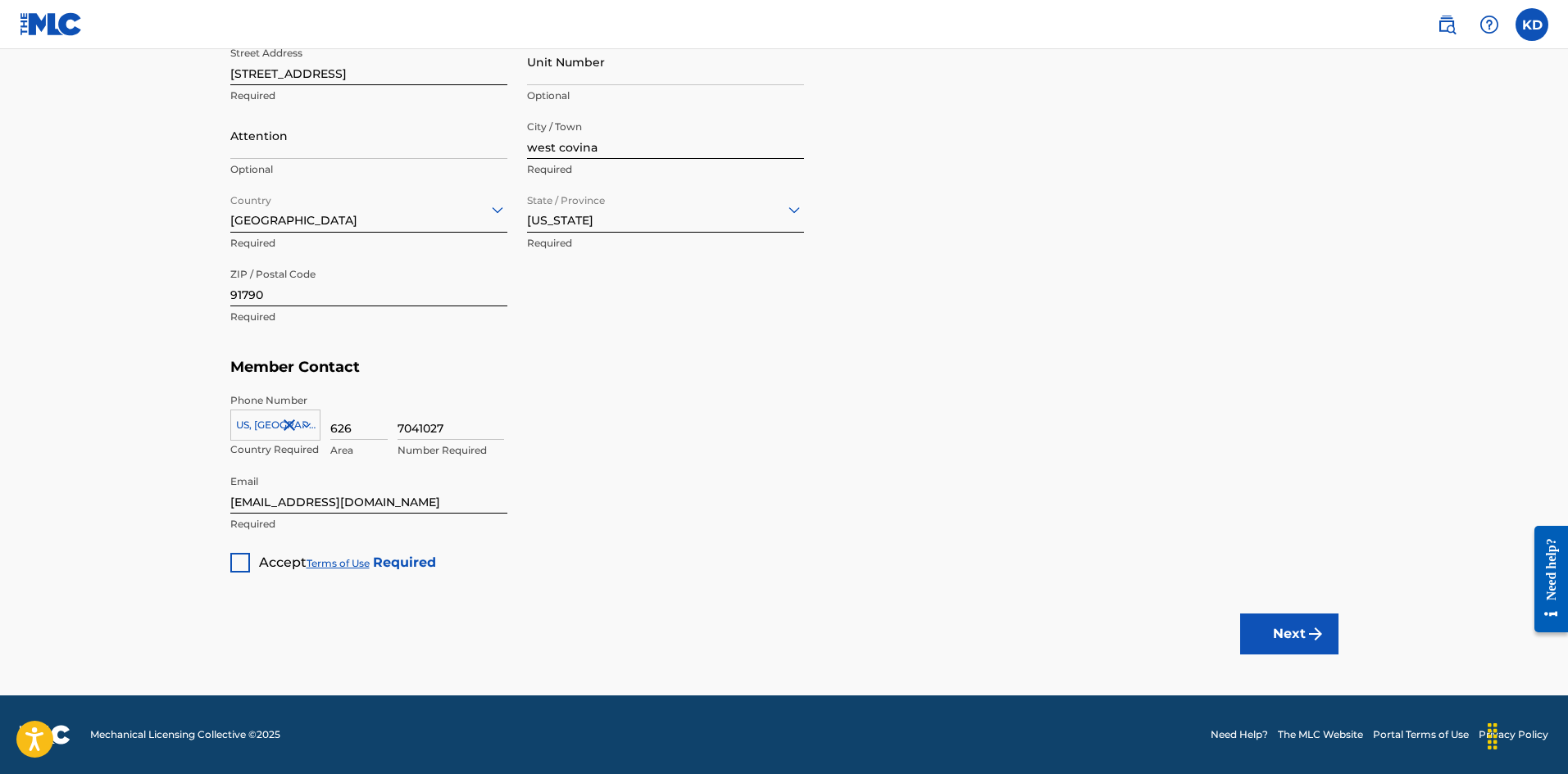
click at [240, 563] on div at bounding box center [240, 563] width 19 height 19
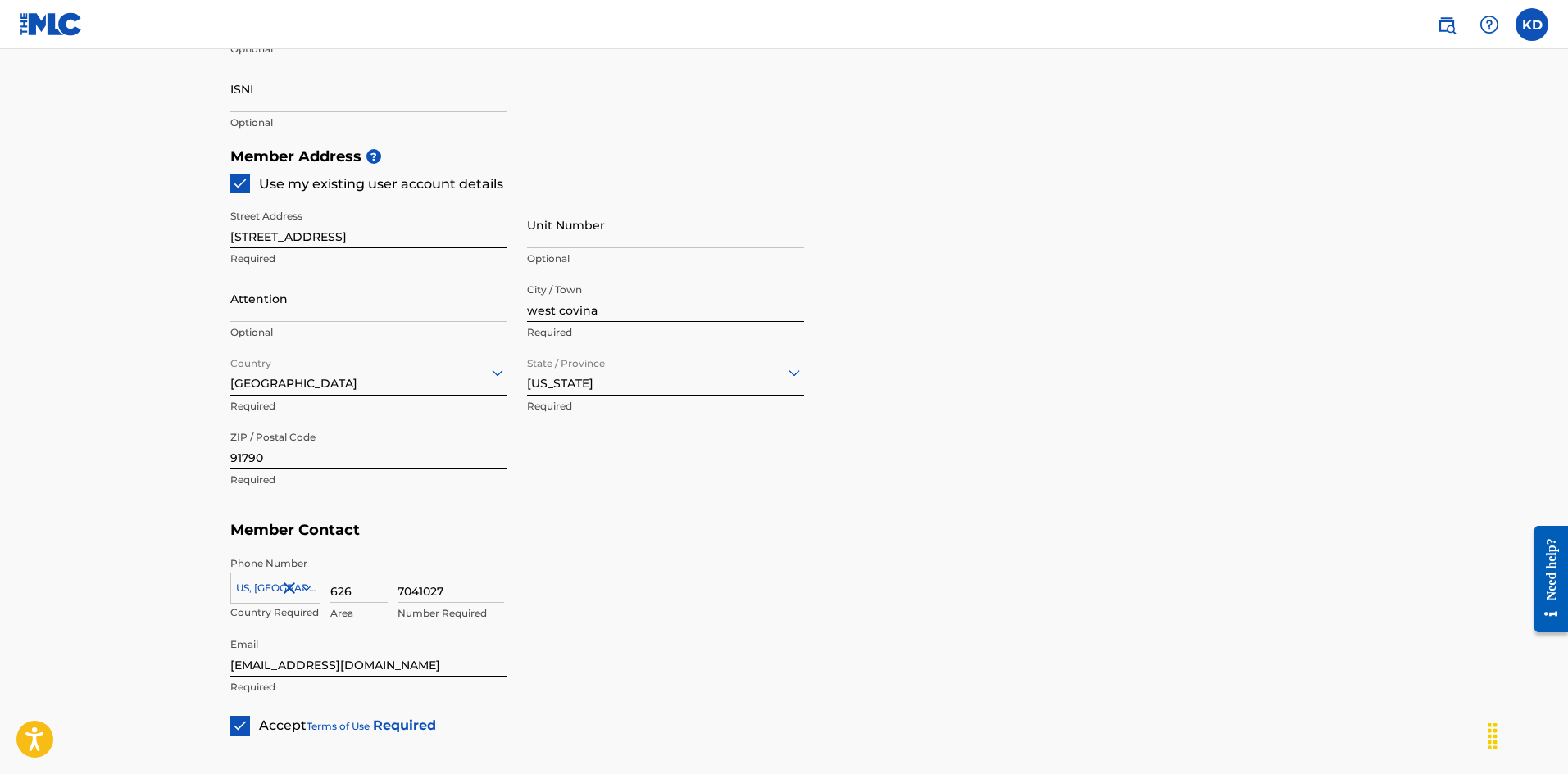
scroll to position [662, 0]
click at [241, 183] on img at bounding box center [240, 184] width 17 height 17
drag, startPoint x: 372, startPoint y: 246, endPoint x: 145, endPoint y: 247, distance: 227.0
click at [145, 247] on main "Create a Member If you are a self-administered songwriter without a publisher t…" at bounding box center [784, 124] width 1568 height 1472
click at [238, 192] on div at bounding box center [240, 184] width 19 height 19
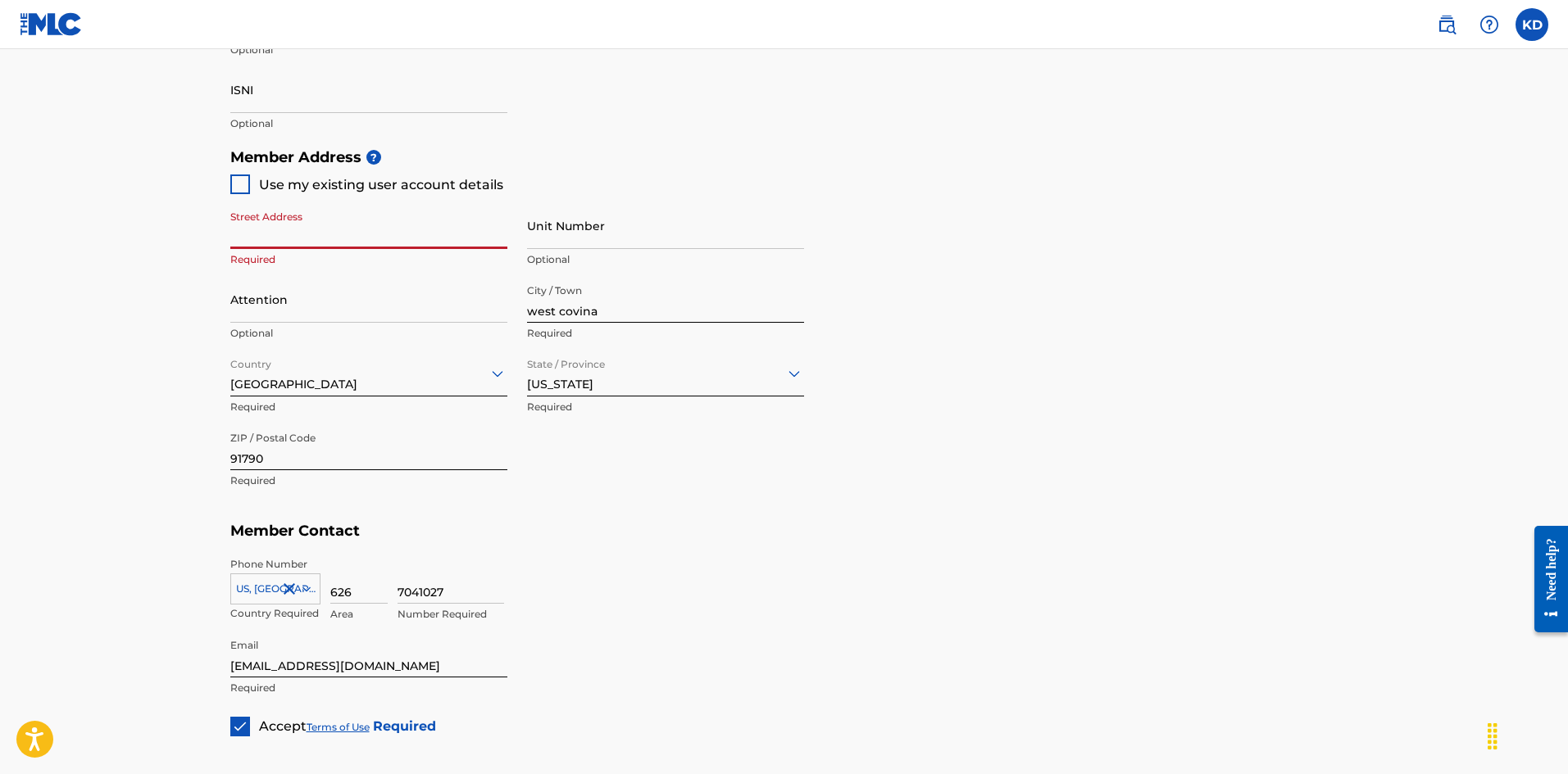
type input "[STREET_ADDRESS]"
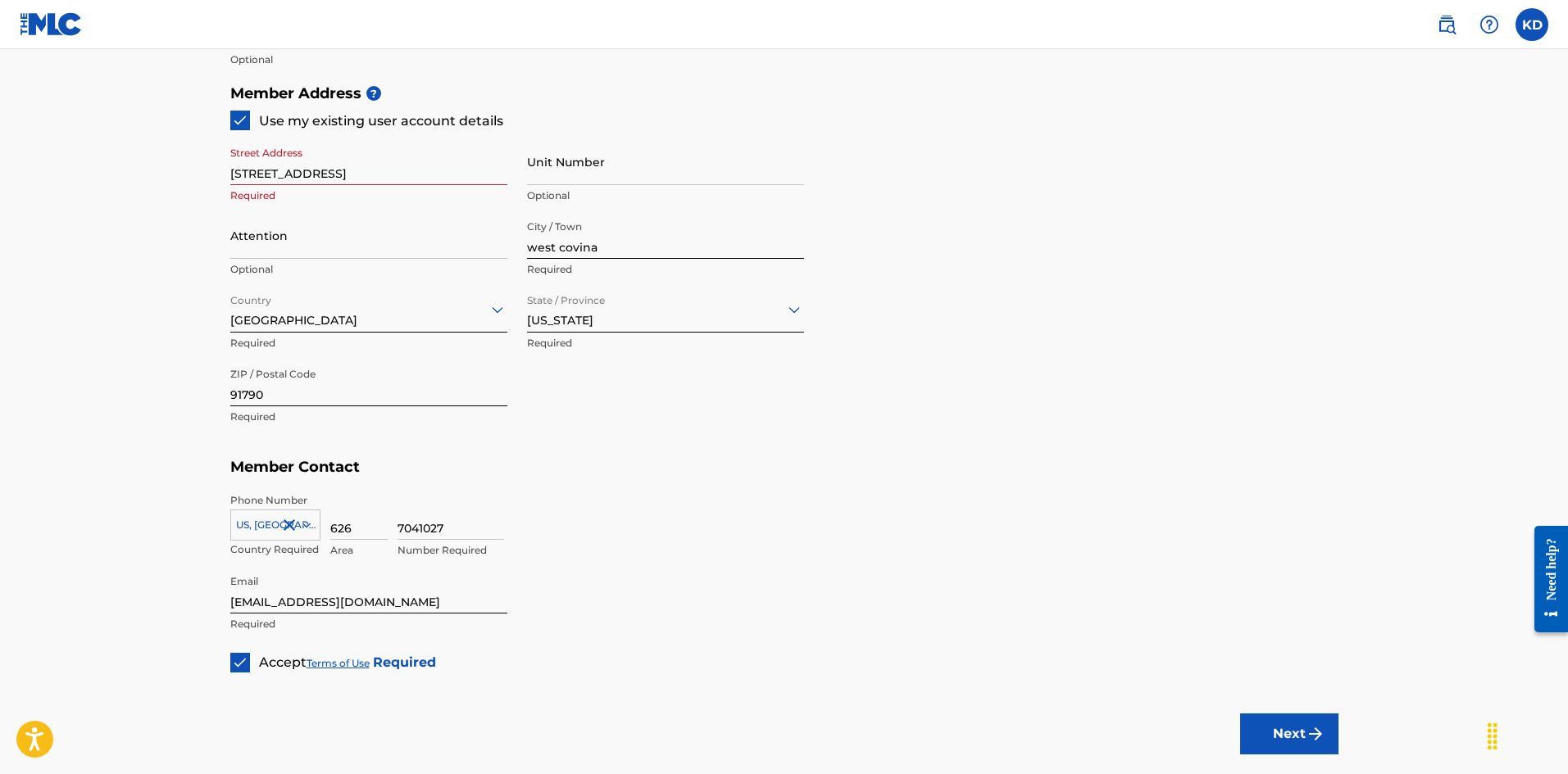
scroll to position [825, 0]
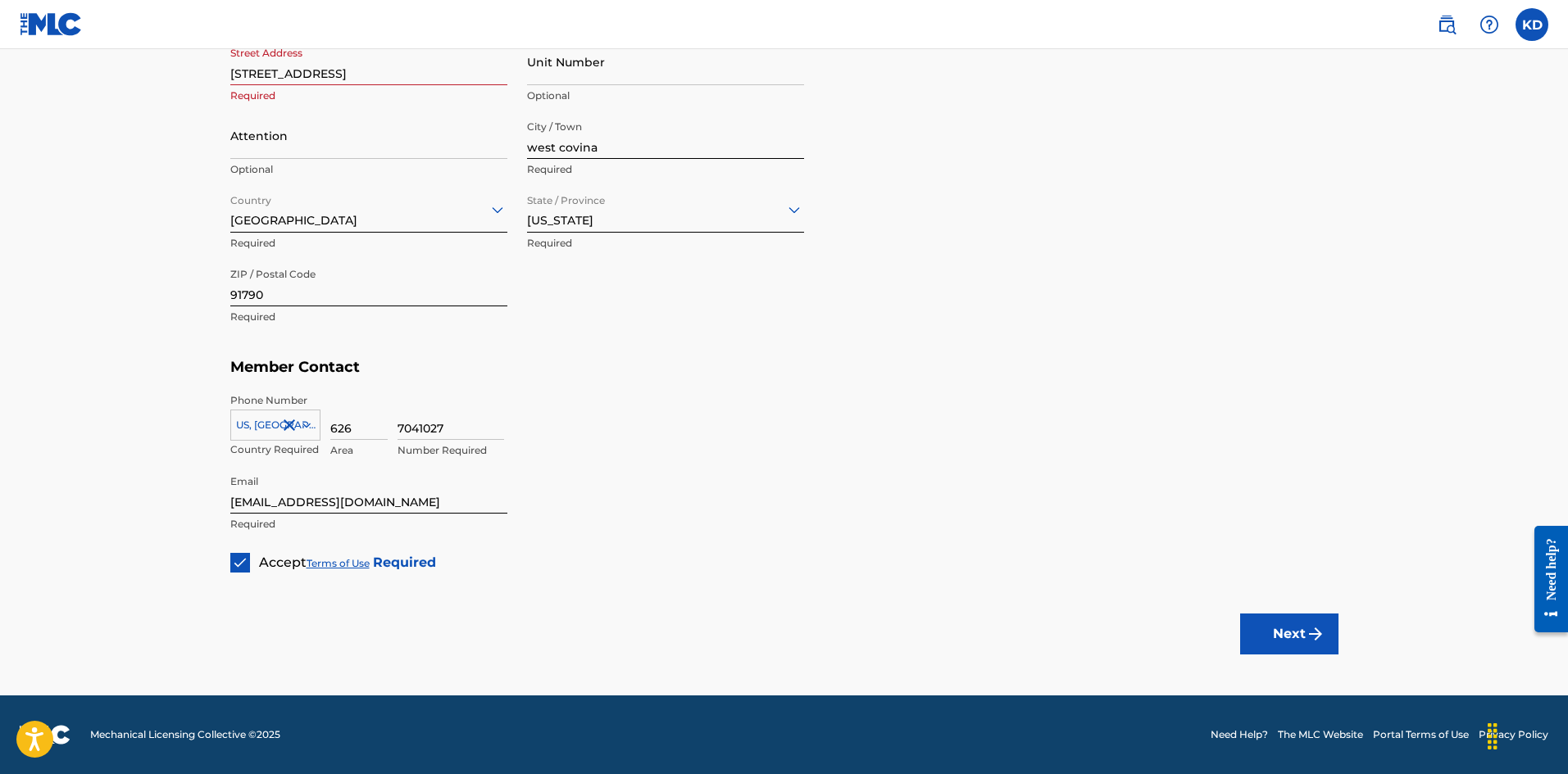
click at [1289, 620] on button "Next" at bounding box center [1289, 634] width 98 height 41
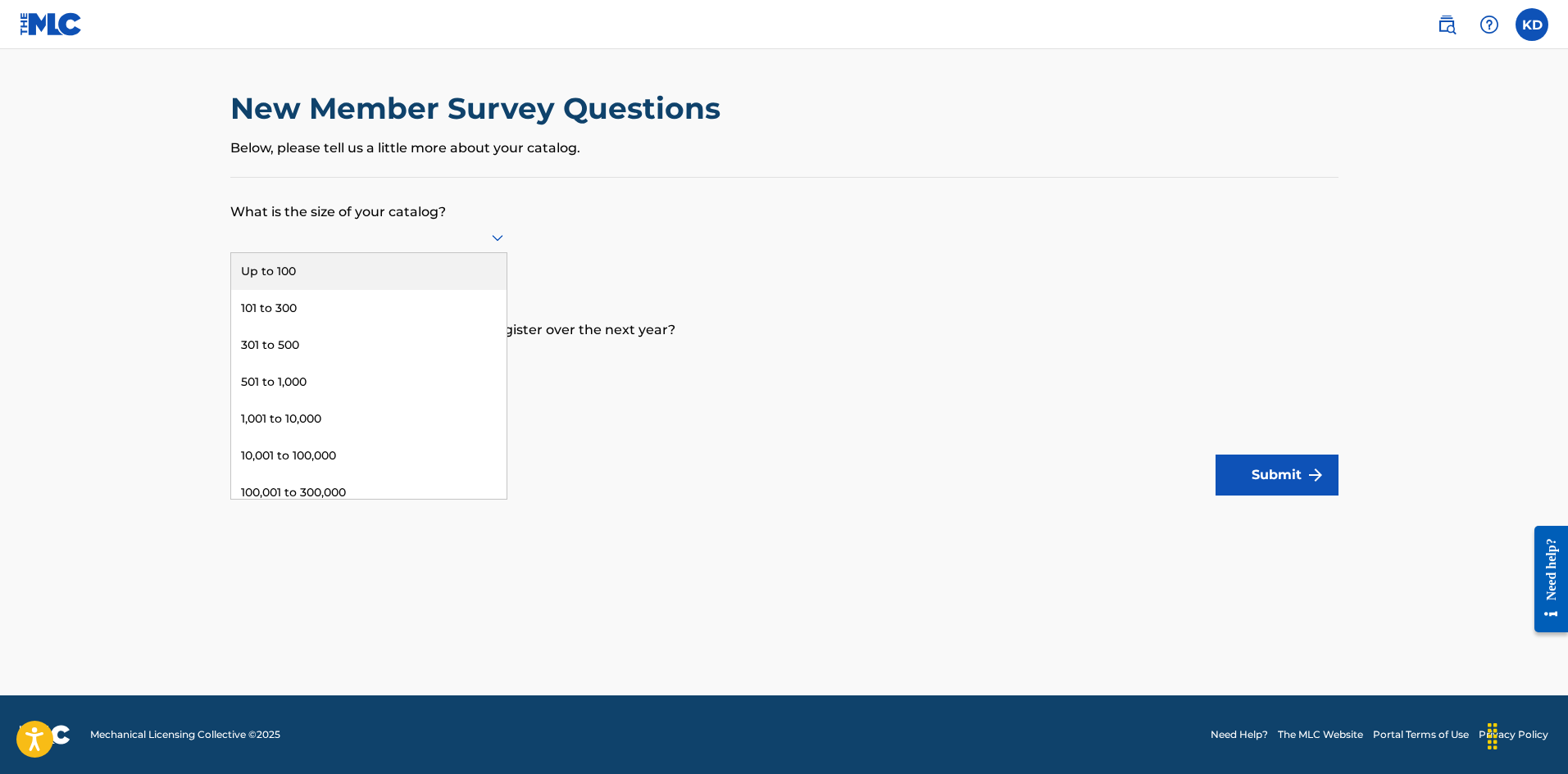
click at [476, 229] on div at bounding box center [369, 236] width 277 height 20
click at [330, 278] on div "Up to 100" at bounding box center [369, 272] width 276 height 37
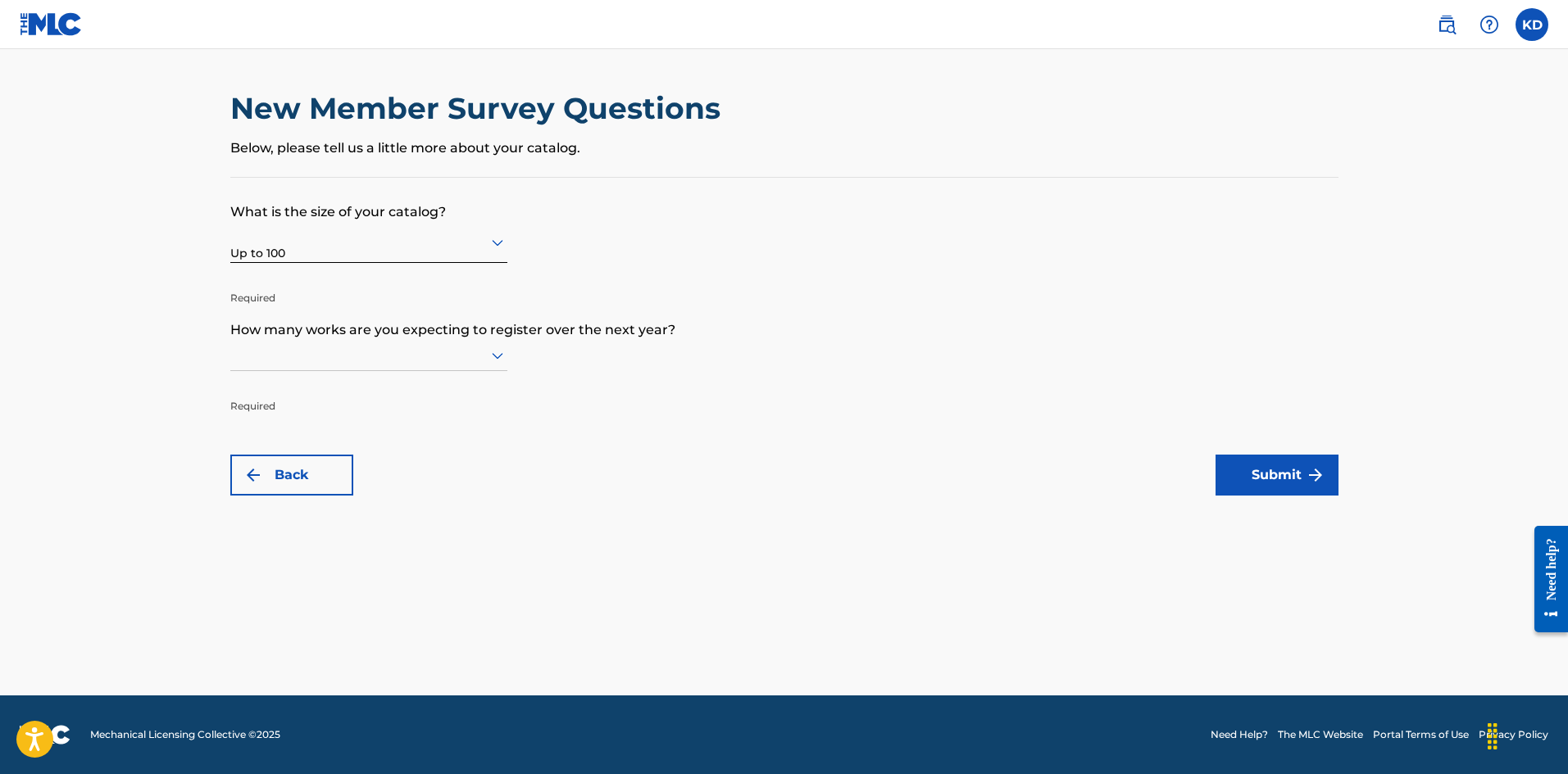
click at [468, 354] on div at bounding box center [369, 355] width 277 height 20
click at [360, 386] on div "Up to 100" at bounding box center [369, 390] width 276 height 37
click at [1282, 473] on button "Submit" at bounding box center [1277, 476] width 123 height 41
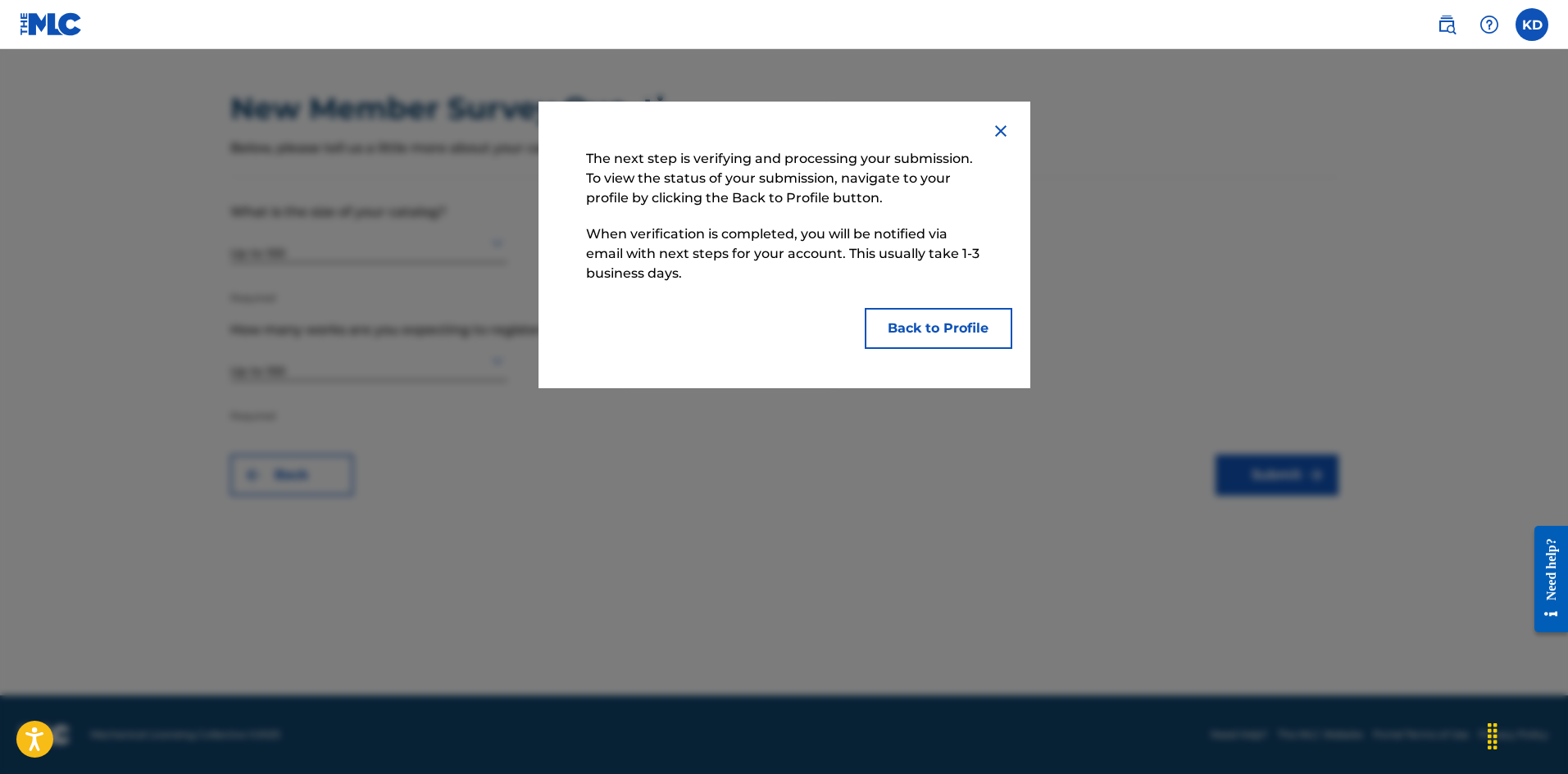
click at [920, 333] on button "Back to Profile" at bounding box center [938, 329] width 148 height 41
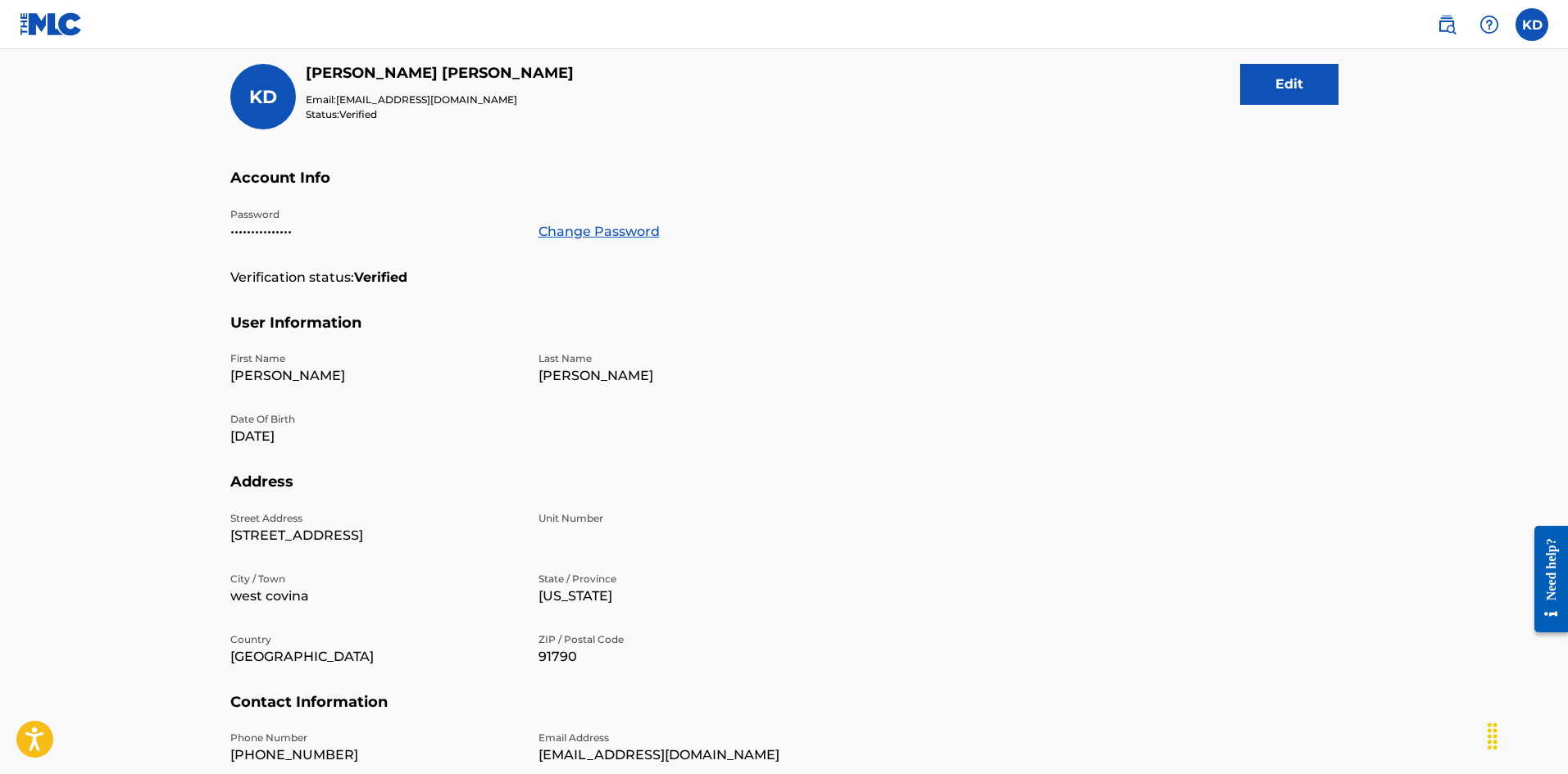
scroll to position [164, 0]
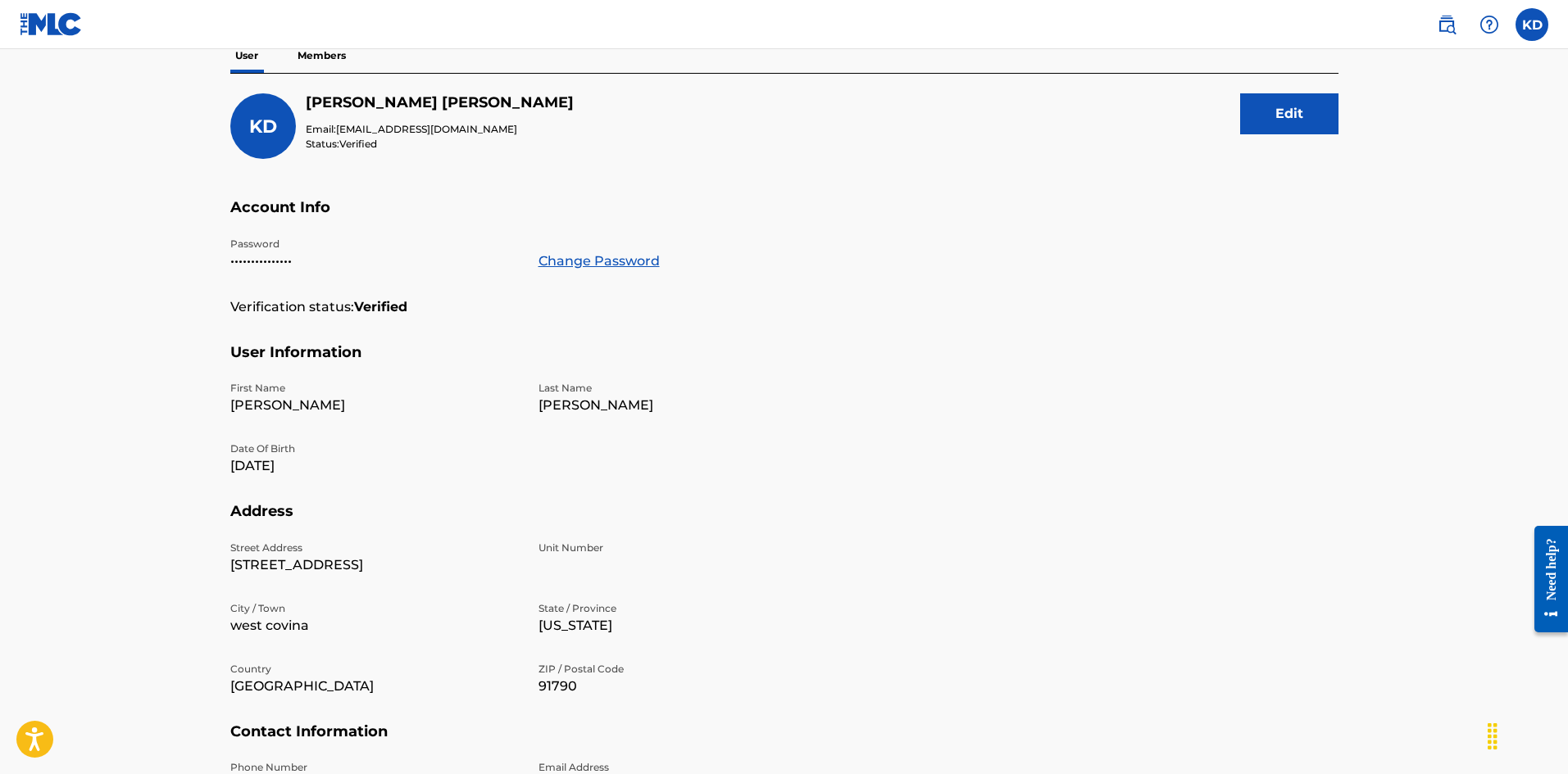
click at [1284, 106] on button "Edit" at bounding box center [1289, 113] width 98 height 41
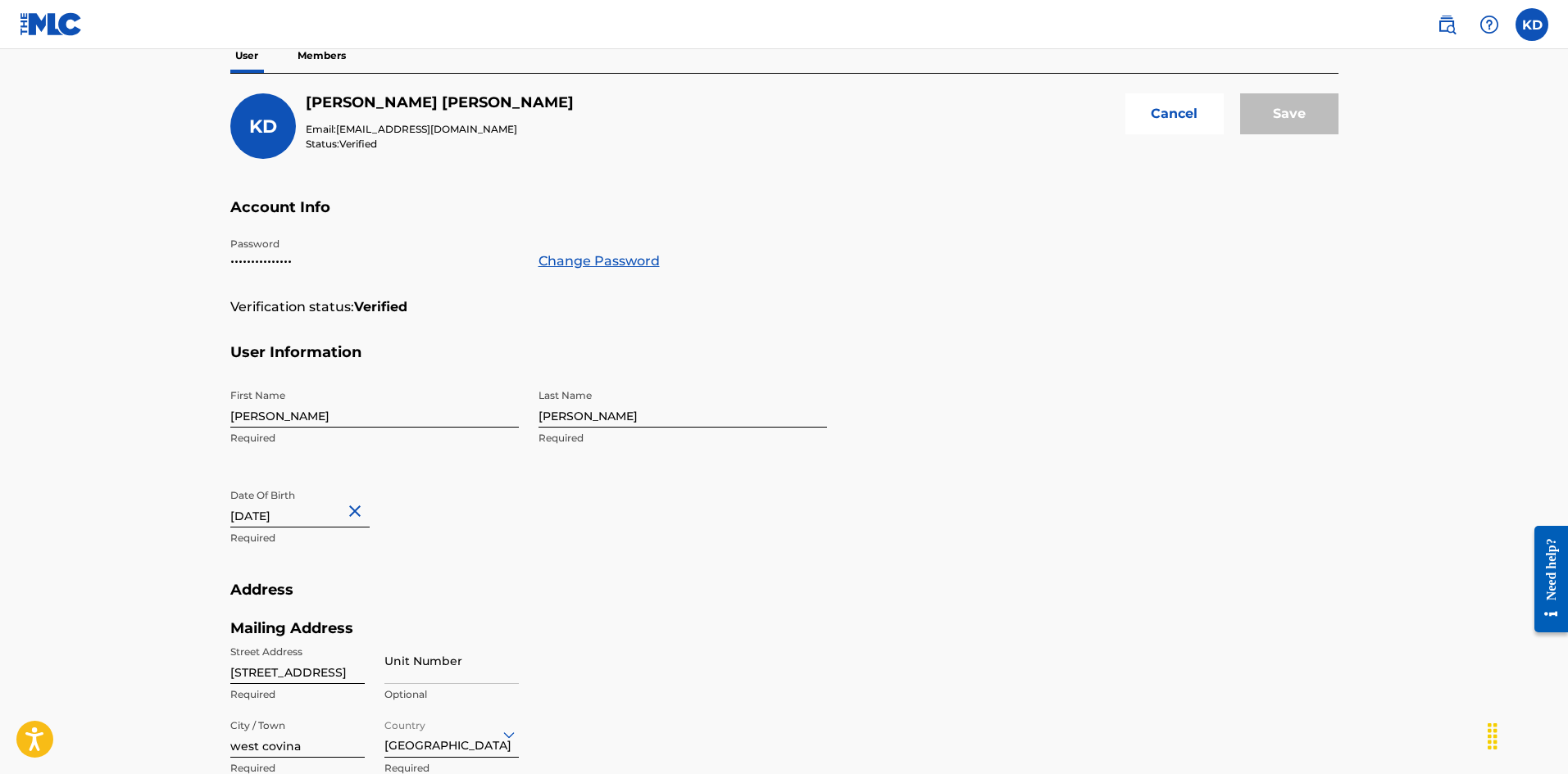
scroll to position [491, 0]
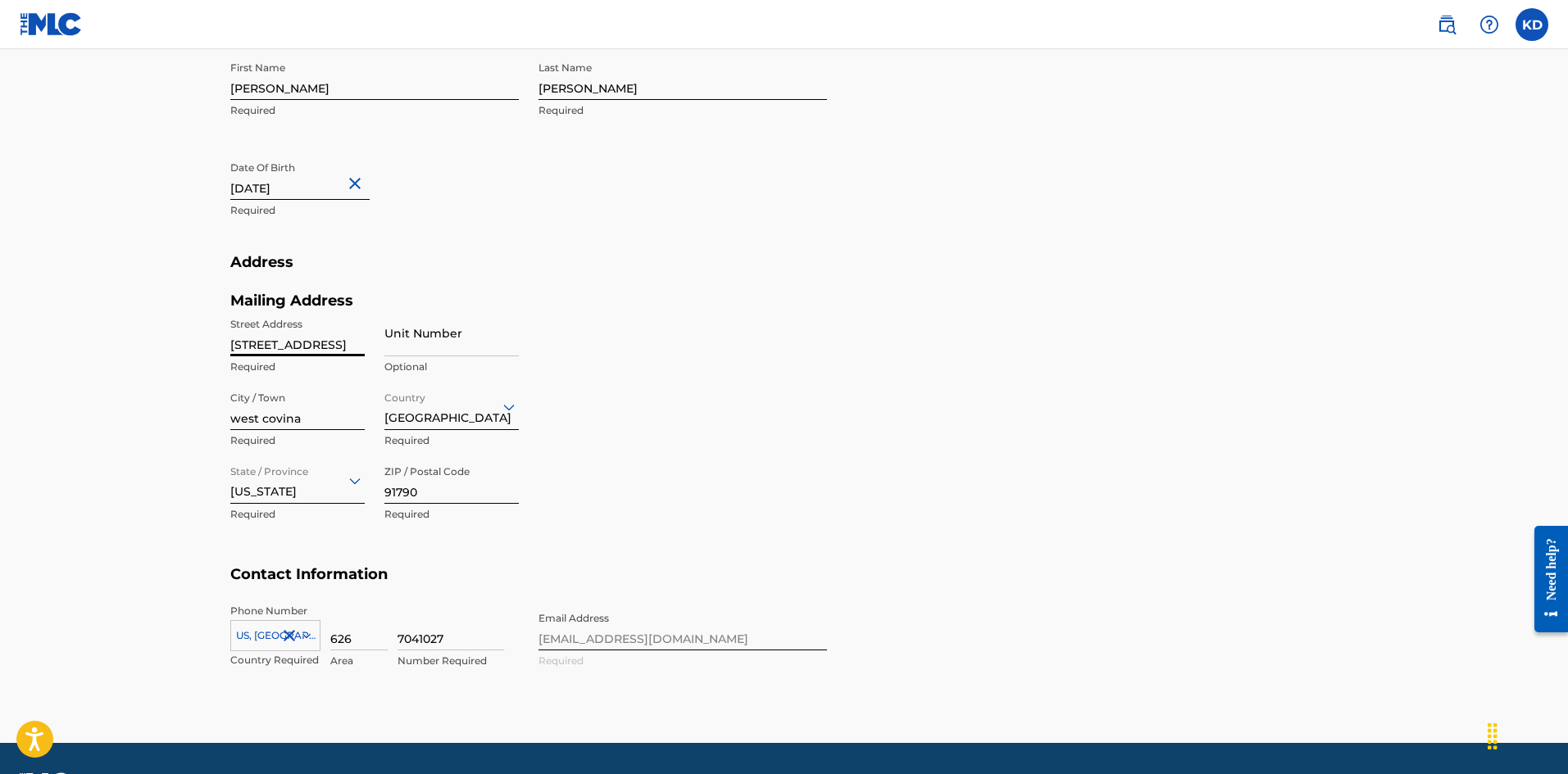
drag, startPoint x: 345, startPoint y: 351, endPoint x: 117, endPoint y: 338, distance: 228.4
click at [121, 338] on main "Profile User Members KD [PERSON_NAME] Email: [EMAIL_ADDRESS][DOMAIN_NAME] Statu…" at bounding box center [784, 150] width 1568 height 1186
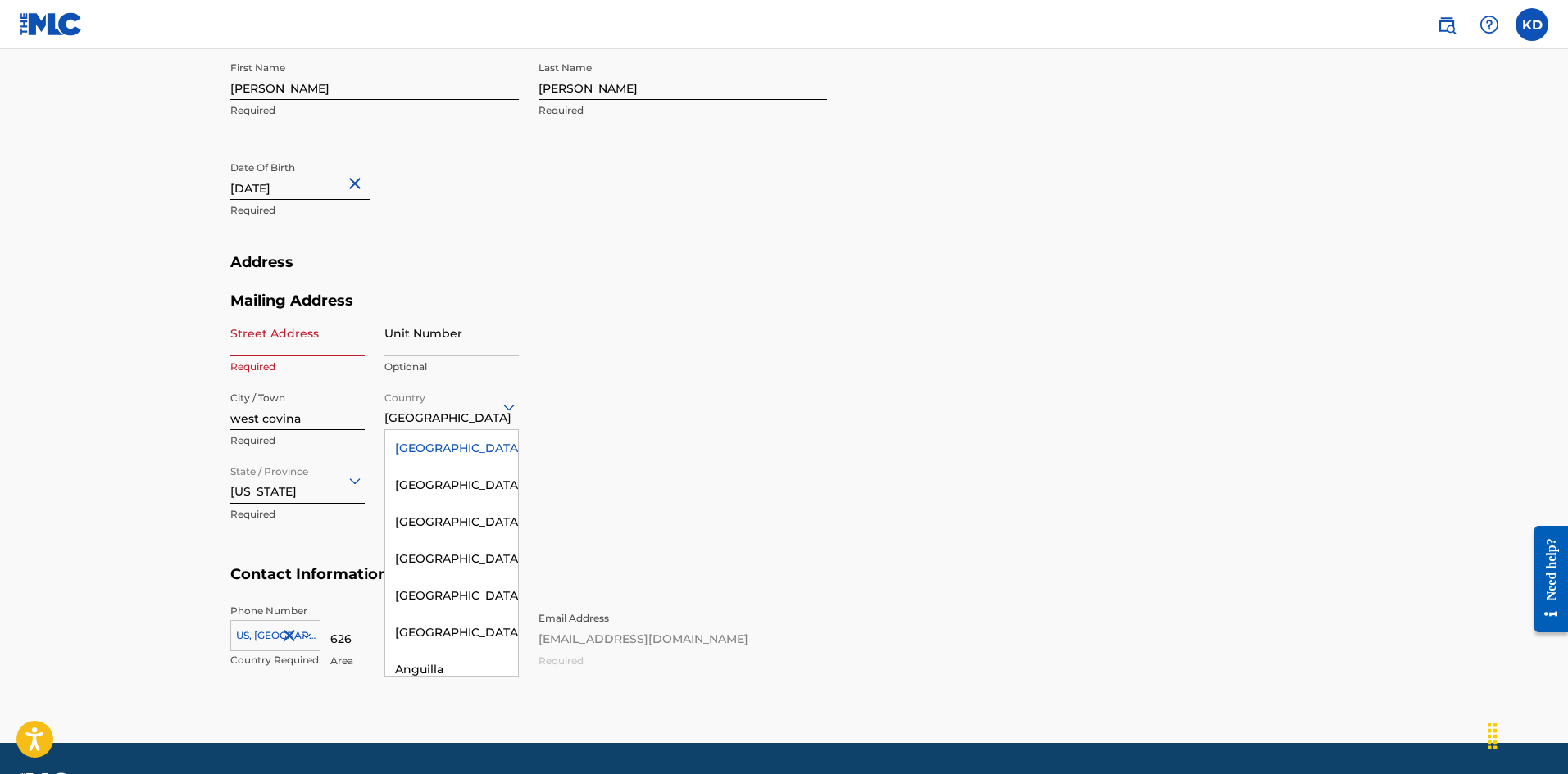
click at [493, 411] on div at bounding box center [452, 406] width 135 height 20
click at [285, 341] on input "Street Address" at bounding box center [298, 333] width 135 height 47
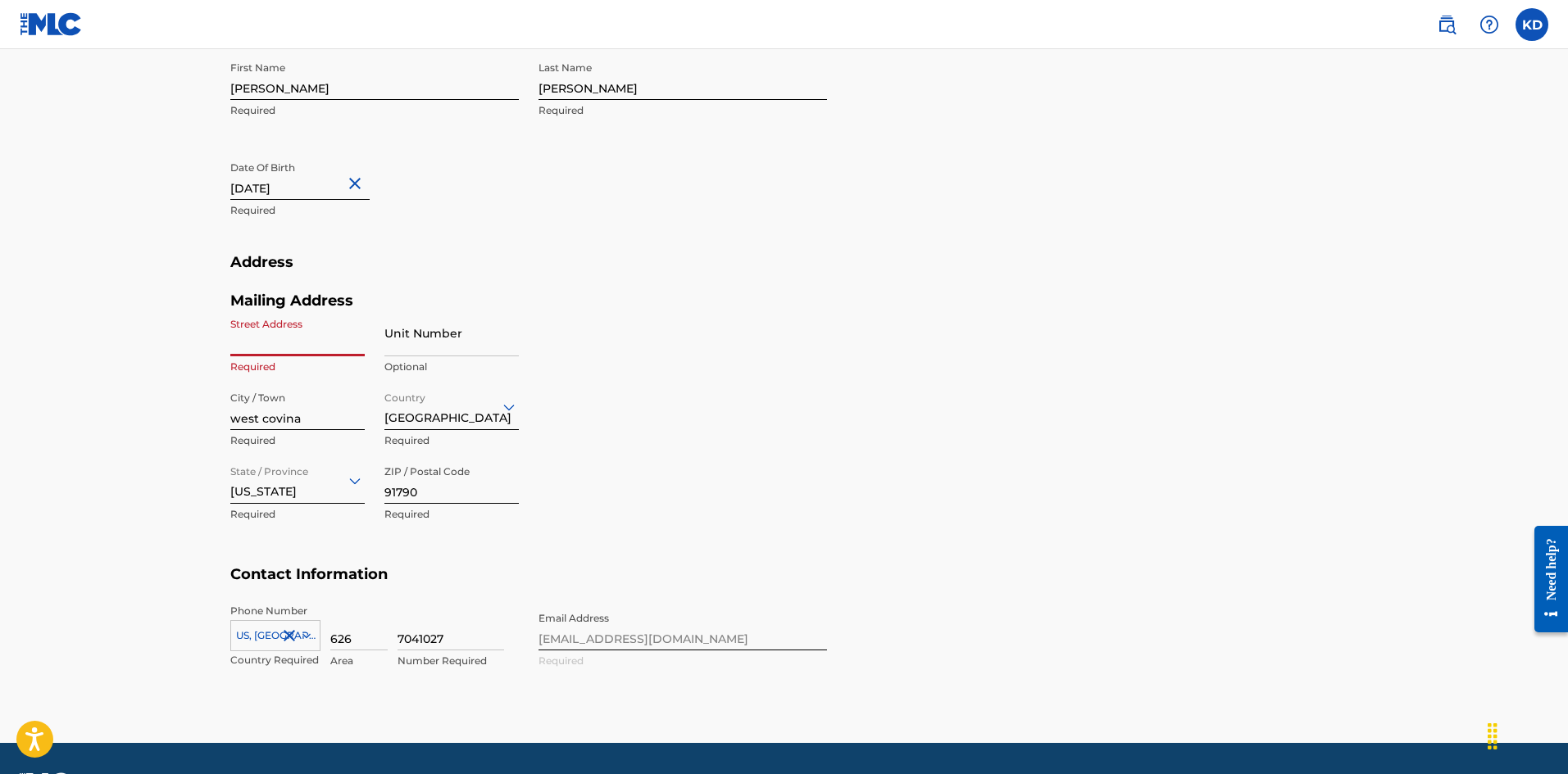
type input "[STREET_ADDRESS]"
type input "[GEOGRAPHIC_DATA]"
type input "CA"
type input "1"
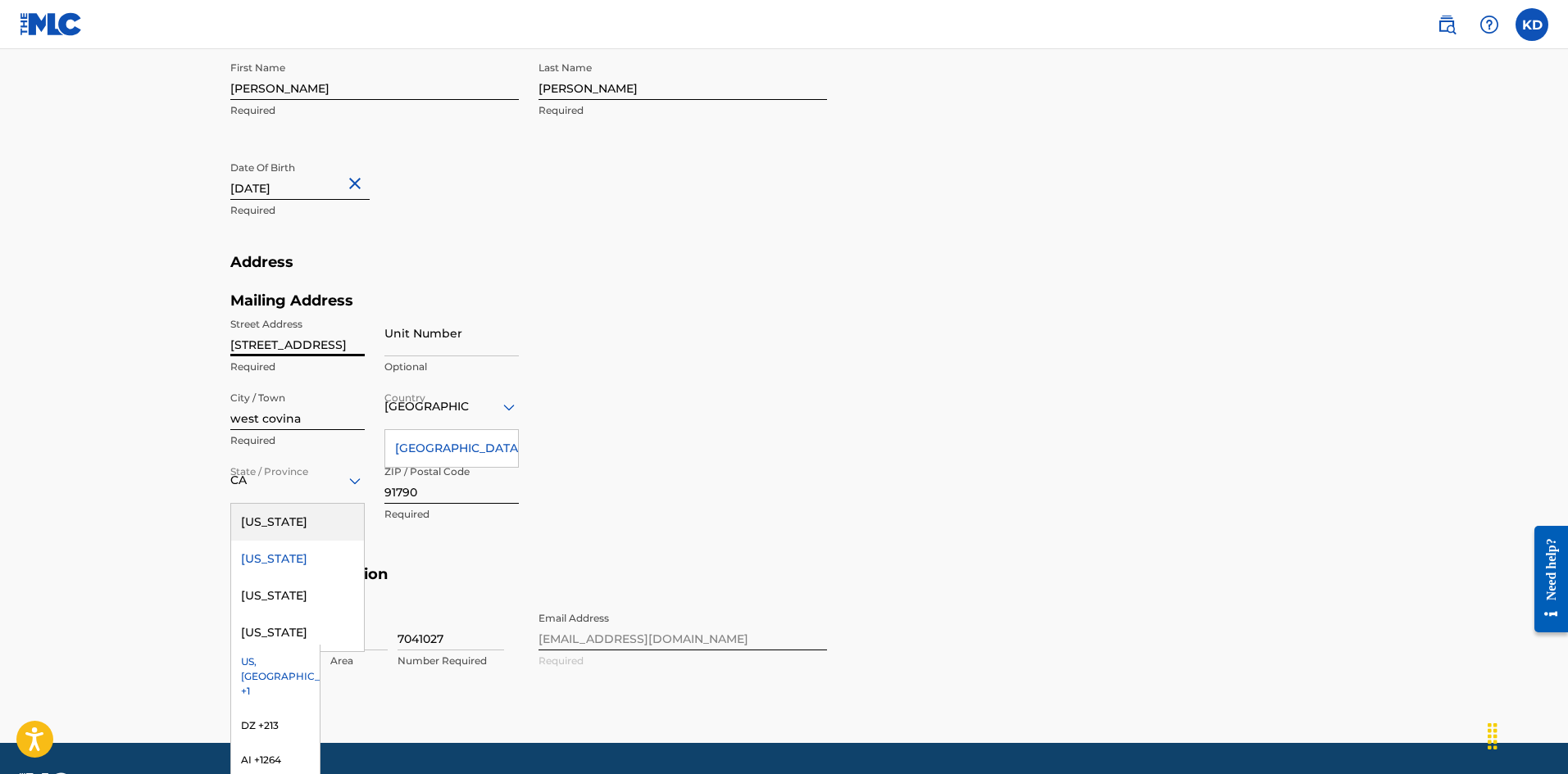
scroll to position [608, 0]
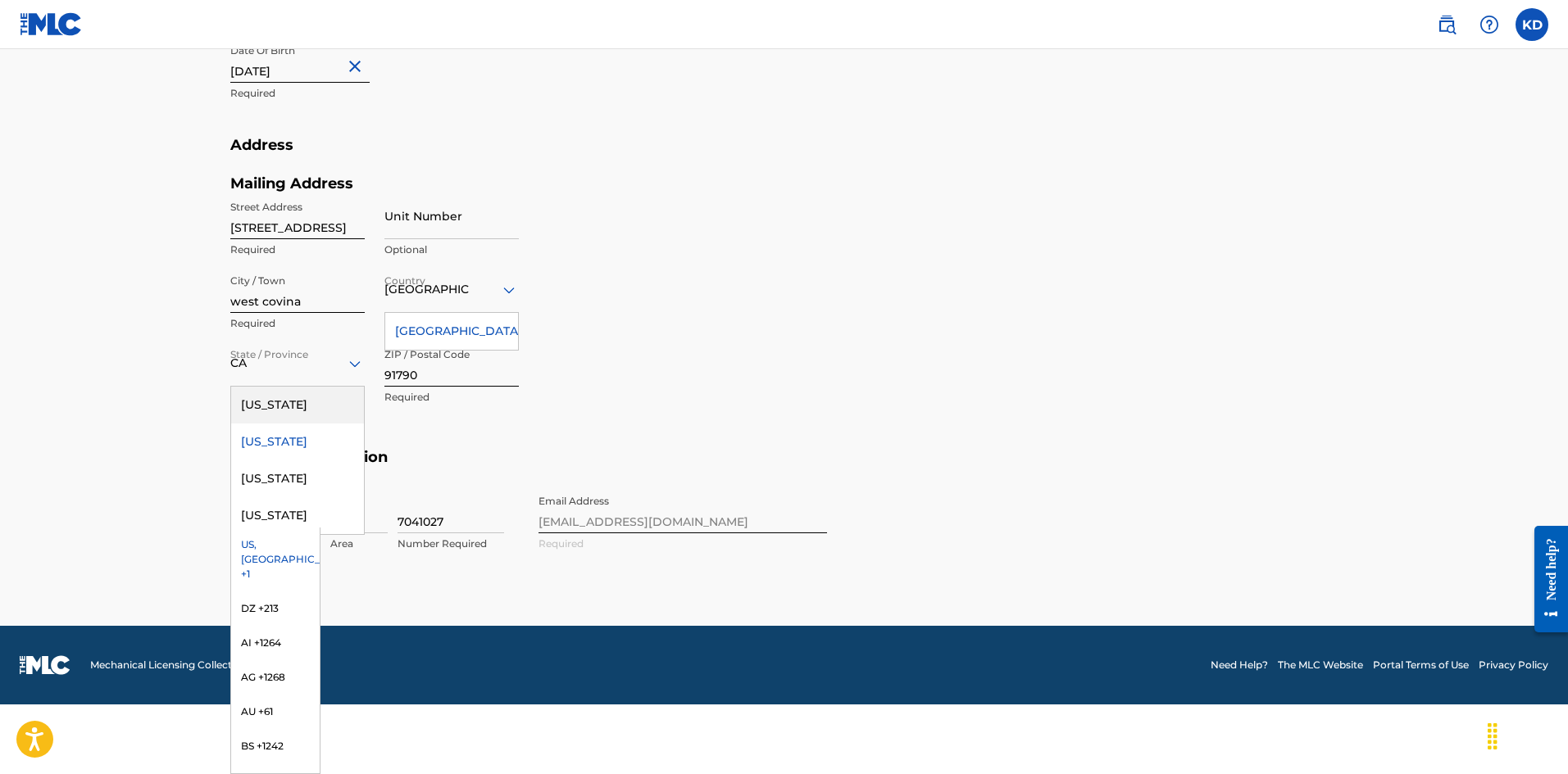
click at [1093, 323] on section "Address Mailing Address Street Address [STREET_ADDRESS] Unit Number Optional Ci…" at bounding box center [784, 292] width 1108 height 313
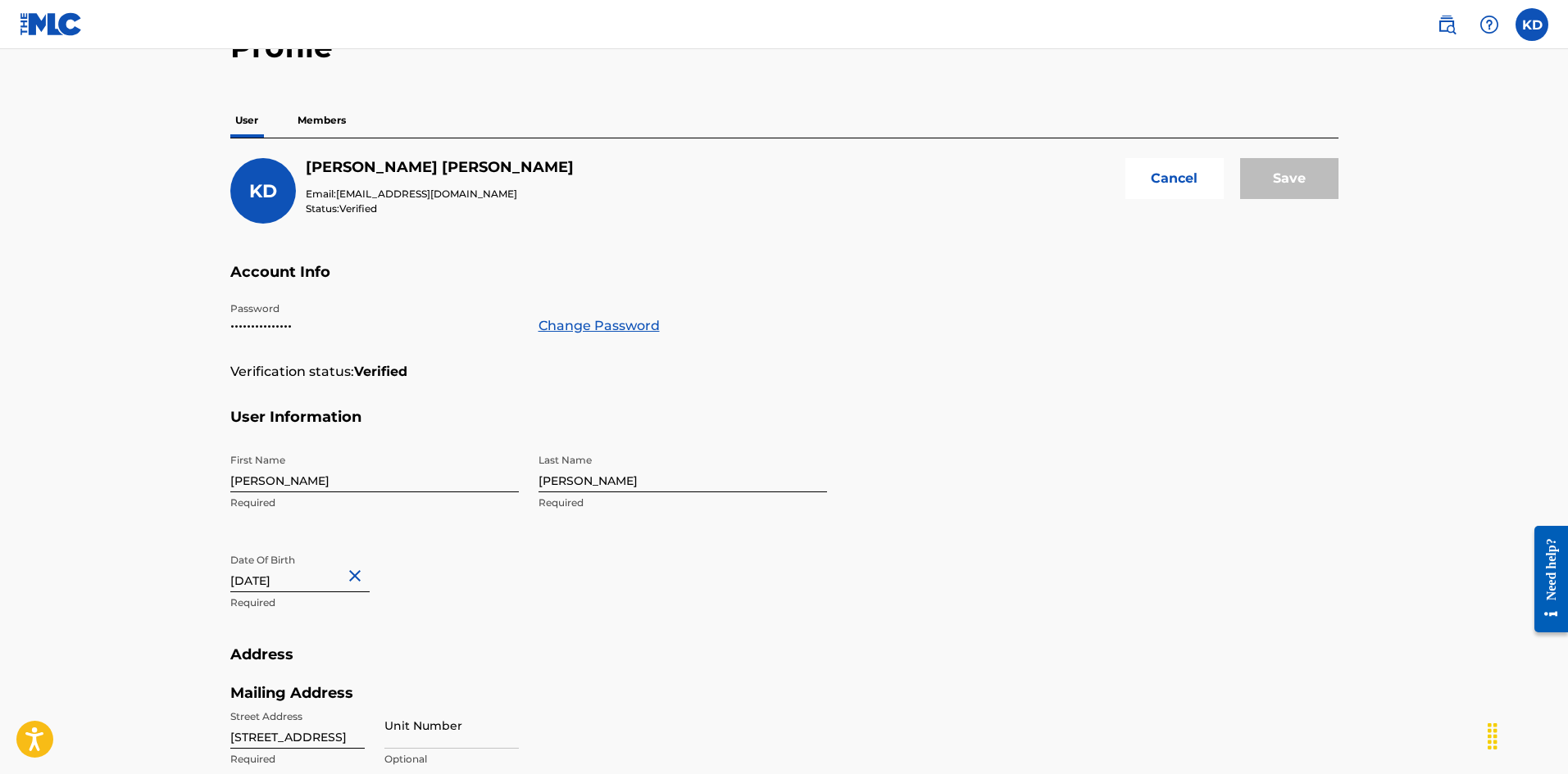
scroll to position [0, 0]
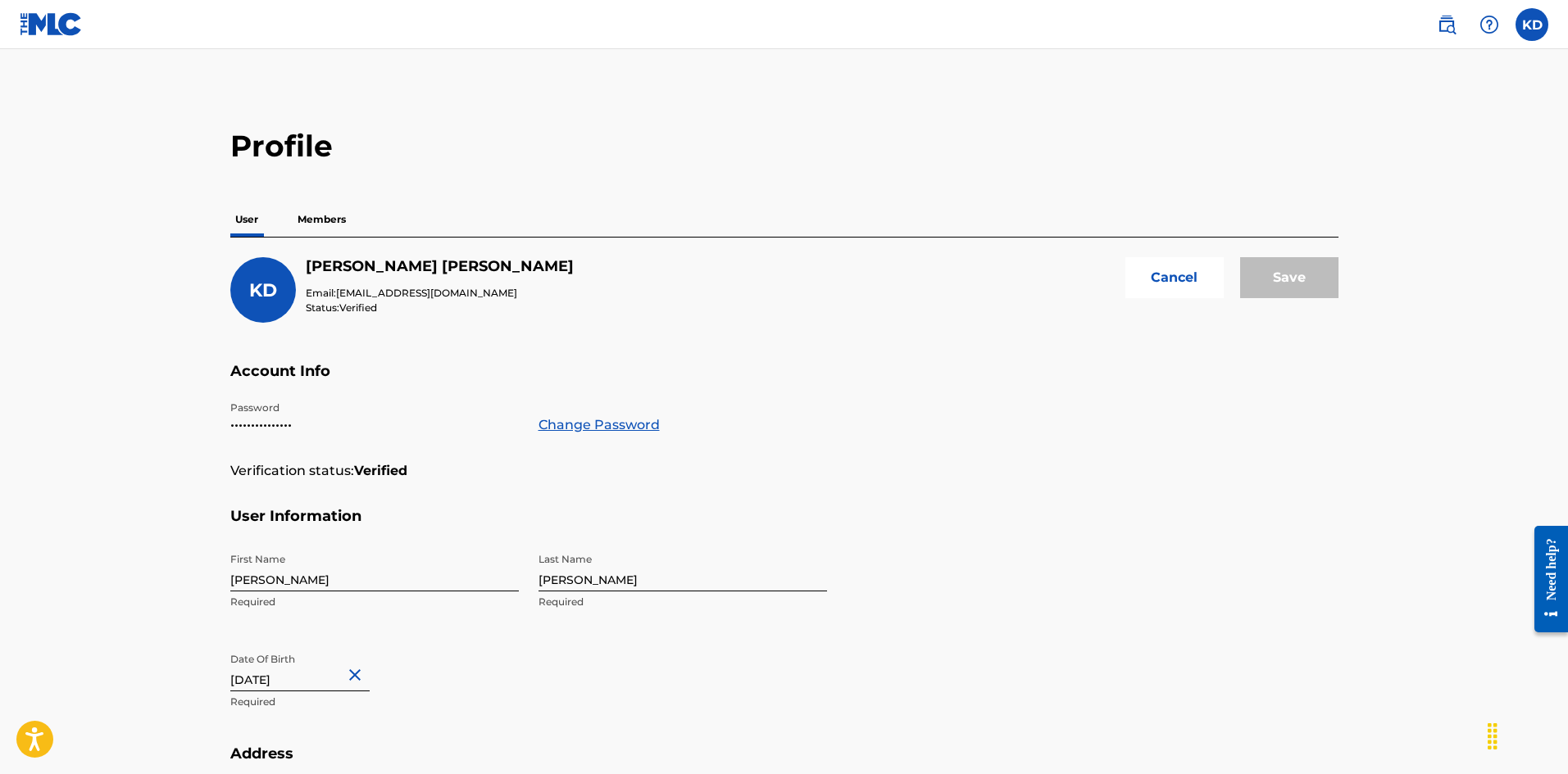
click at [328, 221] on p "Members" at bounding box center [322, 220] width 58 height 35
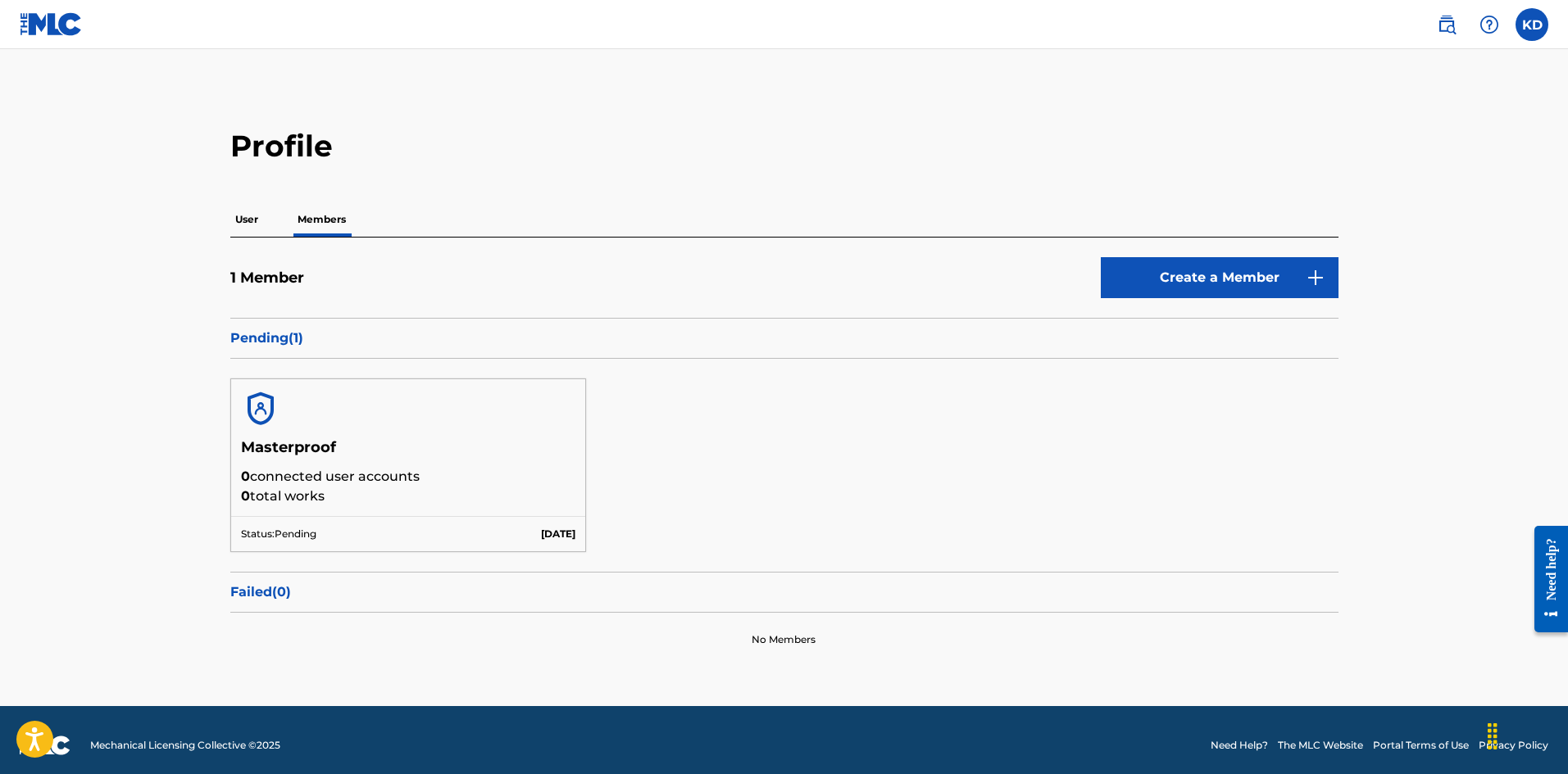
click at [64, 35] on img at bounding box center [50, 24] width 63 height 24
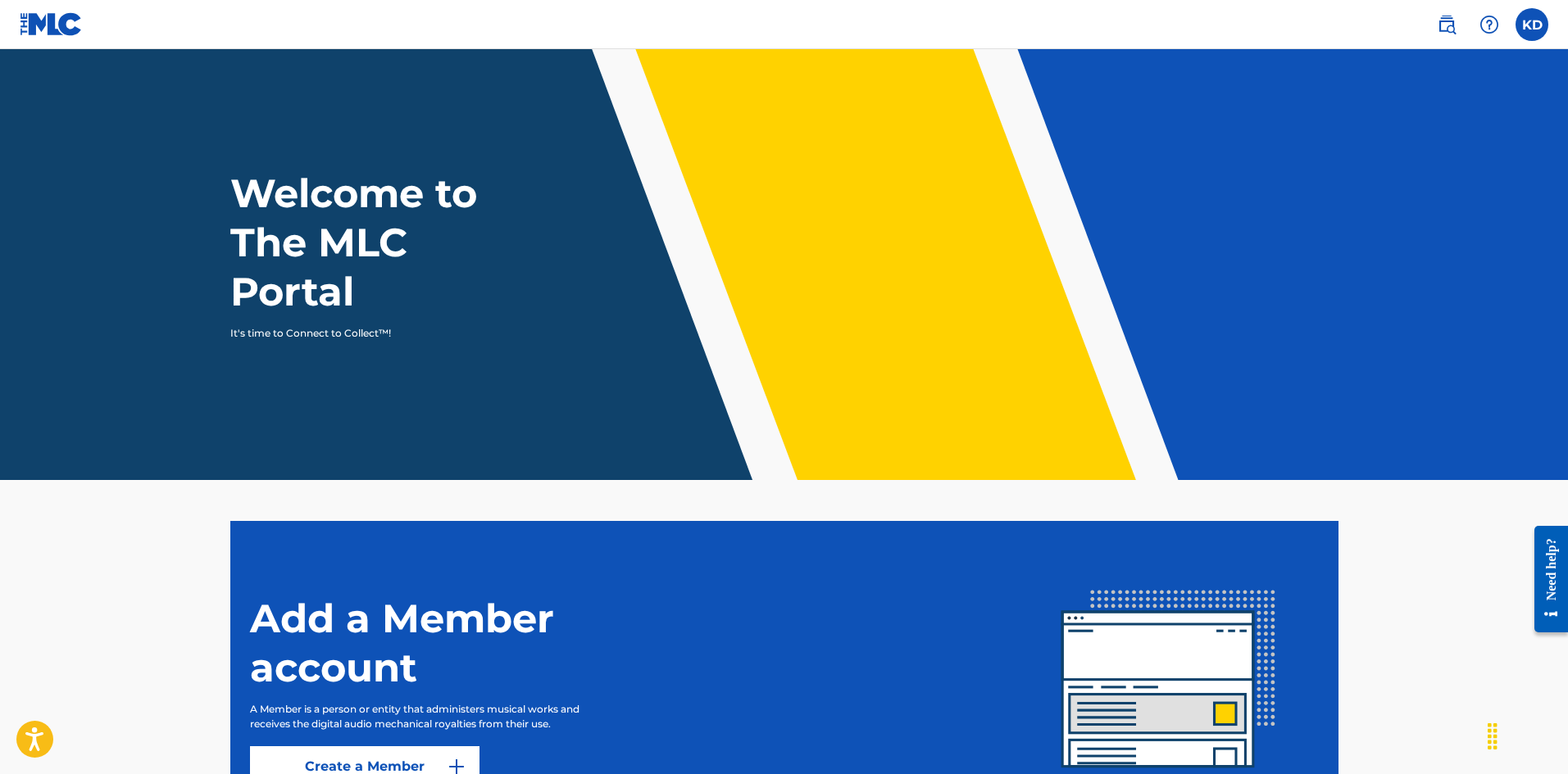
click at [1530, 30] on label at bounding box center [1532, 24] width 33 height 33
click at [1532, 25] on input "KD [PERSON_NAME] [EMAIL_ADDRESS][DOMAIN_NAME] Profile Log out" at bounding box center [1532, 25] width 0 height 0
